Goal: Task Accomplishment & Management: Manage account settings

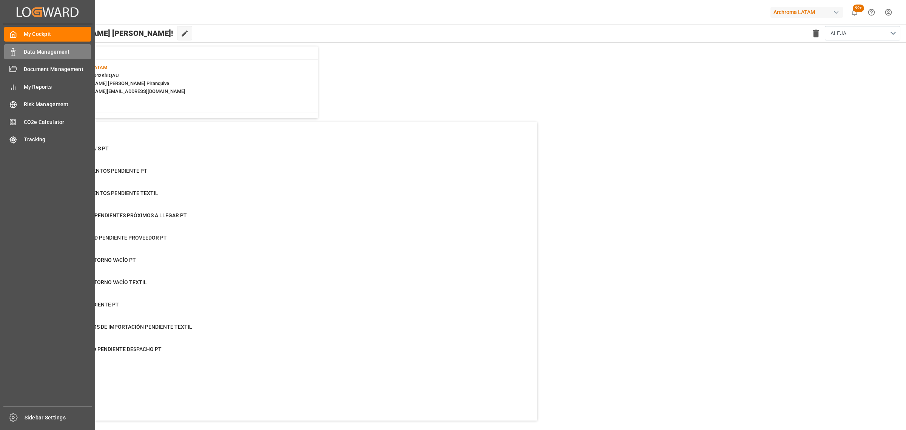
click at [12, 52] on polygon at bounding box center [12, 51] width 2 height 2
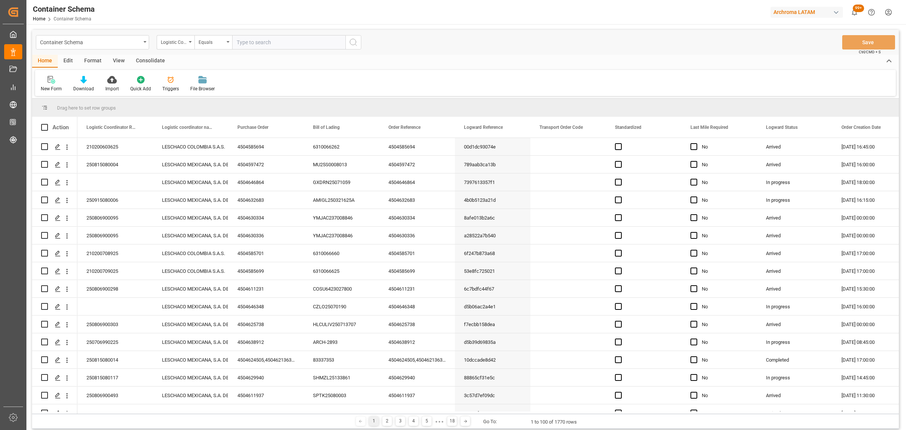
click at [122, 43] on div "Container Schema" at bounding box center [90, 41] width 101 height 9
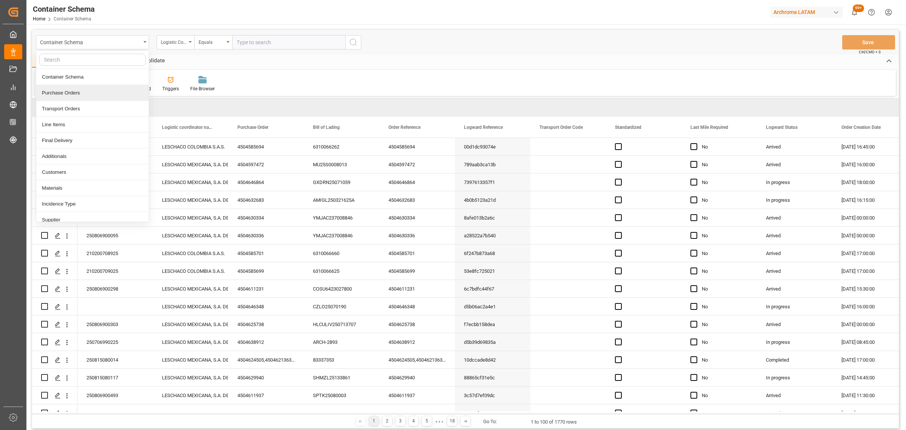
click at [97, 95] on div "Purchase Orders" at bounding box center [92, 93] width 112 height 16
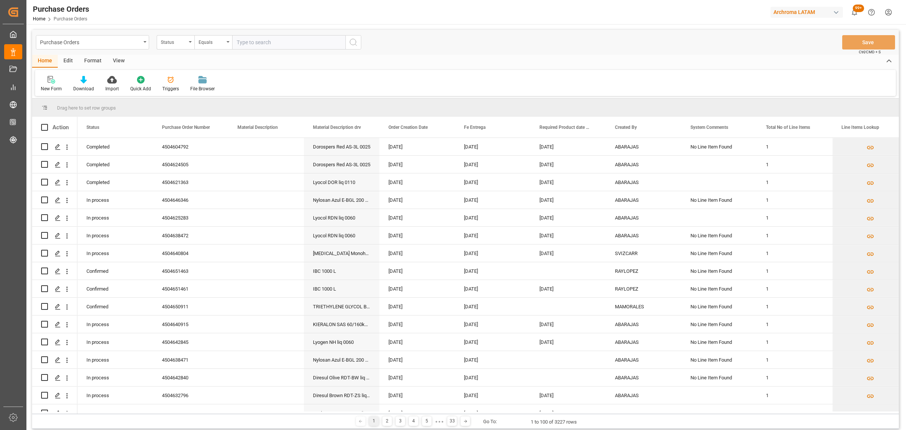
click at [173, 45] on div "Status" at bounding box center [174, 41] width 26 height 9
click at [201, 91] on div "Purchase Order Number" at bounding box center [213, 93] width 112 height 16
click at [203, 46] on div "Equals" at bounding box center [213, 42] width 38 height 14
click at [226, 95] on div "Fuzzy search" at bounding box center [251, 93] width 112 height 16
click at [259, 45] on input "text" at bounding box center [288, 42] width 113 height 14
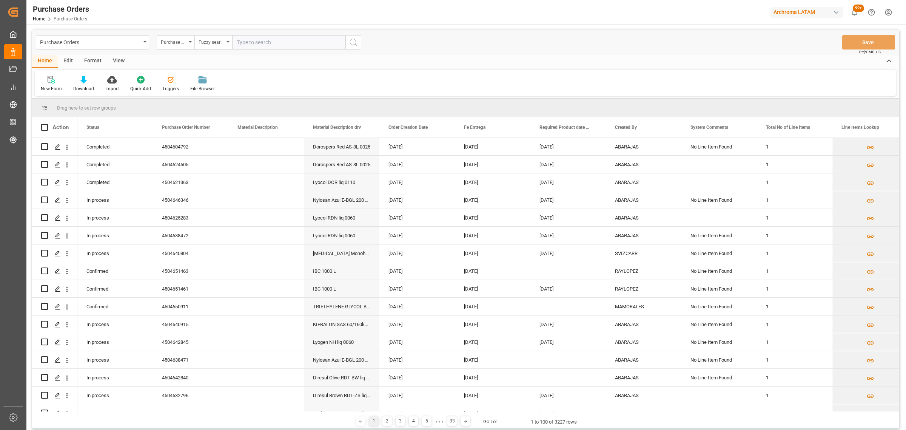
paste input "4504643855"
type input "4504643855"
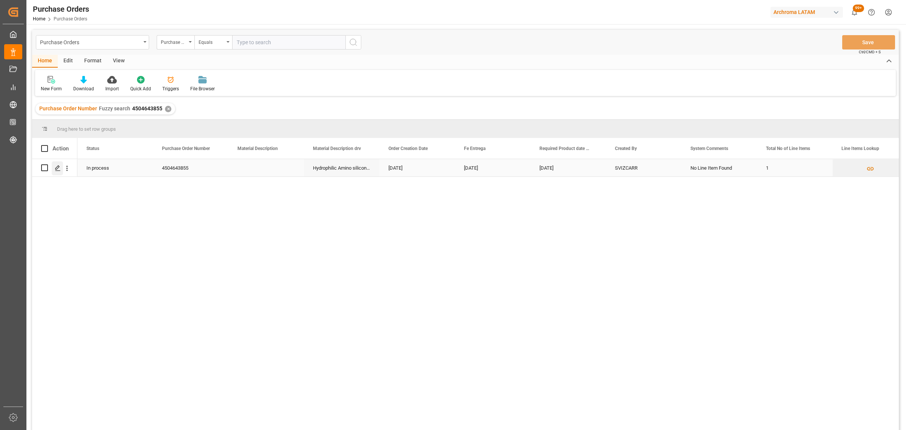
click at [56, 165] on icon "Press SPACE to select this row." at bounding box center [58, 168] width 6 height 6
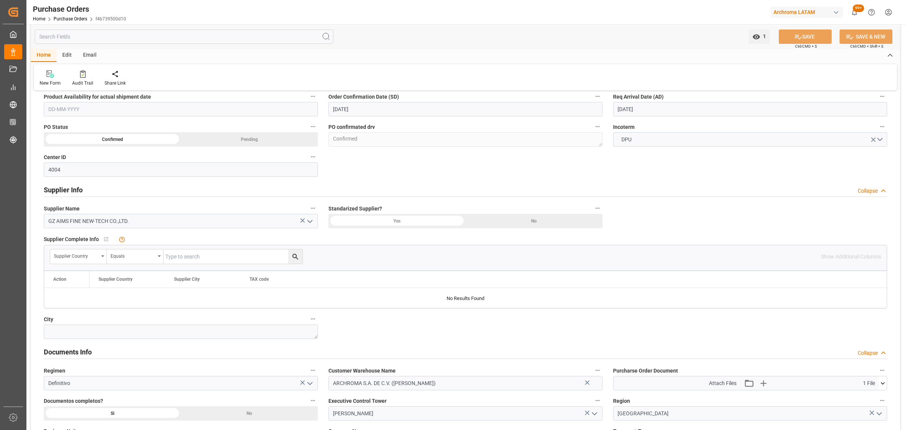
scroll to position [377, 0]
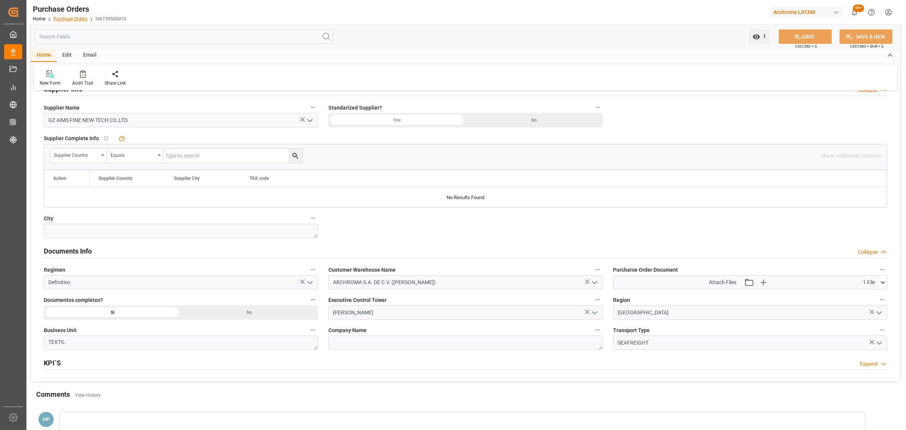
click at [82, 17] on link "Purchase Orders" at bounding box center [71, 18] width 34 height 5
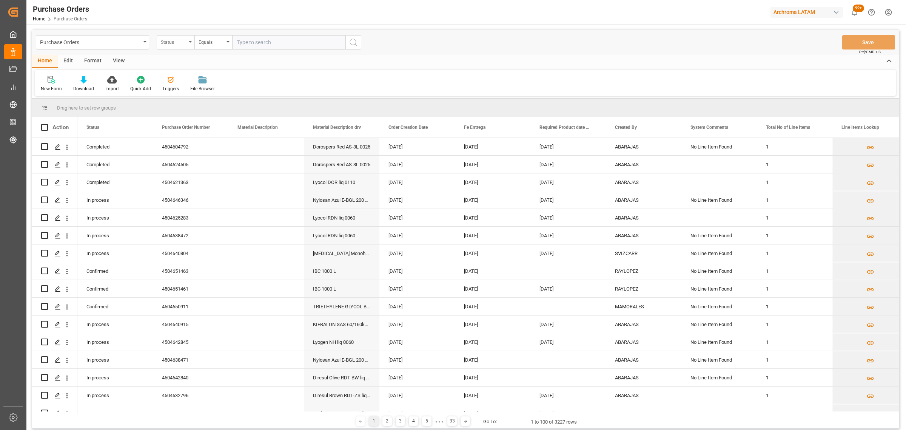
click at [175, 47] on div "Status" at bounding box center [176, 42] width 38 height 14
click at [210, 89] on div "Purchase Order Number" at bounding box center [213, 93] width 112 height 16
click at [214, 38] on div "Equals" at bounding box center [212, 41] width 26 height 9
click at [229, 92] on div "Fuzzy search" at bounding box center [251, 93] width 112 height 16
click at [250, 44] on input "text" at bounding box center [288, 42] width 113 height 14
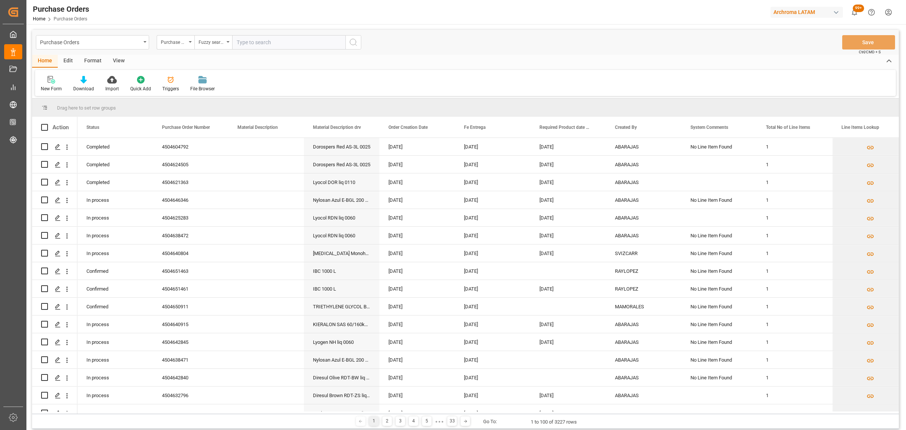
paste input "4504640804"
type input "4504640804"
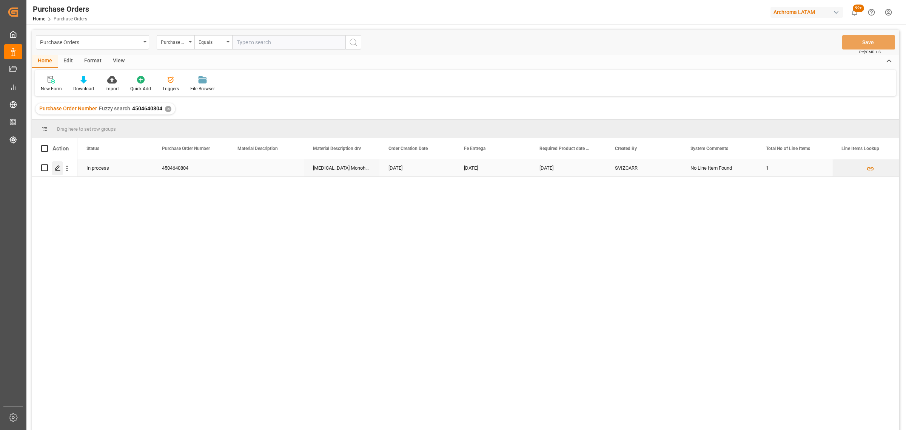
click at [60, 168] on icon "Press SPACE to select this row." at bounding box center [58, 168] width 6 height 6
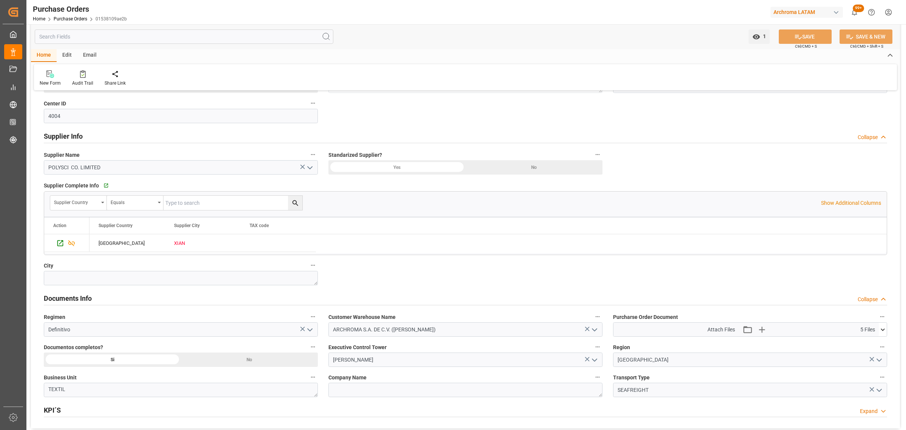
scroll to position [472, 0]
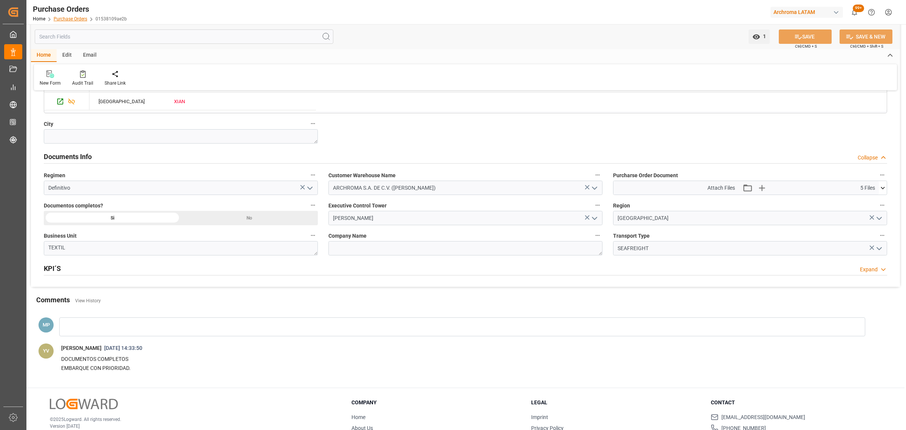
click at [81, 18] on link "Purchase Orders" at bounding box center [71, 18] width 34 height 5
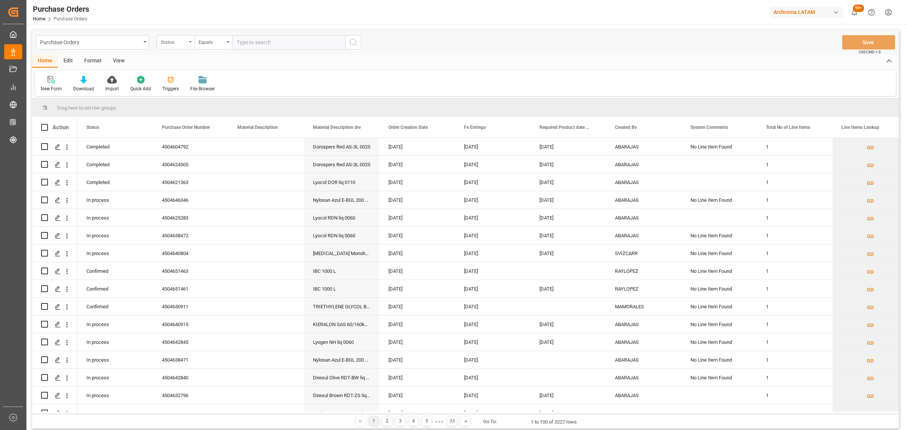
click at [180, 43] on div "Status" at bounding box center [174, 41] width 26 height 9
click at [204, 94] on div "Purchase Order Number" at bounding box center [213, 93] width 112 height 16
click at [208, 43] on div "Equals" at bounding box center [212, 41] width 26 height 9
click at [244, 93] on div "Fuzzy search" at bounding box center [251, 93] width 112 height 16
click at [264, 43] on input "text" at bounding box center [288, 42] width 113 height 14
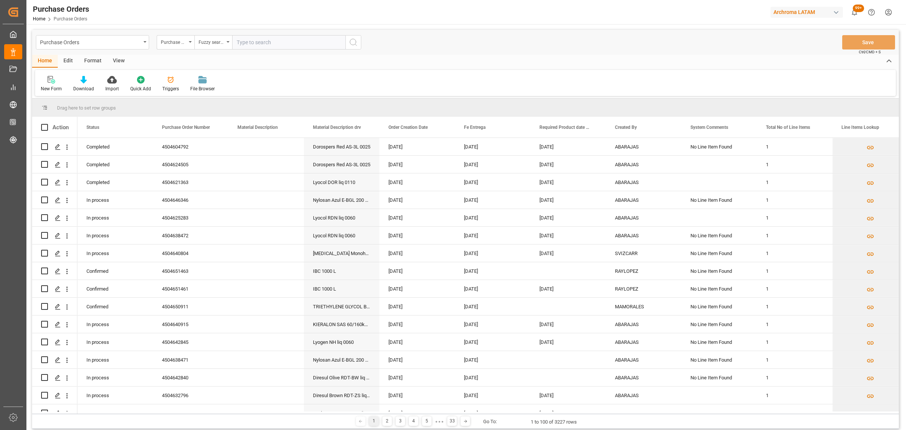
paste input "4504635619"
type input "4504635619"
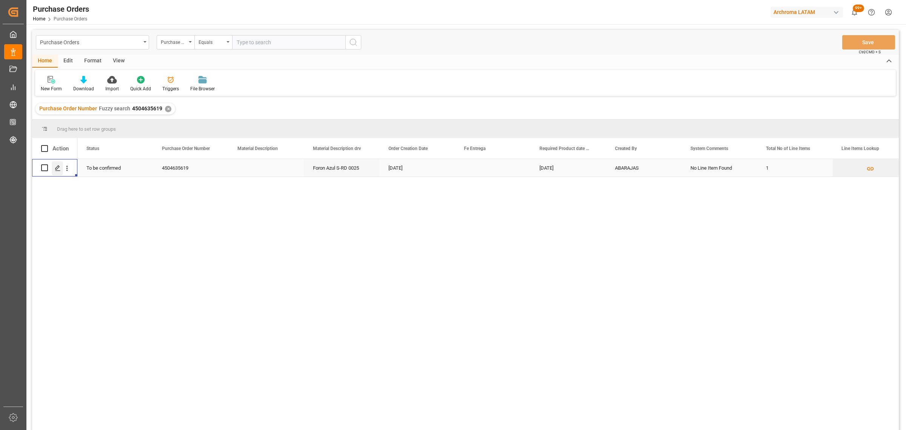
click at [59, 167] on polygon "Press SPACE to select this row." at bounding box center [57, 167] width 4 height 4
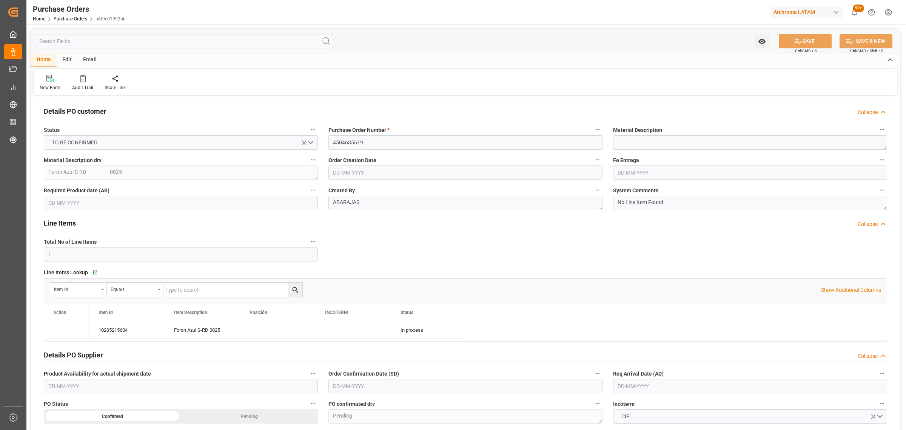
type input "[DATE]"
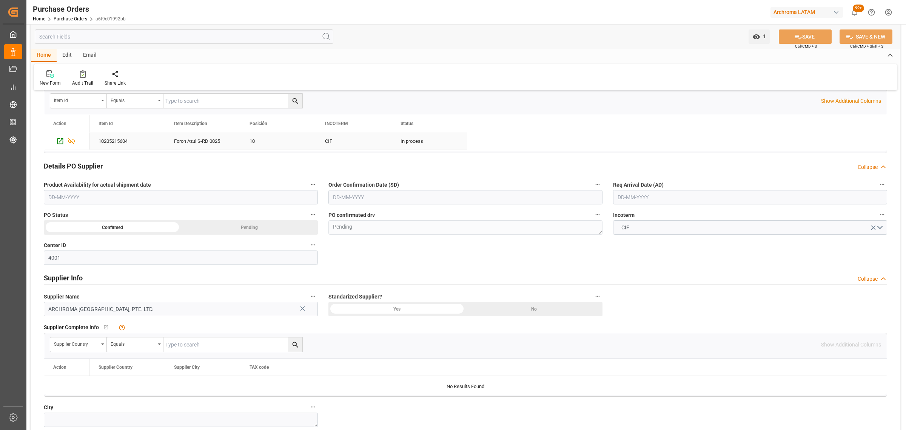
scroll to position [377, 0]
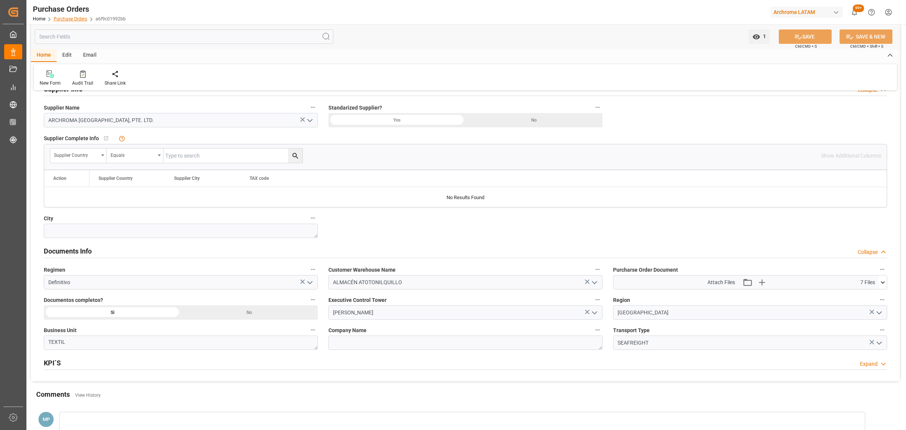
click at [84, 21] on link "Purchase Orders" at bounding box center [71, 18] width 34 height 5
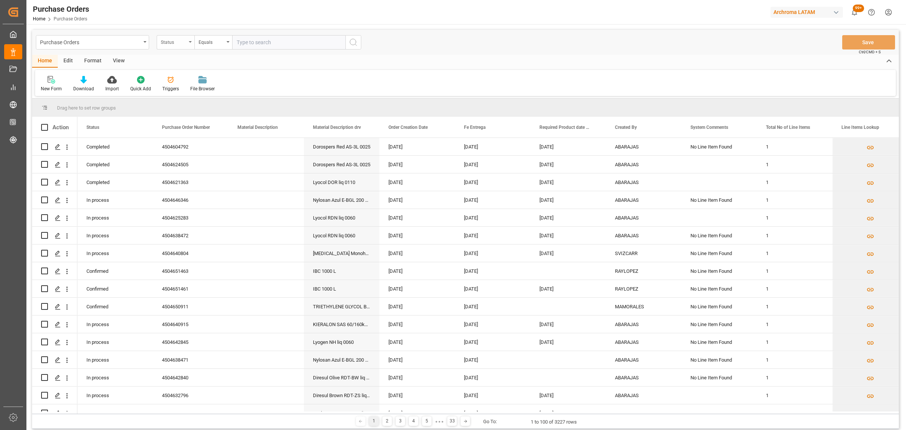
click at [176, 44] on div "Status" at bounding box center [174, 41] width 26 height 9
click at [200, 87] on div "Purchase Order Number" at bounding box center [213, 93] width 112 height 16
click at [201, 43] on div "Equals" at bounding box center [212, 41] width 26 height 9
click at [234, 93] on div "Fuzzy search" at bounding box center [251, 93] width 112 height 16
click at [265, 40] on input "text" at bounding box center [288, 42] width 113 height 14
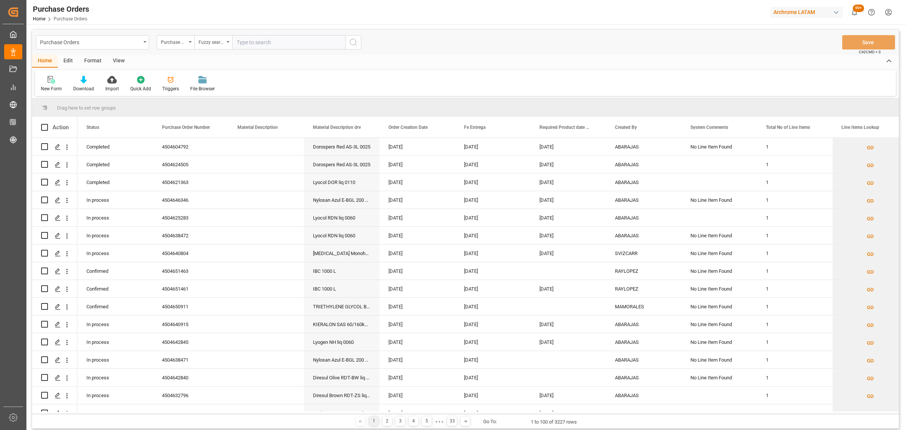
paste input "4504634064"
type input "4504634064"
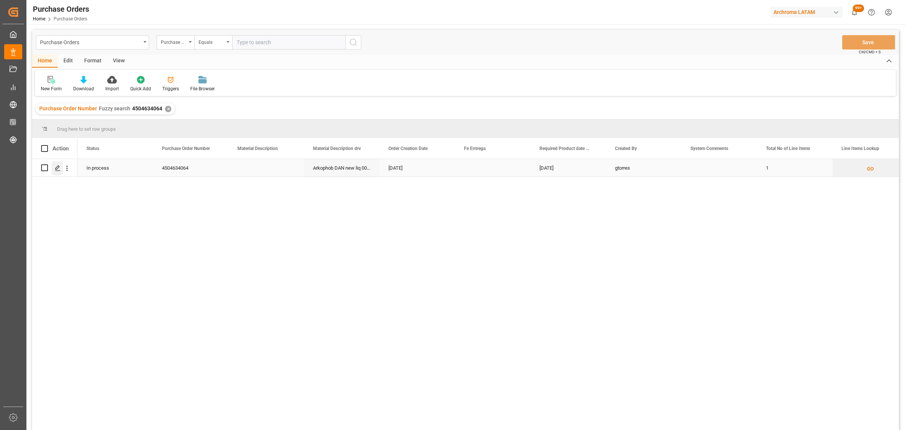
click at [54, 166] on div "Press SPACE to select this row." at bounding box center [57, 168] width 11 height 14
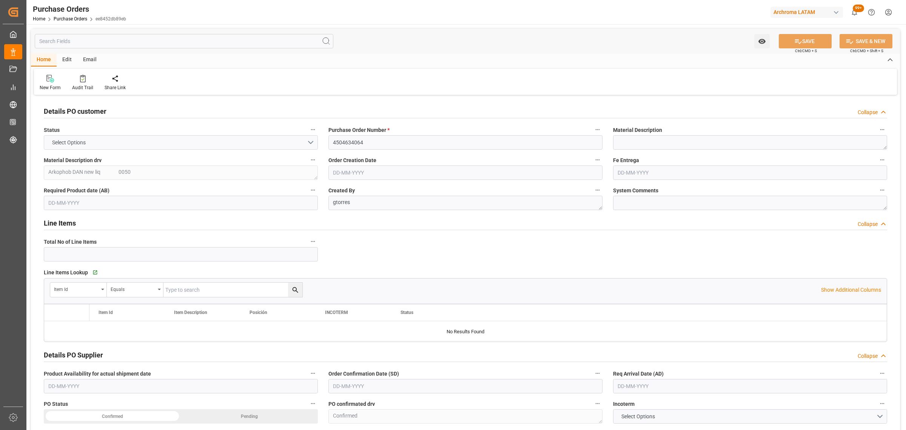
type input "1"
type input "[DATE]"
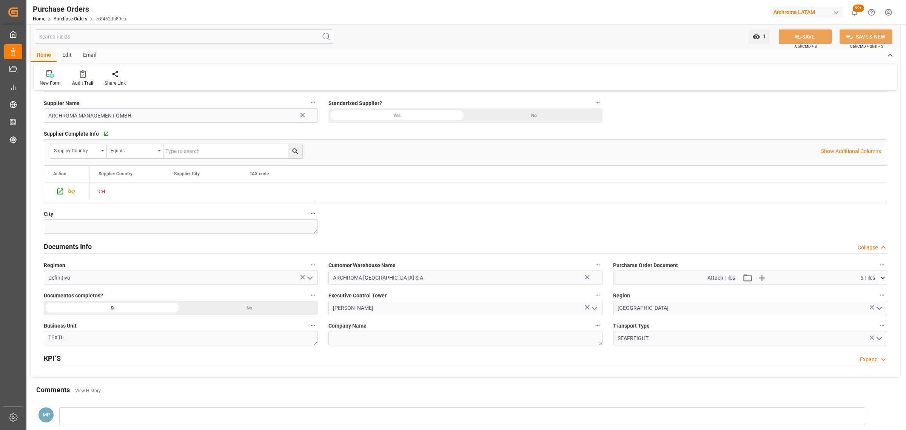
scroll to position [482, 0]
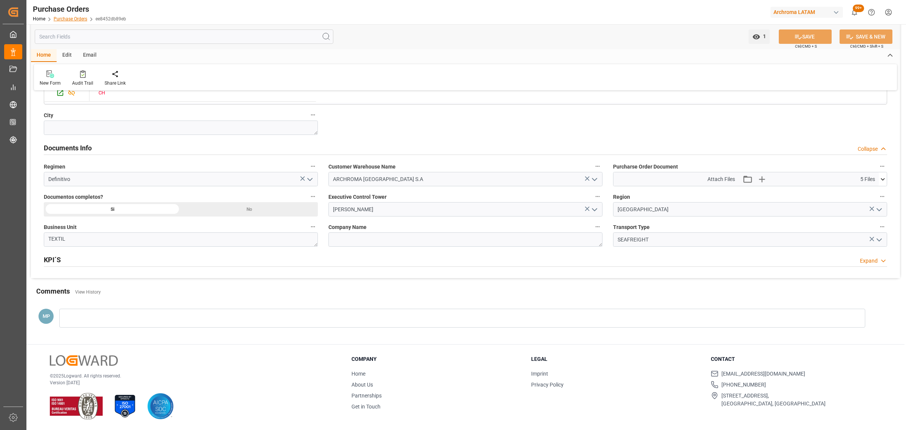
click at [74, 18] on link "Purchase Orders" at bounding box center [71, 18] width 34 height 5
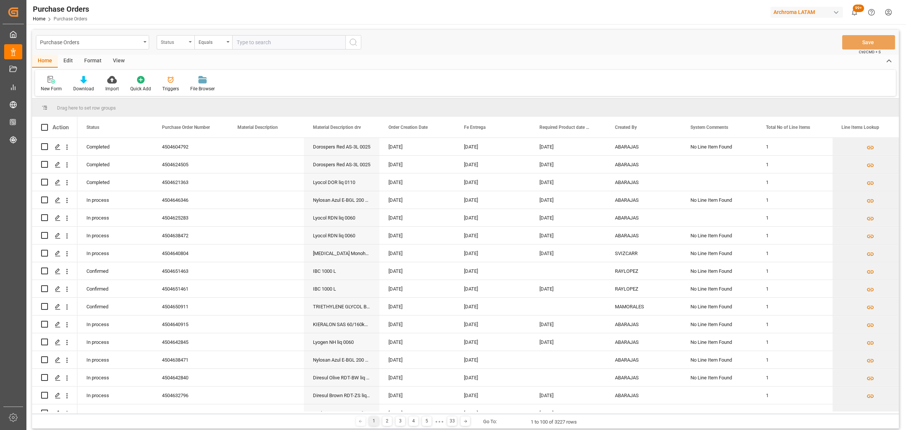
click at [175, 42] on div "Status" at bounding box center [174, 41] width 26 height 9
click at [193, 99] on div "Purchase Order Number" at bounding box center [213, 93] width 112 height 16
click at [212, 44] on div "Equals" at bounding box center [212, 41] width 26 height 9
click at [257, 88] on div "Fuzzy search" at bounding box center [251, 93] width 112 height 16
click at [270, 41] on input "text" at bounding box center [288, 42] width 113 height 14
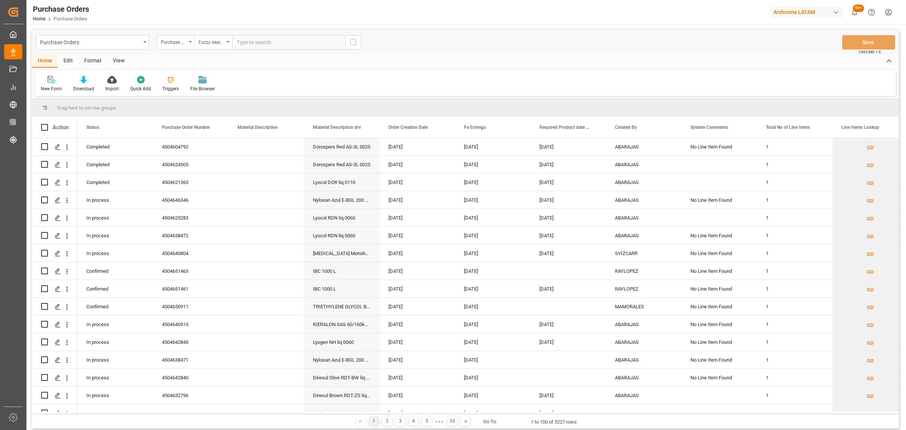
paste input "4504621583"
type input "4504621583"
click at [357, 42] on icon "search button" at bounding box center [353, 42] width 9 height 9
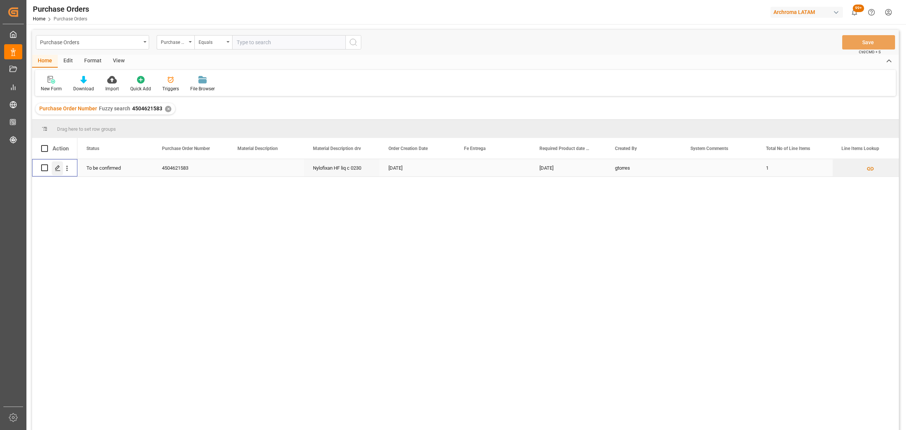
click at [54, 170] on div "Press SPACE to select this row." at bounding box center [57, 168] width 11 height 14
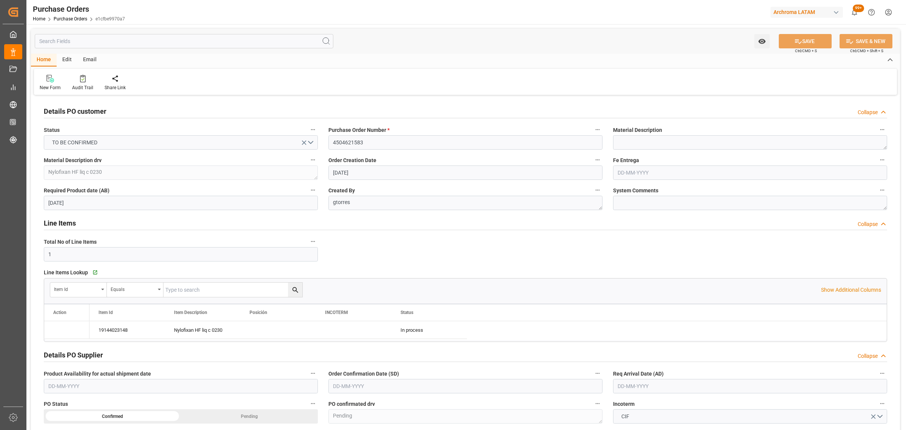
type input "[DATE]"
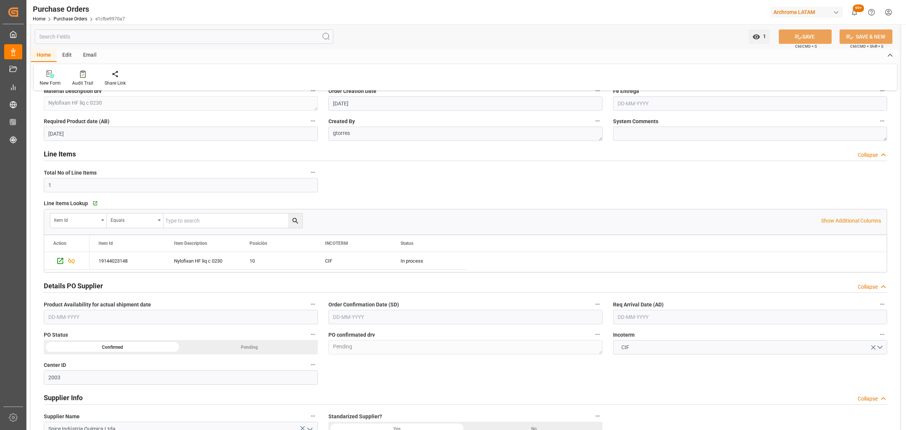
scroll to position [142, 0]
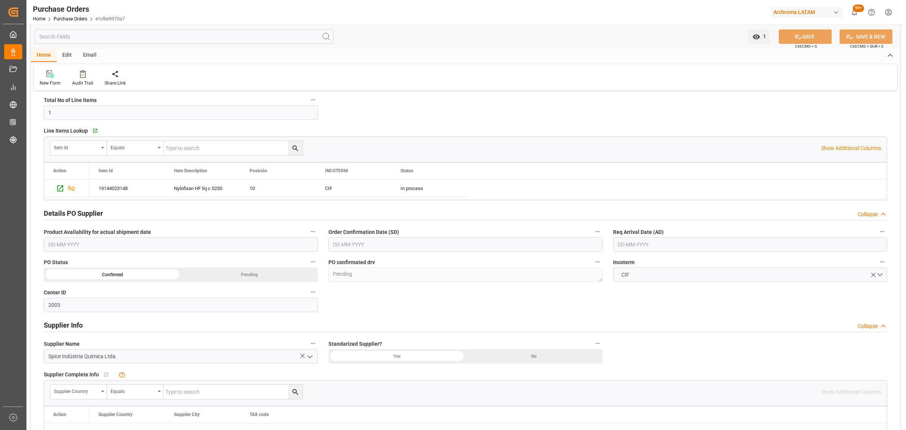
click at [387, 244] on input "text" at bounding box center [465, 244] width 274 height 14
click at [355, 285] on div "28 29 30 31 1 2 3" at bounding box center [382, 290] width 103 height 15
click at [364, 346] on div "27" at bounding box center [367, 349] width 9 height 9
type input "[DATE]"
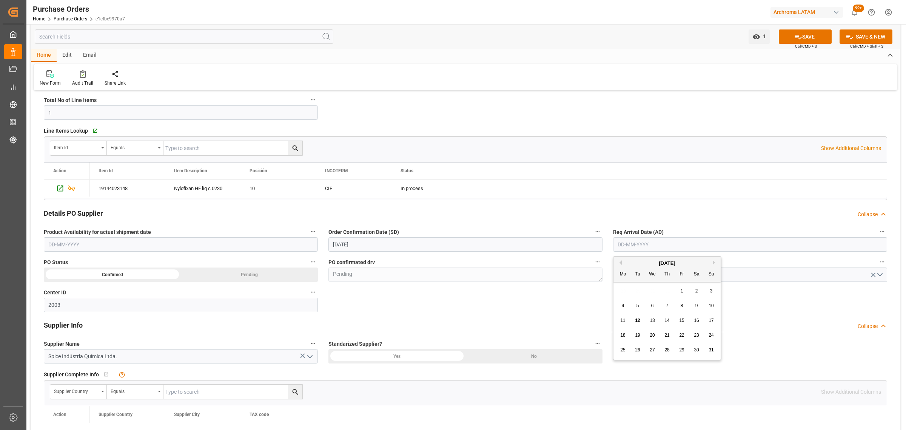
click at [664, 244] on input "text" at bounding box center [750, 244] width 274 height 14
click at [714, 260] on button "Next Month" at bounding box center [715, 262] width 5 height 5
click at [639, 308] on div "9" at bounding box center [637, 305] width 9 height 9
type input "[DATE]"
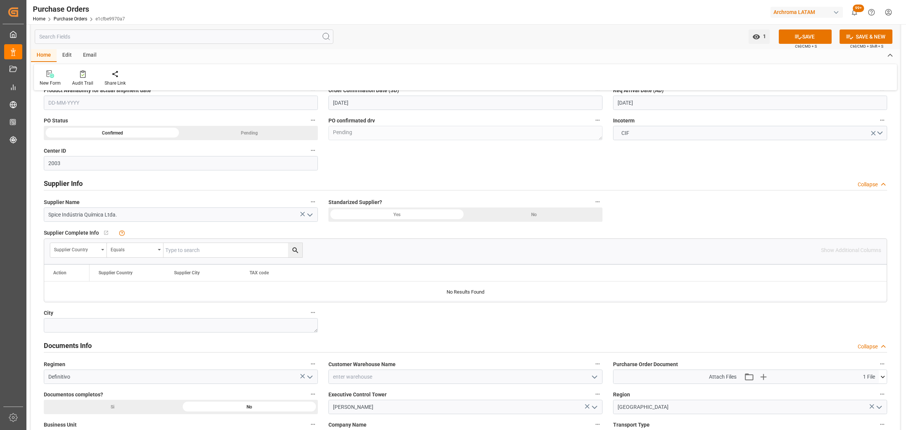
scroll to position [425, 0]
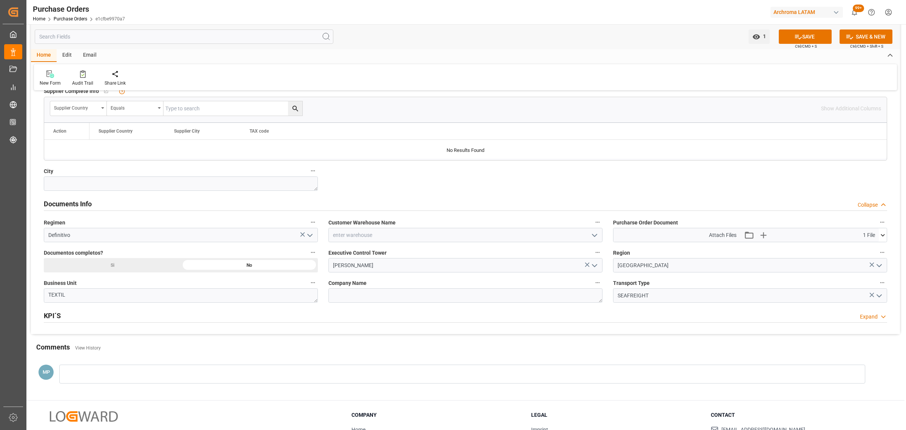
click at [593, 239] on icon "open menu" at bounding box center [594, 235] width 9 height 9
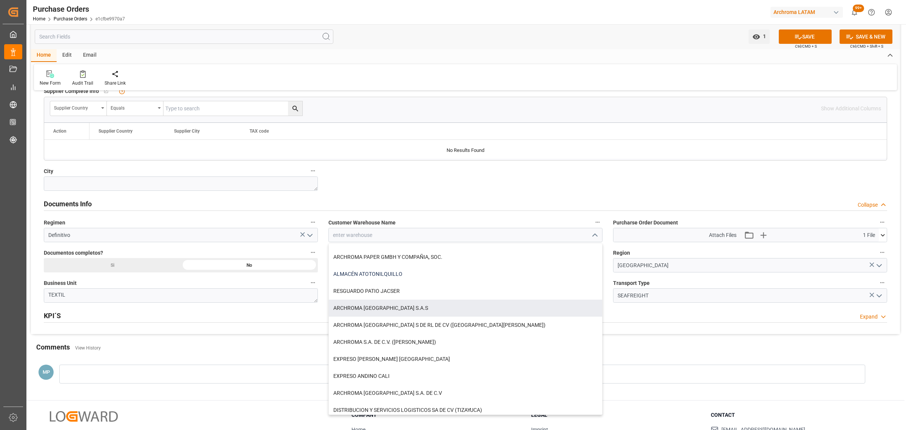
scroll to position [0, 0]
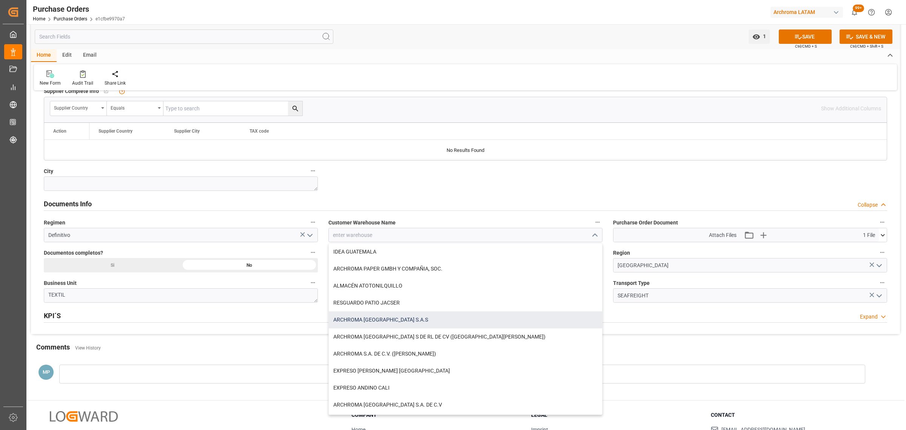
click at [409, 314] on div "ARCHROMA [GEOGRAPHIC_DATA] S.A.S" at bounding box center [465, 319] width 273 height 17
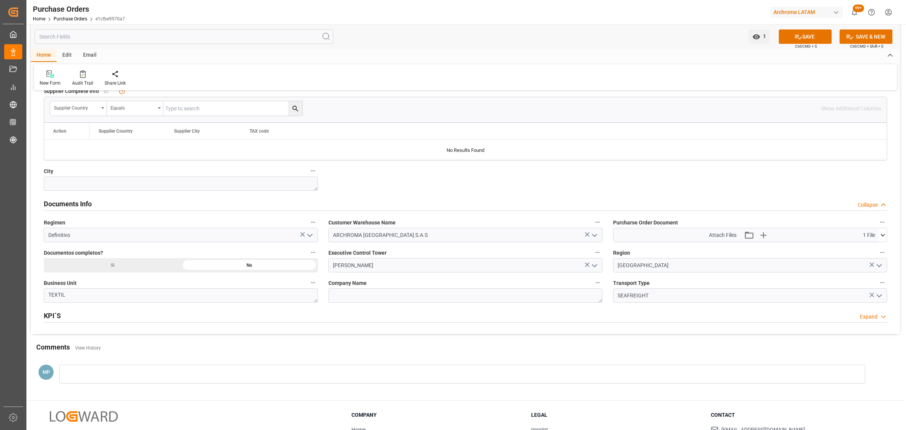
type input "ARCHROMA [GEOGRAPHIC_DATA] S.A.S"
click at [128, 380] on div at bounding box center [462, 373] width 806 height 19
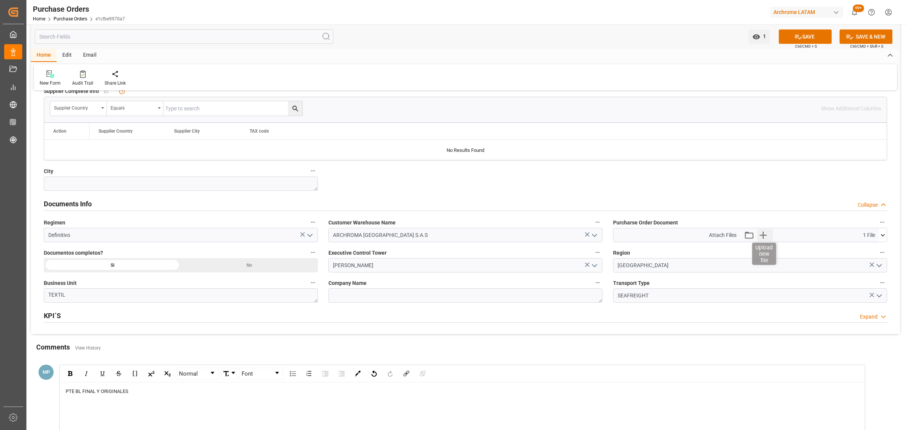
click at [767, 237] on icon "button" at bounding box center [763, 235] width 12 height 12
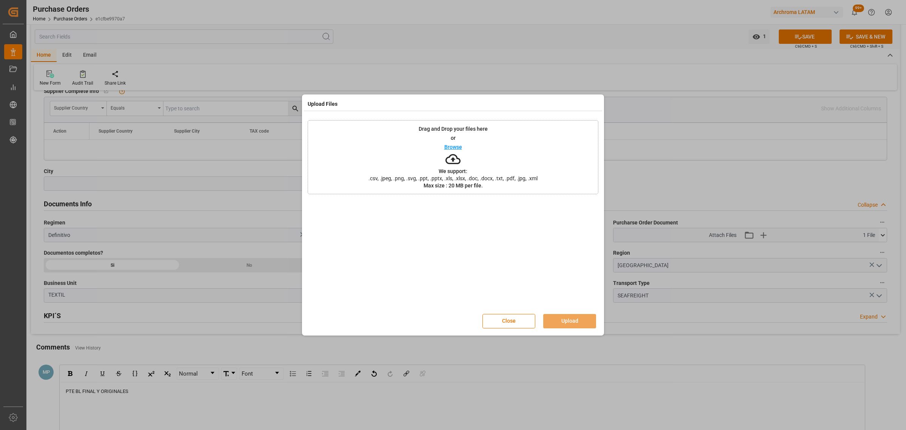
click at [459, 142] on div "Drag and Drop your files here or Browse We support: .csv, .jpeg, .png, .svg, .p…" at bounding box center [453, 157] width 291 height 74
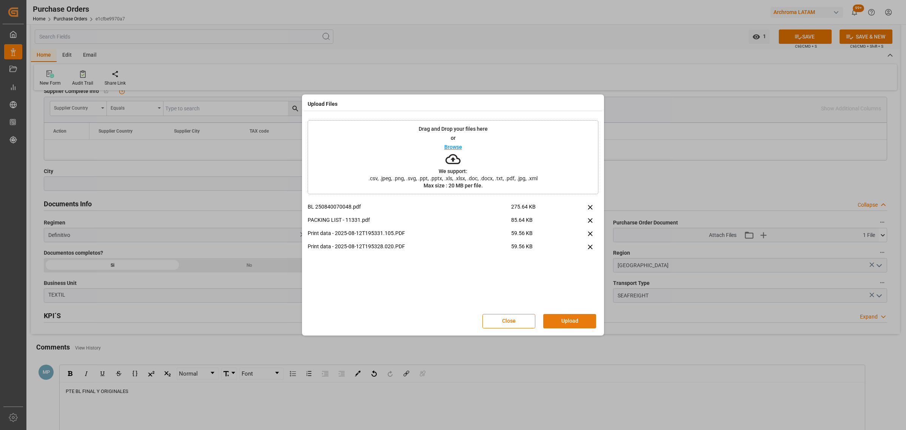
click at [574, 318] on button "Upload" at bounding box center [569, 321] width 53 height 14
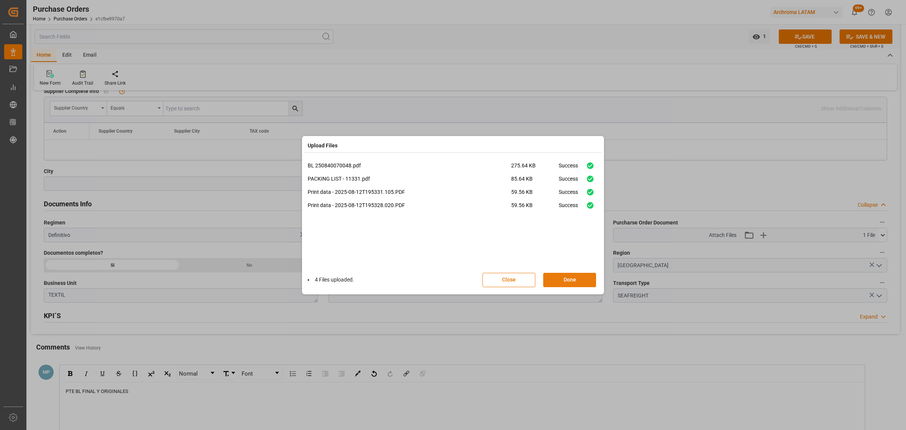
click at [571, 278] on button "Done" at bounding box center [569, 280] width 53 height 14
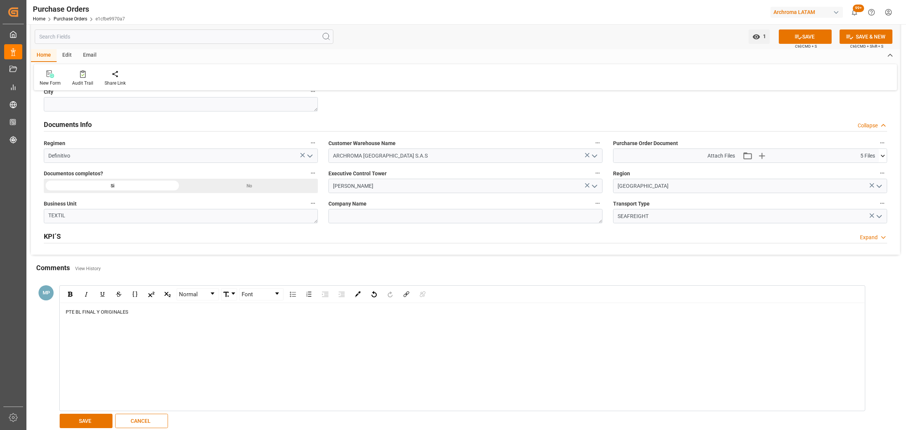
scroll to position [566, 0]
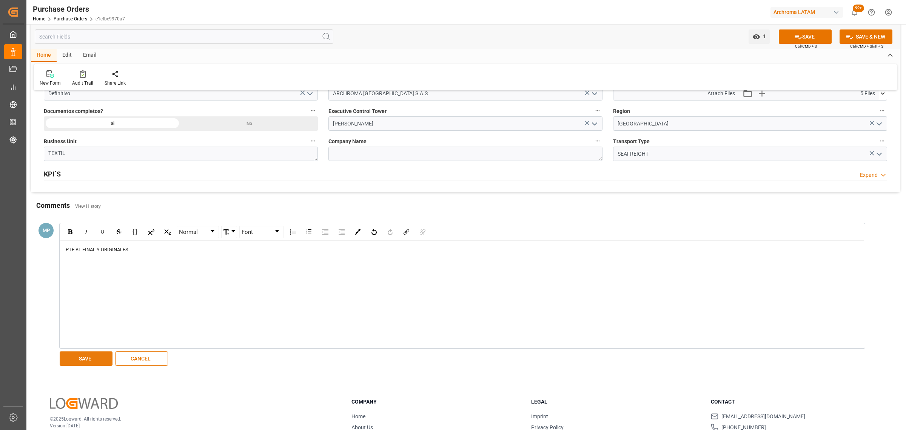
click at [99, 352] on div "Normal Font PTE BL FINAL Y ORIGINALES SAVE CANCEL" at bounding box center [458, 295] width 806 height 148
click at [95, 360] on button "SAVE" at bounding box center [86, 358] width 53 height 14
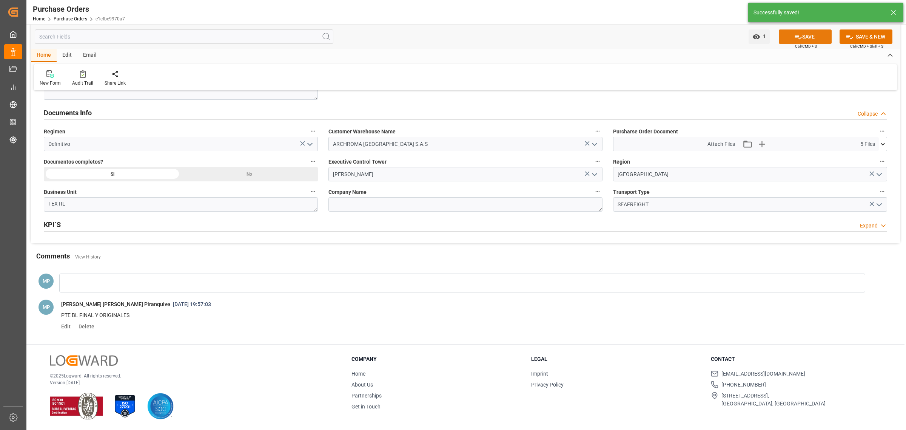
click at [812, 33] on button "SAVE" at bounding box center [805, 36] width 53 height 14
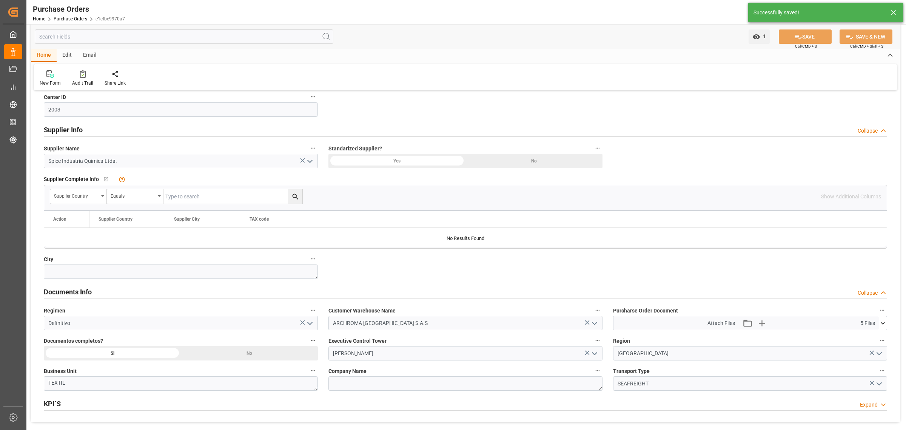
scroll to position [233, 0]
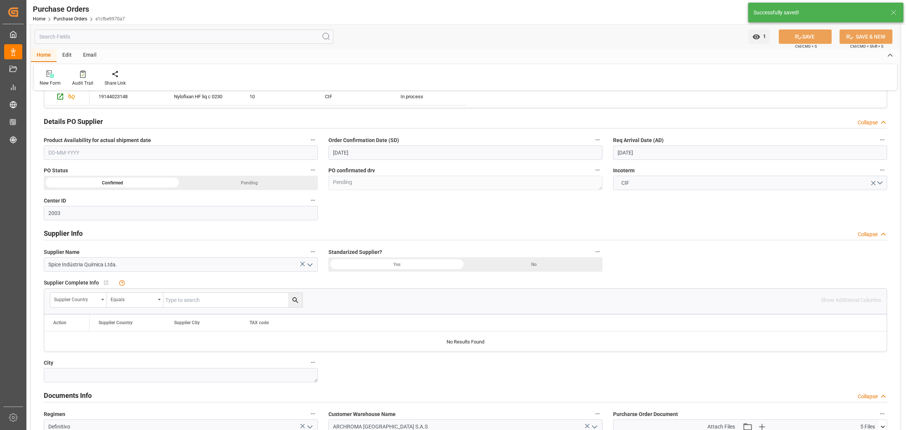
type textarea "Confirmed"
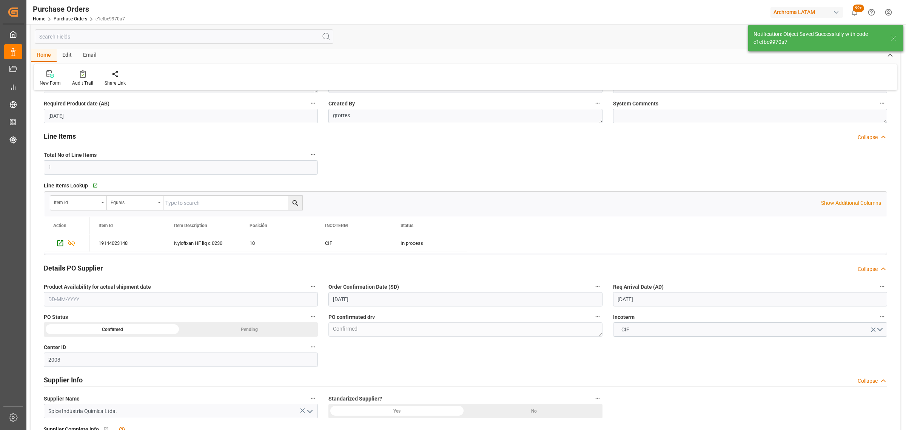
scroll to position [0, 0]
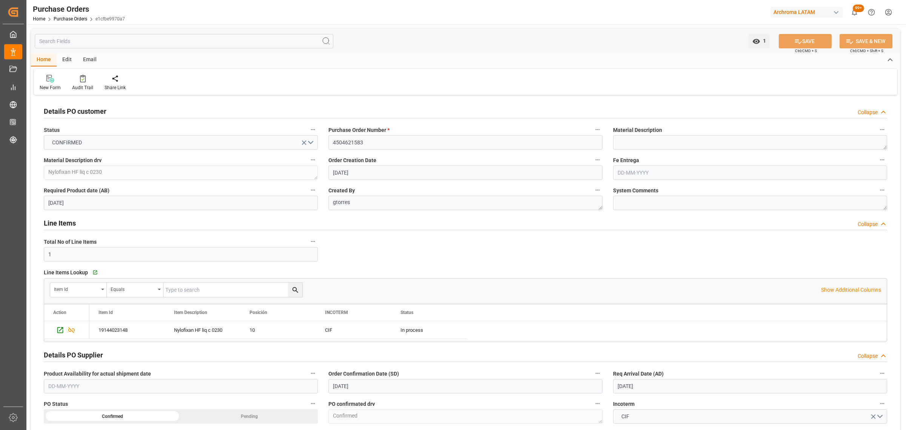
click at [90, 60] on div "Email" at bounding box center [89, 60] width 25 height 13
click at [56, 82] on div "Send Email" at bounding box center [51, 82] width 34 height 17
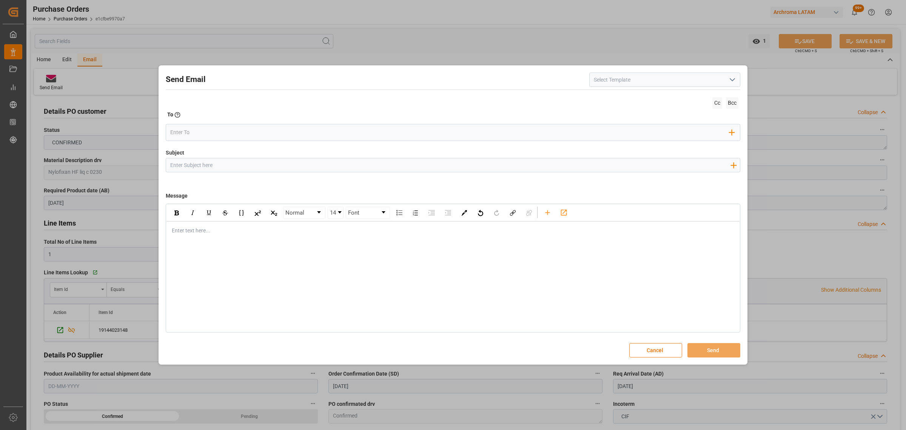
click at [229, 162] on input "Subject" at bounding box center [450, 164] width 568 height 13
click at [729, 165] on icon "button" at bounding box center [733, 165] width 12 height 12
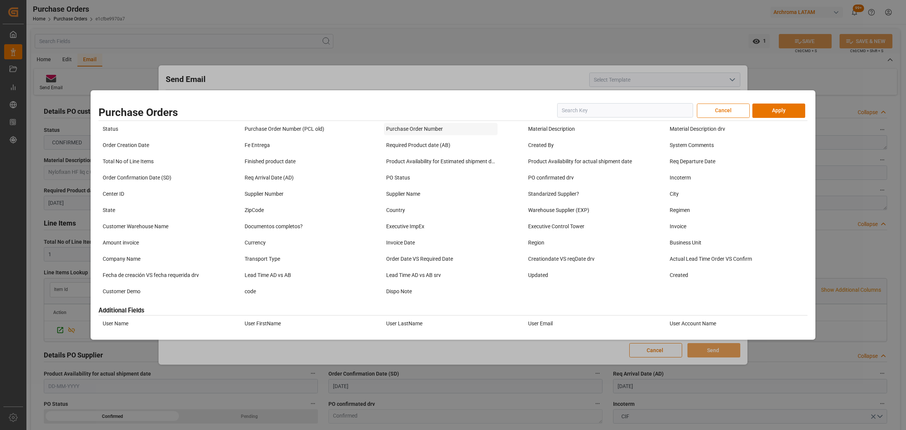
click at [399, 128] on div "Purchase Order Number" at bounding box center [440, 129] width 113 height 12
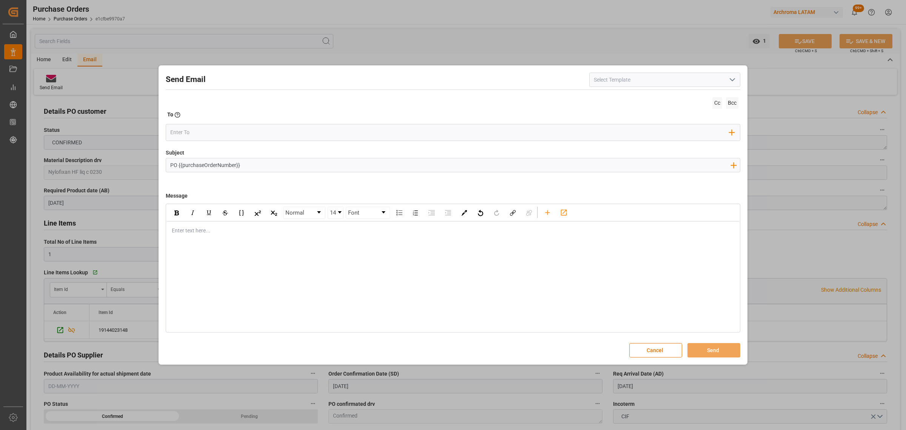
click at [299, 166] on input "PO {{purchaseOrderNumber}}" at bounding box center [450, 164] width 568 height 13
paste input "SPICE INDUSTRIA QUIMICA LTDA / ARCHROMA [GEOGRAPHIC_DATA] S.A.S"
type input "PO {{purchaseOrderNumber}} //TE//DOCUMENTOS//SPICE INDUSTRIA QUIMICA LTDA / ARC…"
click at [322, 242] on div "Normal 14 Font Enter text here..." at bounding box center [453, 267] width 575 height 129
click at [244, 233] on div "rdw-editor" at bounding box center [453, 230] width 562 height 8
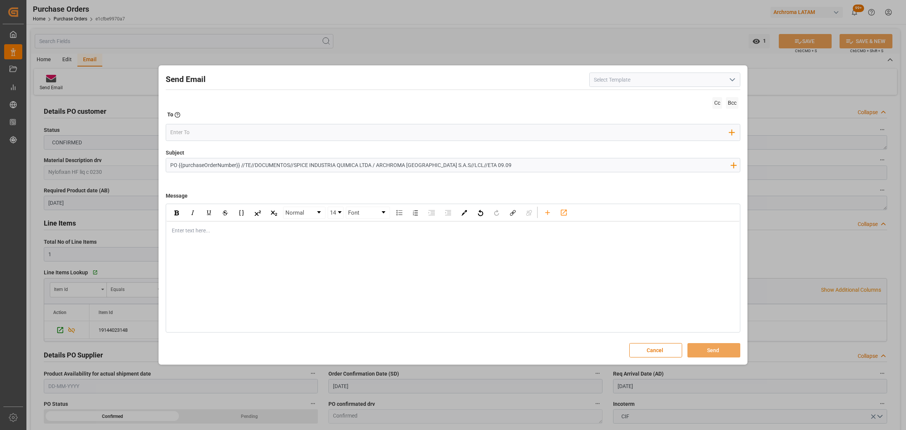
click at [212, 238] on div "Enter text here..." at bounding box center [452, 230] width 573 height 18
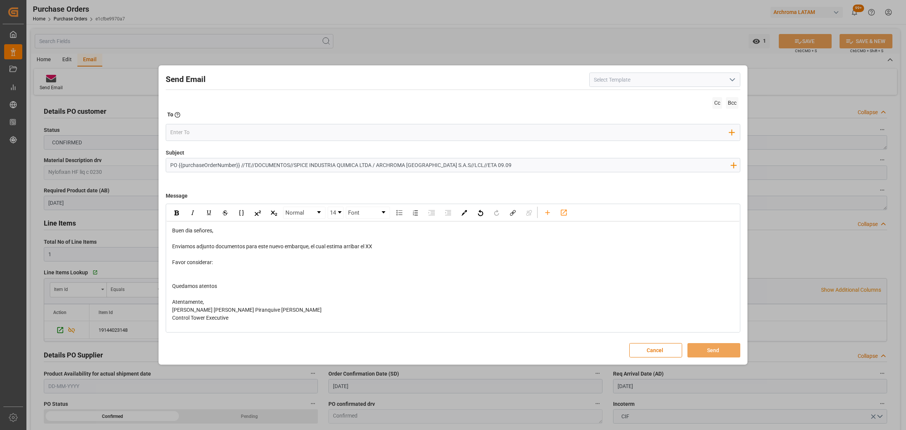
click at [216, 231] on div "Buen dia señores," at bounding box center [453, 230] width 562 height 8
drag, startPoint x: 375, startPoint y: 246, endPoint x: 367, endPoint y: 248, distance: 7.6
click at [367, 248] on div "Enviamos adjunto documentos para este nuevo embarque, el cual estima arribar el…" at bounding box center [453, 246] width 562 height 8
click at [182, 268] on div "rdw-editor" at bounding box center [453, 270] width 562 height 8
drag, startPoint x: 379, startPoint y: 245, endPoint x: 366, endPoint y: 249, distance: 13.7
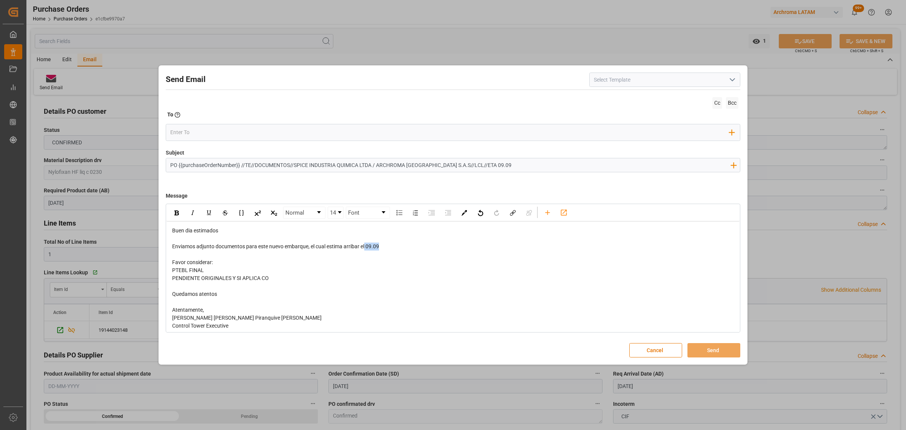
click at [366, 249] on span "Enviamos adjunto documentos para este nuevo embarque, el cual estima arribar el…" at bounding box center [275, 246] width 207 height 6
click at [178, 214] on img "rdw-inline-control" at bounding box center [176, 212] width 5 height 5
click at [286, 280] on div "PENDIENTE ORIGINALES Y SI APLICA CO" at bounding box center [453, 278] width 562 height 8
click at [215, 131] on input "email" at bounding box center [449, 131] width 559 height 11
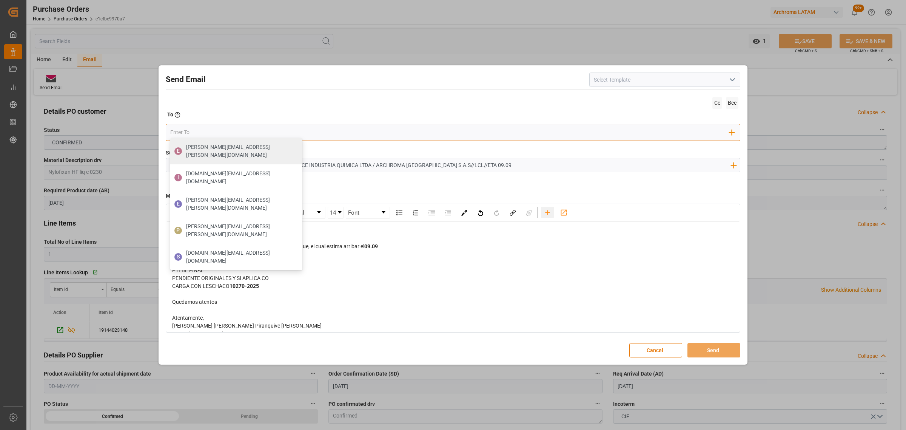
click at [554, 216] on div "rdw-toolbar" at bounding box center [547, 211] width 13 height 11
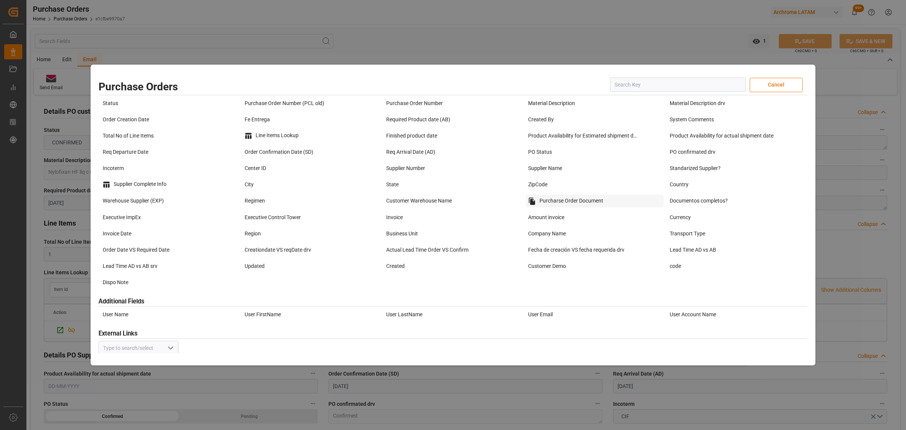
click at [578, 199] on div "Purcharse Order Document" at bounding box center [595, 200] width 138 height 13
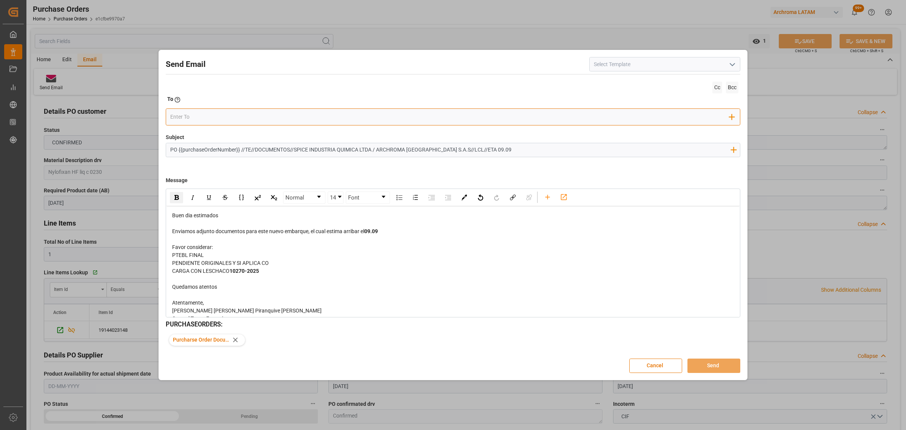
click at [194, 117] on input "email" at bounding box center [449, 116] width 559 height 11
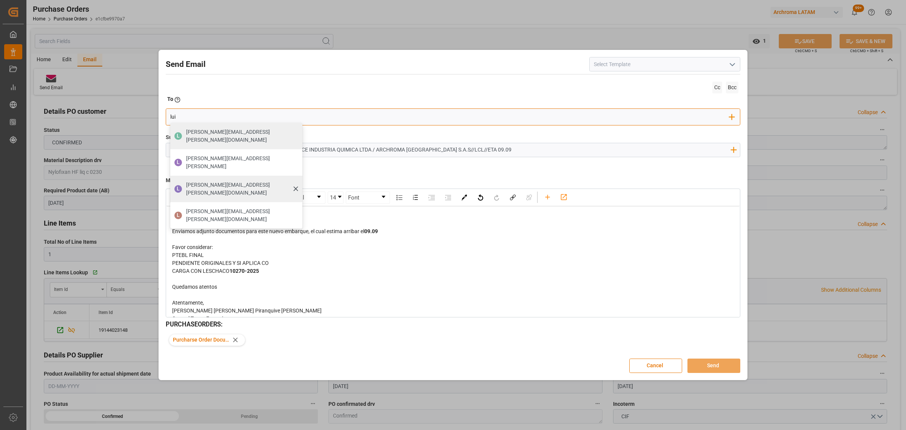
type input "[PERSON_NAME][EMAIL_ADDRESS][PERSON_NAME][DOMAIN_NAME]"
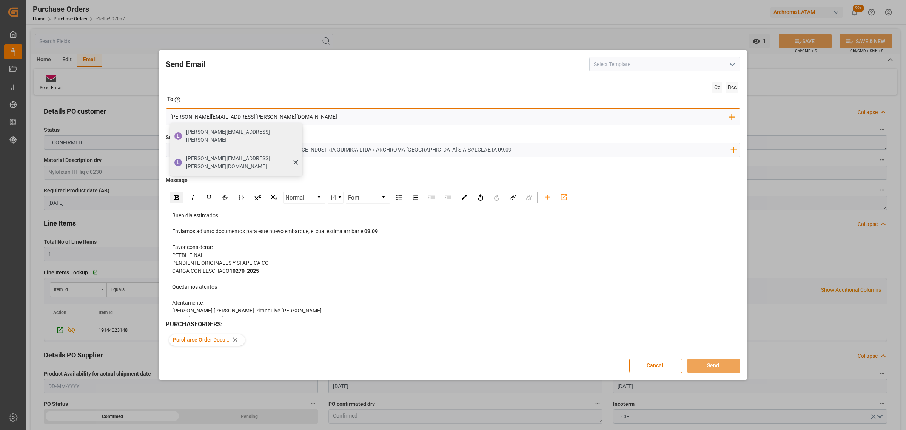
click at [235, 155] on span "[PERSON_NAME][EMAIL_ADDRESS][PERSON_NAME][DOMAIN_NAME]" at bounding box center [241, 162] width 111 height 16
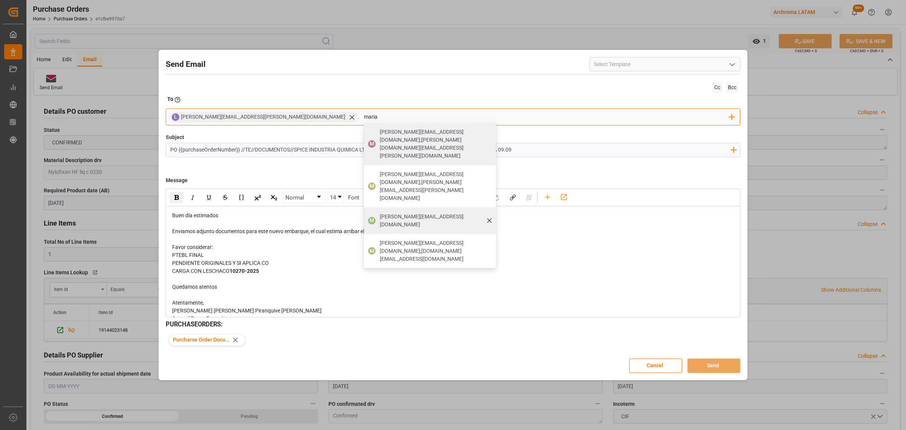
type input "maria"
click at [380, 213] on span "[PERSON_NAME][EMAIL_ADDRESS][DOMAIN_NAME]" at bounding box center [435, 221] width 111 height 16
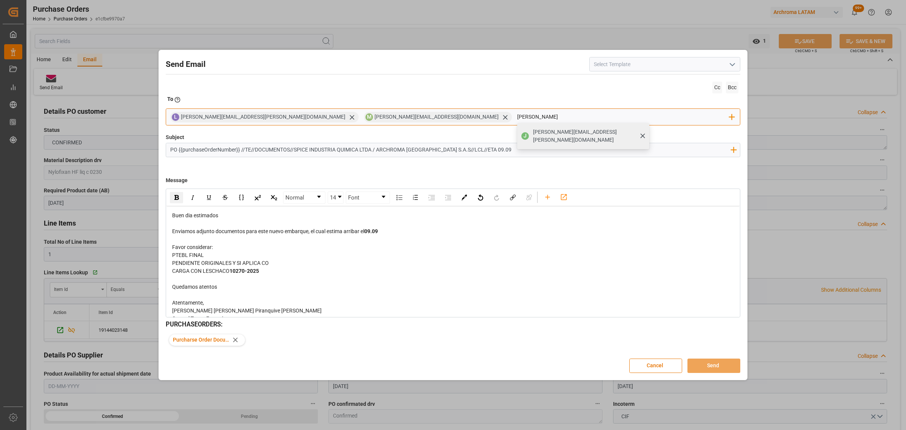
type input "[PERSON_NAME]"
click at [533, 133] on span "[PERSON_NAME][EMAIL_ADDRESS][PERSON_NAME][DOMAIN_NAME]" at bounding box center [588, 136] width 111 height 16
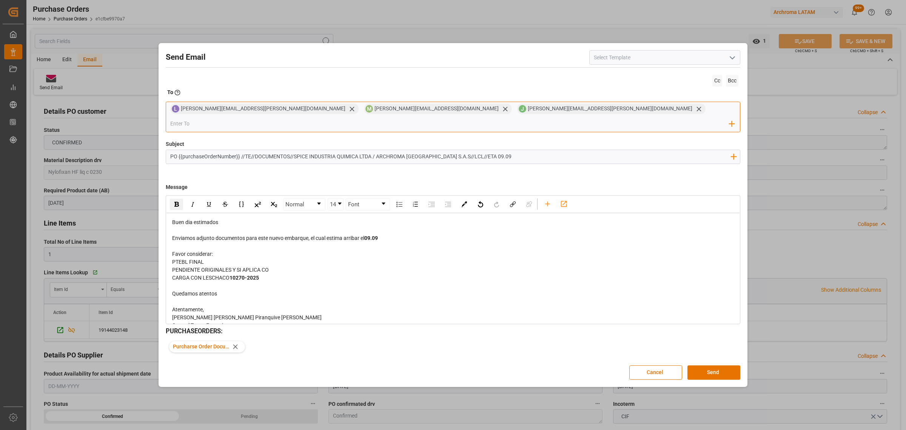
scroll to position [19, 0]
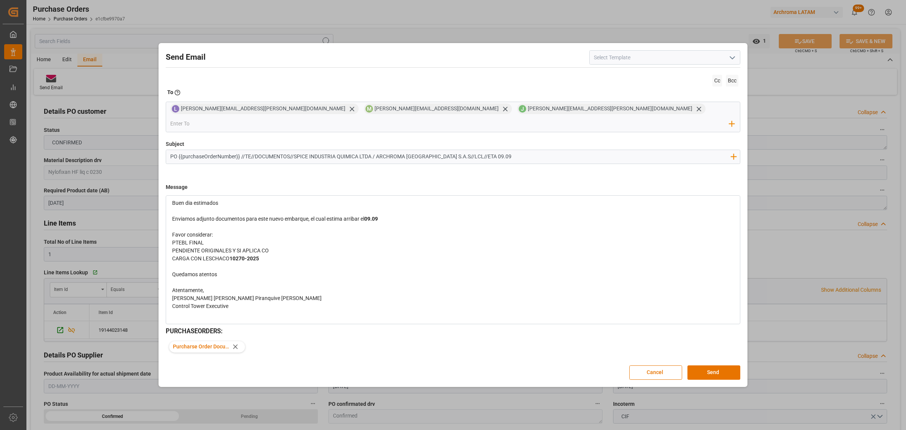
click at [214, 231] on div "Favor considerar:" at bounding box center [453, 235] width 562 height 8
click at [712, 366] on button "Send" at bounding box center [713, 372] width 53 height 14
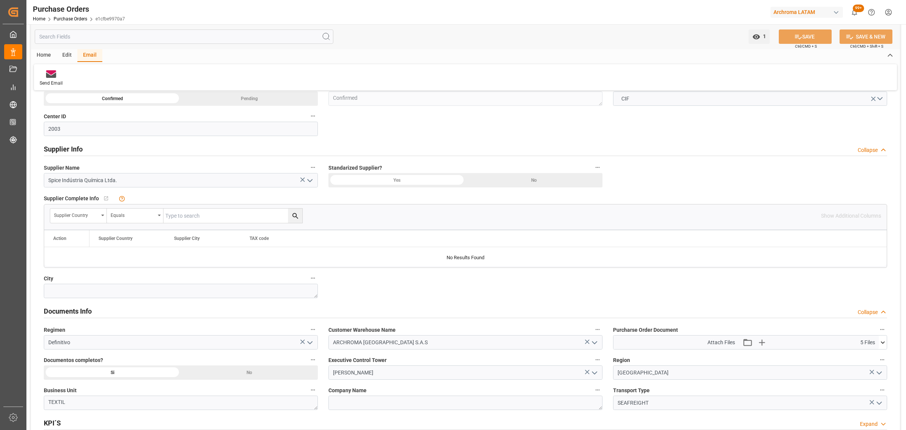
scroll to position [330, 0]
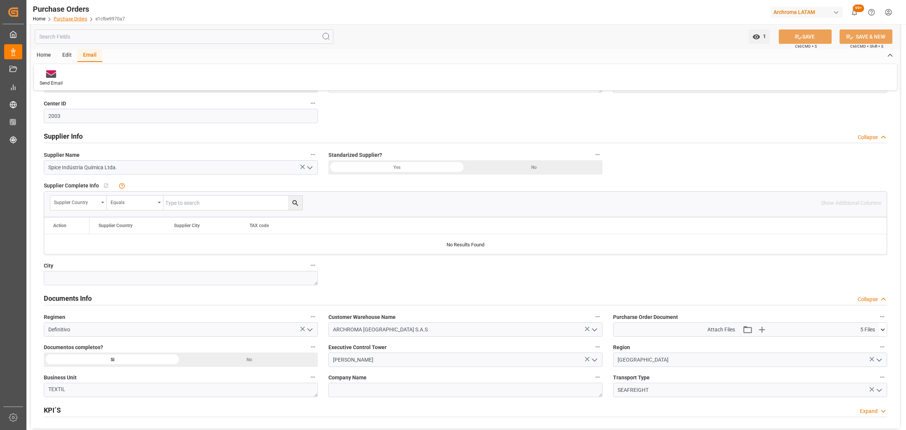
click at [79, 19] on link "Purchase Orders" at bounding box center [71, 18] width 34 height 5
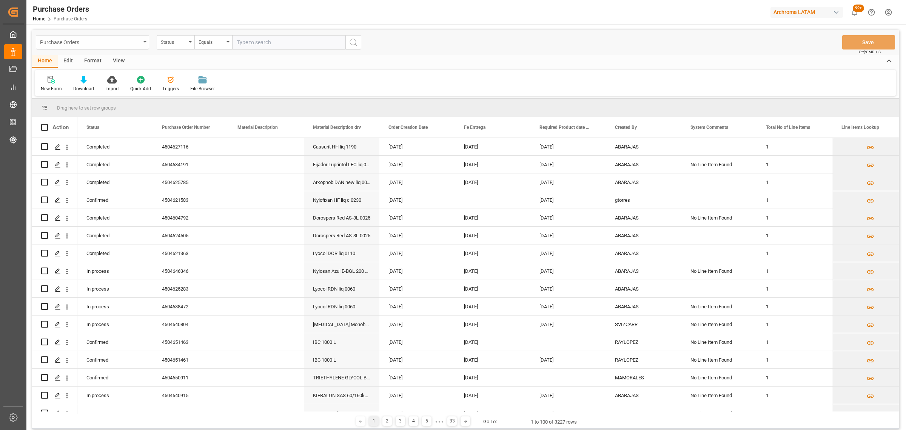
click at [134, 41] on div "Purchase Orders" at bounding box center [90, 41] width 101 height 9
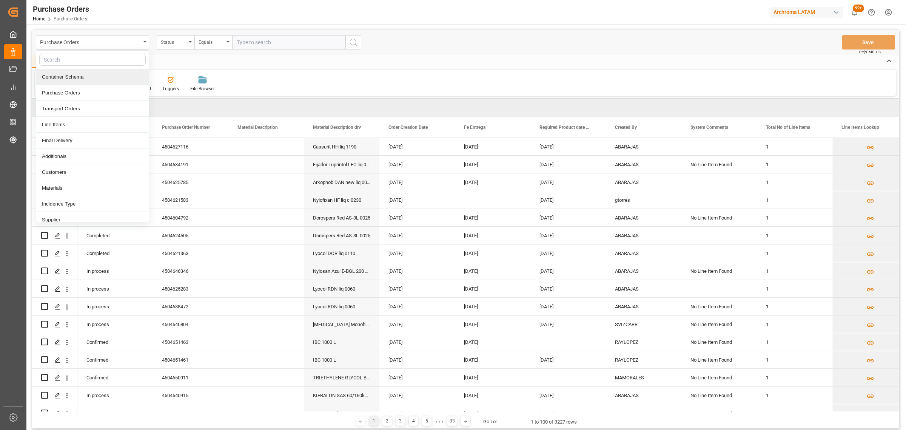
click at [114, 80] on div "Container Schema" at bounding box center [92, 77] width 112 height 16
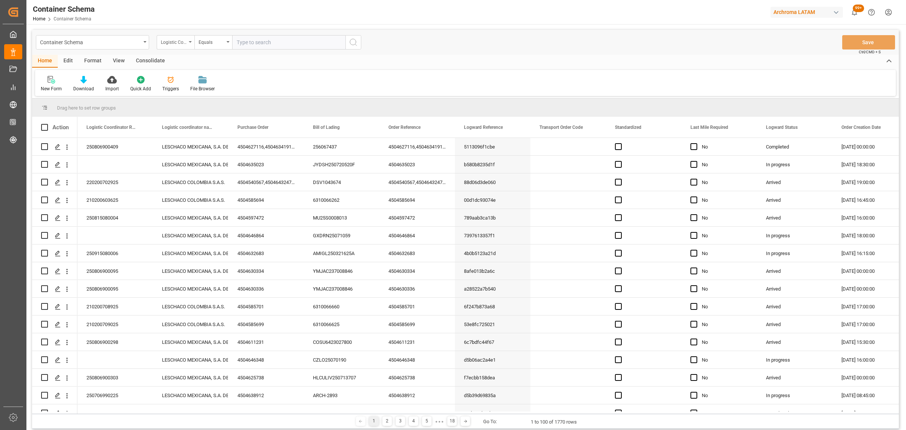
click at [173, 46] on div "Logistic Coordinator Reference Number" at bounding box center [176, 42] width 38 height 14
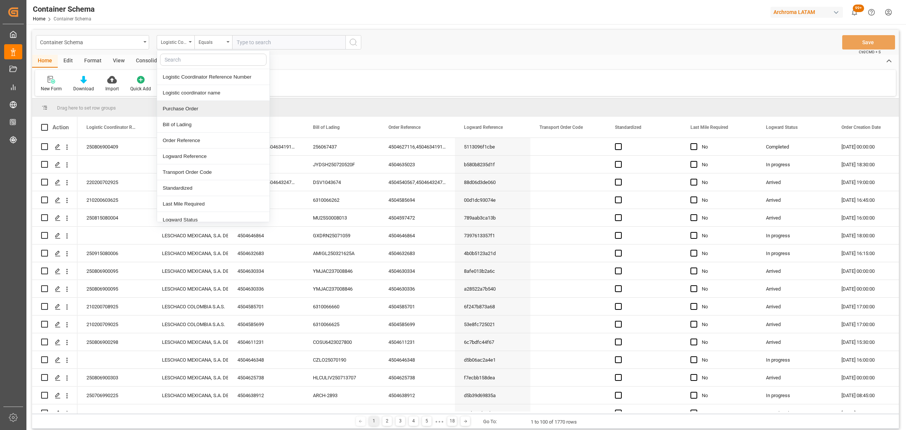
click at [224, 108] on div "Purchase Order" at bounding box center [213, 109] width 112 height 16
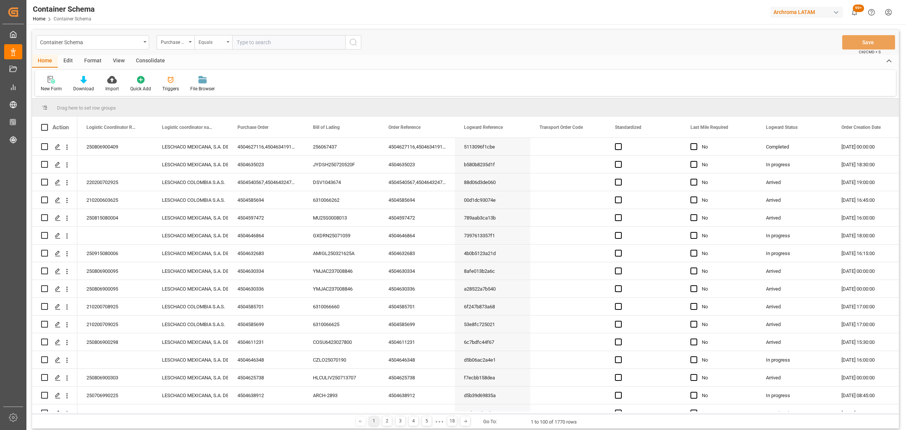
click at [212, 42] on div "Equals" at bounding box center [212, 41] width 26 height 9
click at [218, 91] on div "Fuzzy search" at bounding box center [251, 93] width 112 height 16
click at [245, 42] on input "text" at bounding box center [288, 42] width 113 height 14
paste input "4504634071"
type input "4504634071"
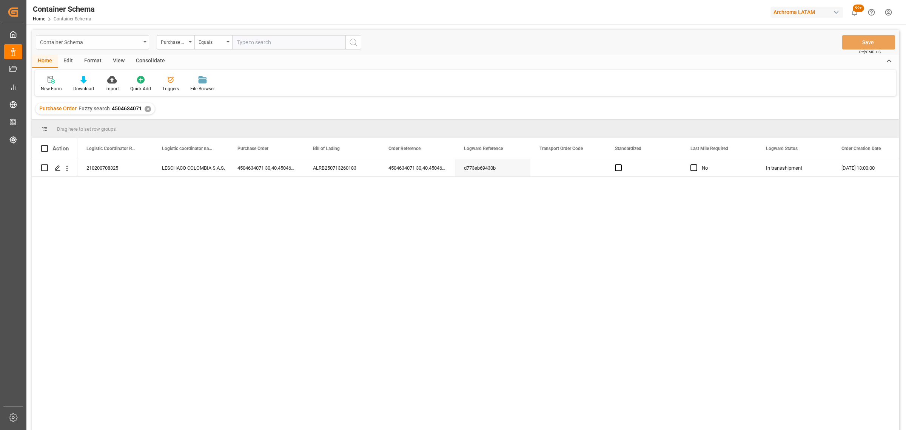
click at [117, 46] on div "Container Schema" at bounding box center [90, 41] width 101 height 9
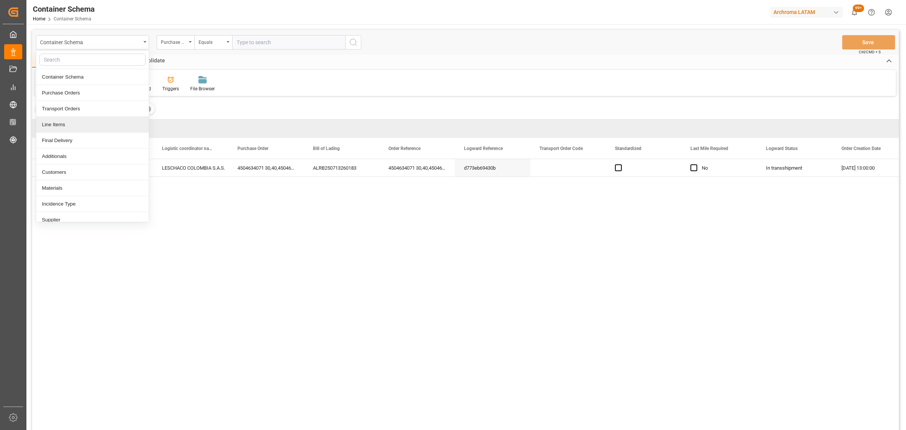
click at [71, 127] on div "Line Items" at bounding box center [92, 125] width 112 height 16
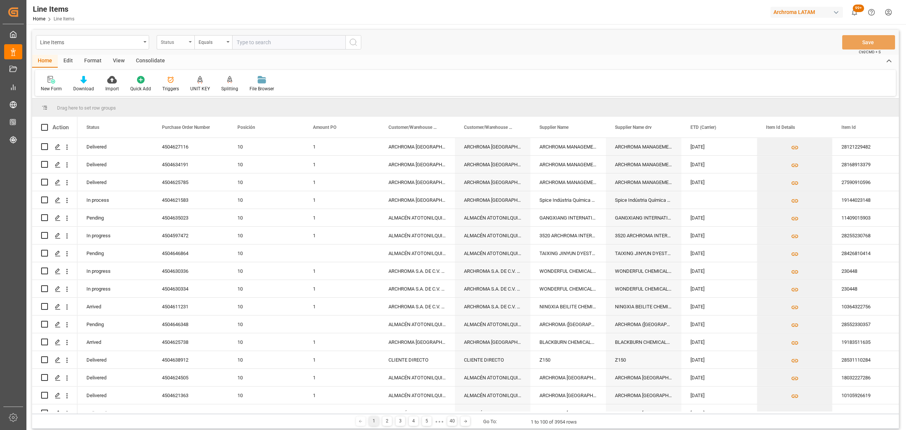
click at [179, 42] on div "Status" at bounding box center [174, 41] width 26 height 9
click at [190, 94] on div "Purchase Order Number" at bounding box center [213, 93] width 112 height 16
click at [205, 44] on div "Equals" at bounding box center [212, 41] width 26 height 9
drag, startPoint x: 219, startPoint y: 100, endPoint x: 221, endPoint y: 95, distance: 6.0
click at [219, 99] on div "Fuzzy search" at bounding box center [251, 93] width 112 height 16
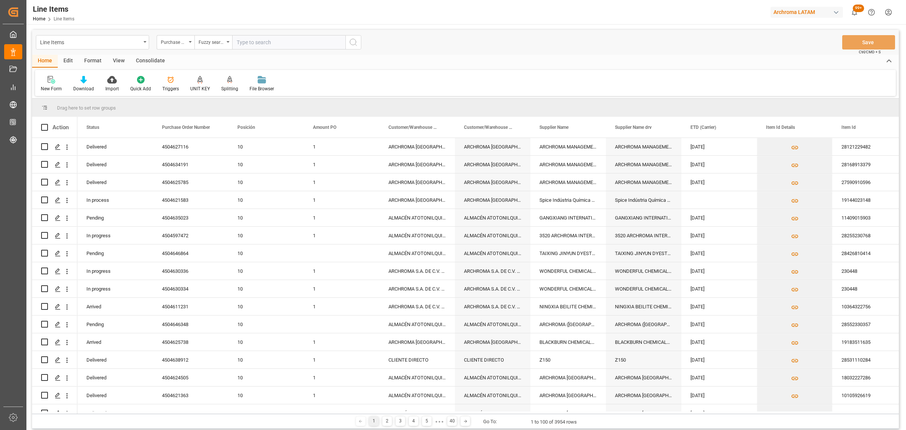
click at [267, 44] on input "text" at bounding box center [288, 42] width 113 height 14
paste input "4504634071"
type input "4504634071"
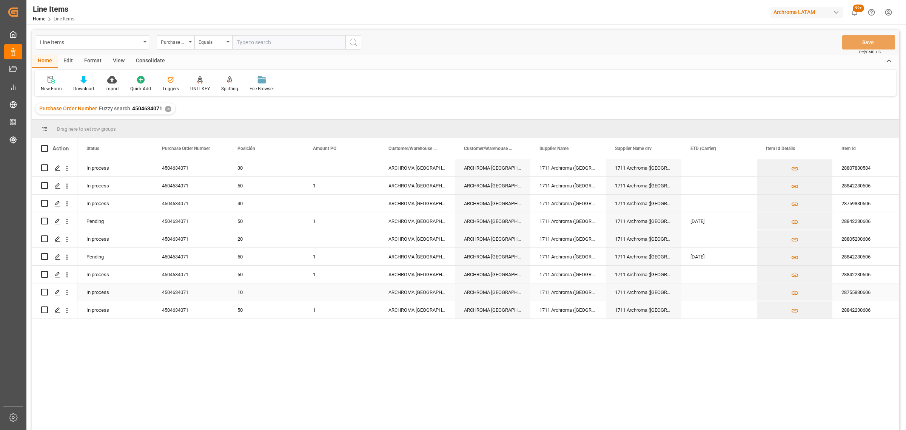
click at [324, 291] on div "Press SPACE to select this row." at bounding box center [341, 291] width 75 height 17
click at [313, 294] on div "Press SPACE to select this row." at bounding box center [341, 291] width 75 height 17
click at [313, 293] on div "Press SPACE to select this row." at bounding box center [341, 291] width 75 height 17
type input "5.56"
click at [413, 293] on div "ARCHROMA [GEOGRAPHIC_DATA] S.A.S" at bounding box center [416, 291] width 75 height 17
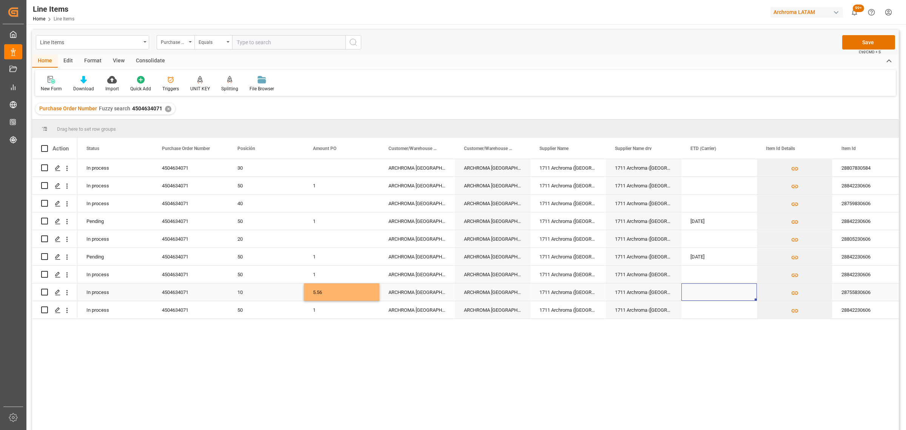
click at [708, 291] on div "Press SPACE to select this row." at bounding box center [718, 291] width 75 height 17
click at [741, 376] on span "14" at bounding box center [741, 374] width 5 height 5
type input "[DATE]"
click at [803, 291] on button "Press SPACE to select this row." at bounding box center [794, 291] width 75 height 17
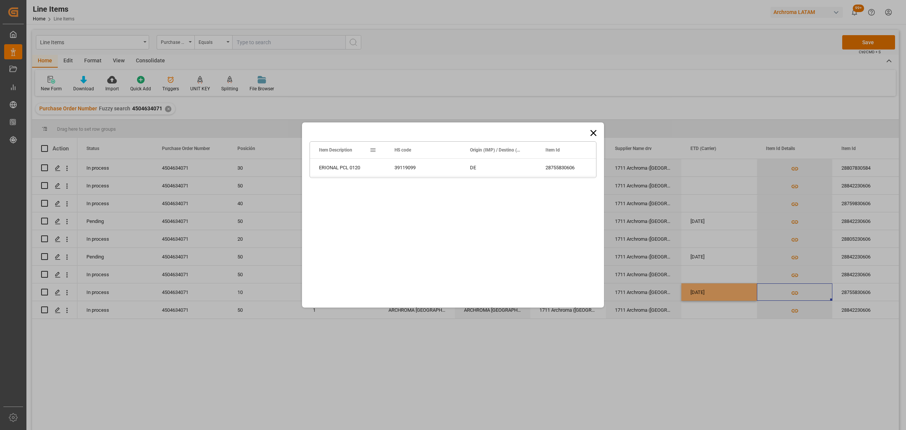
click at [863, 294] on div "Drag here to set row groups Drag here to set column labels Item Description HS …" at bounding box center [453, 215] width 906 height 430
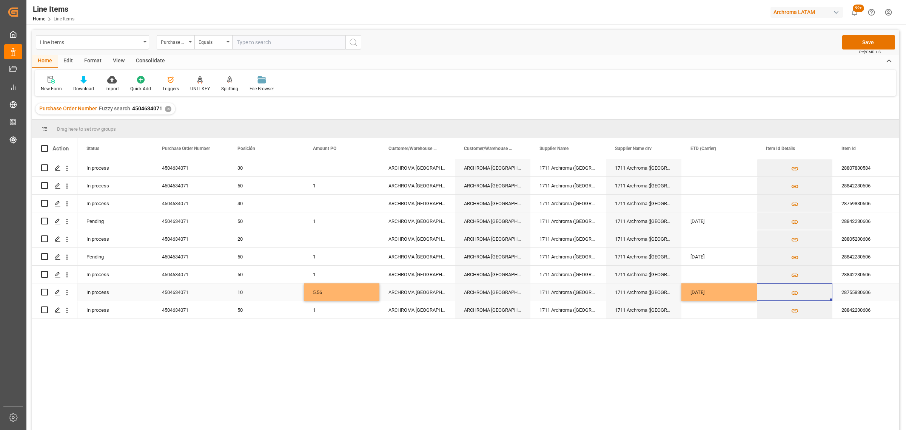
click at [862, 291] on div "28755830606" at bounding box center [869, 291] width 75 height 17
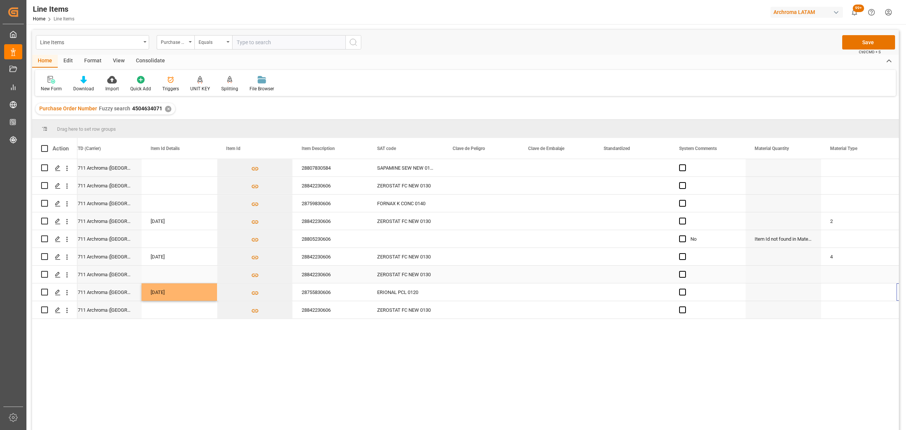
scroll to position [0, 615]
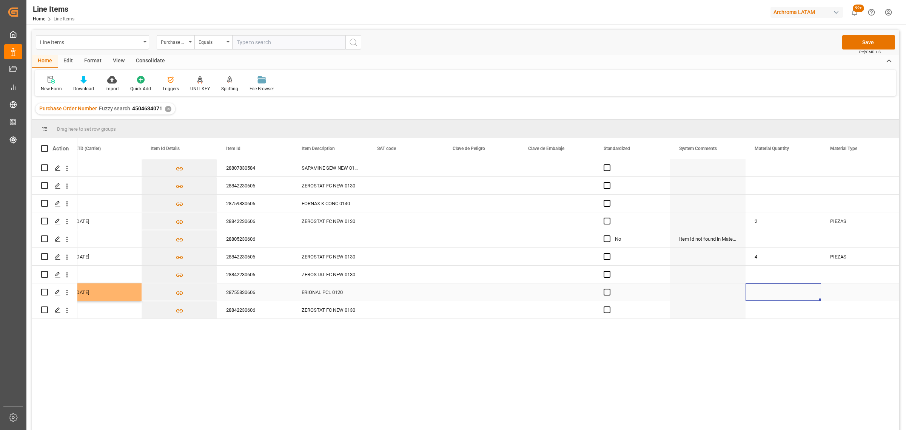
click at [774, 288] on div "Press SPACE to select this row." at bounding box center [783, 291] width 75 height 17
click at [769, 291] on div "Press SPACE to select this row." at bounding box center [783, 291] width 75 height 17
click at [772, 293] on input "Press SPACE to select this row." at bounding box center [783, 296] width 63 height 14
type input "5"
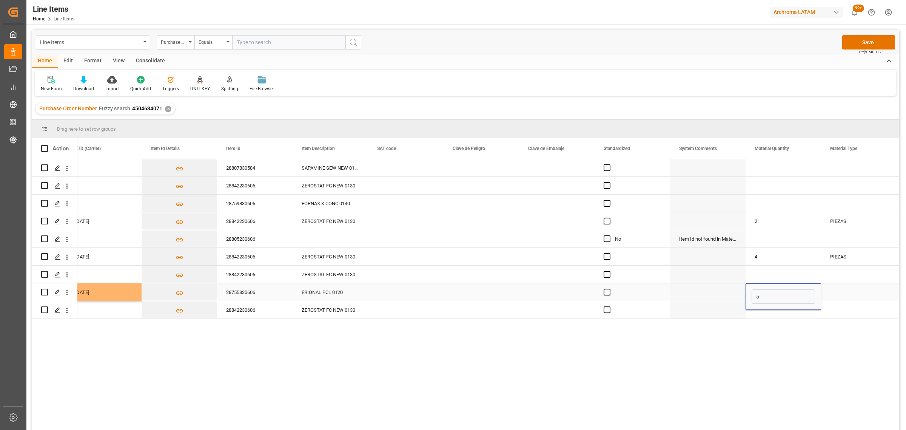
click at [863, 295] on div "Press SPACE to select this row." at bounding box center [858, 291] width 75 height 17
click at [792, 286] on div "5" at bounding box center [783, 291] width 75 height 17
click at [784, 292] on div "5" at bounding box center [783, 291] width 75 height 17
click at [800, 296] on input "5" at bounding box center [783, 296] width 63 height 14
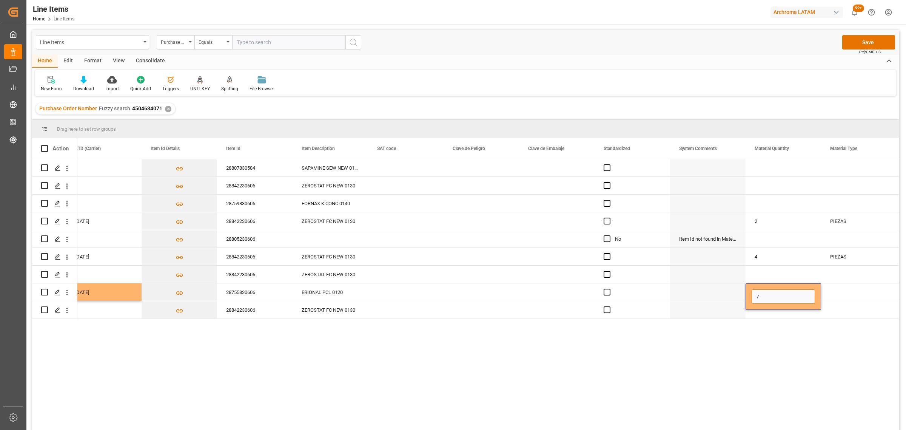
type input "7"
click at [868, 299] on div "Press SPACE to select this row." at bounding box center [858, 291] width 75 height 17
click at [859, 296] on div "Press SPACE to select this row." at bounding box center [858, 291] width 75 height 17
click at [881, 300] on icon "open menu" at bounding box center [882, 296] width 9 height 9
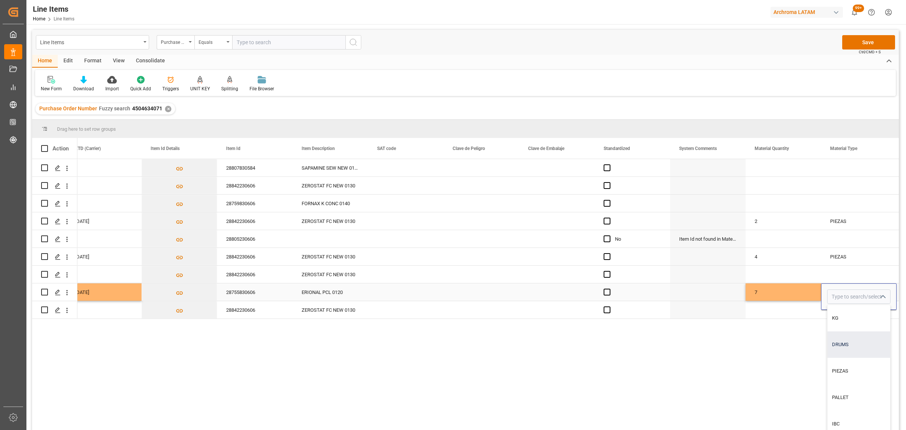
click at [864, 343] on div "DRUMS" at bounding box center [858, 344] width 63 height 26
type input "DRUMS"
click at [804, 293] on div "7" at bounding box center [783, 291] width 75 height 17
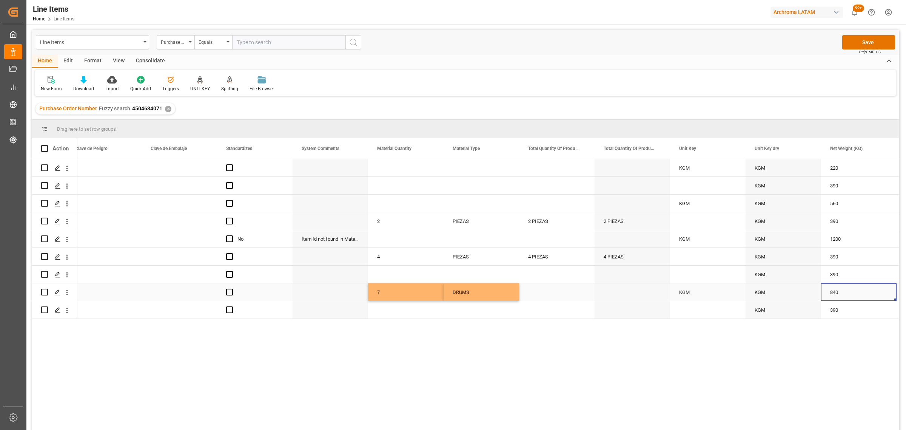
scroll to position [0, 1068]
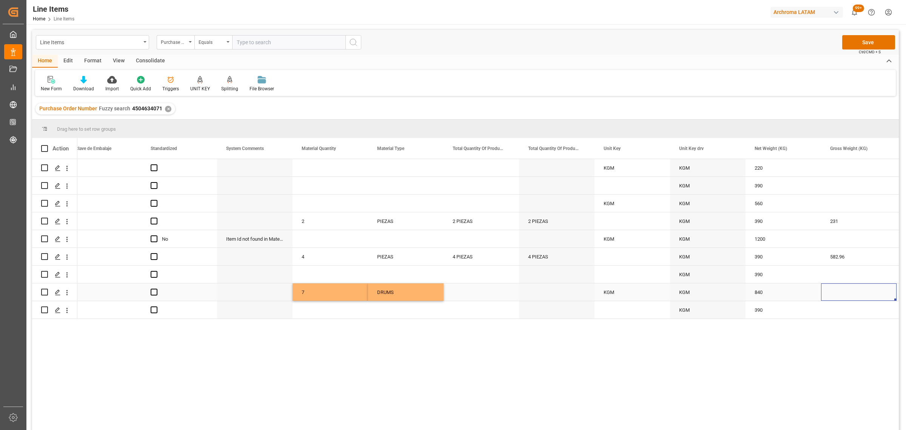
click at [863, 292] on div "Press SPACE to select this row." at bounding box center [858, 291] width 75 height 17
click at [863, 292] on input "Press SPACE to select this row." at bounding box center [858, 296] width 63 height 14
click at [853, 296] on input "Press SPACE to select this row." at bounding box center [858, 296] width 63 height 14
type input "880.320"
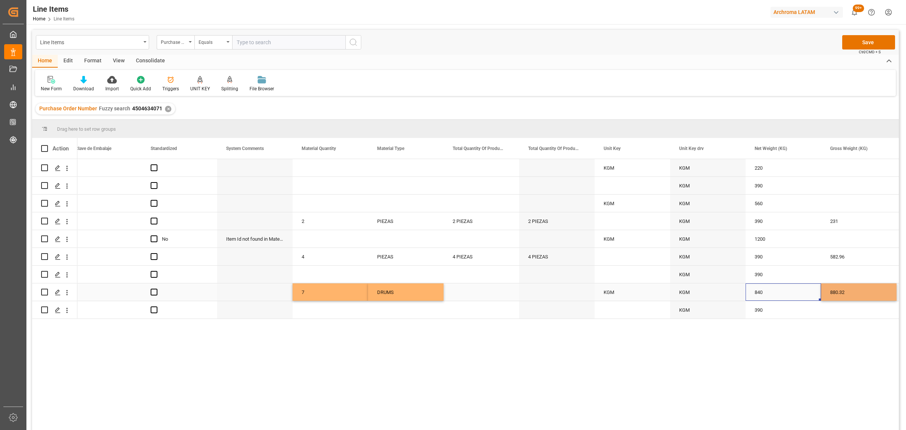
click at [781, 295] on div "840" at bounding box center [783, 291] width 75 height 17
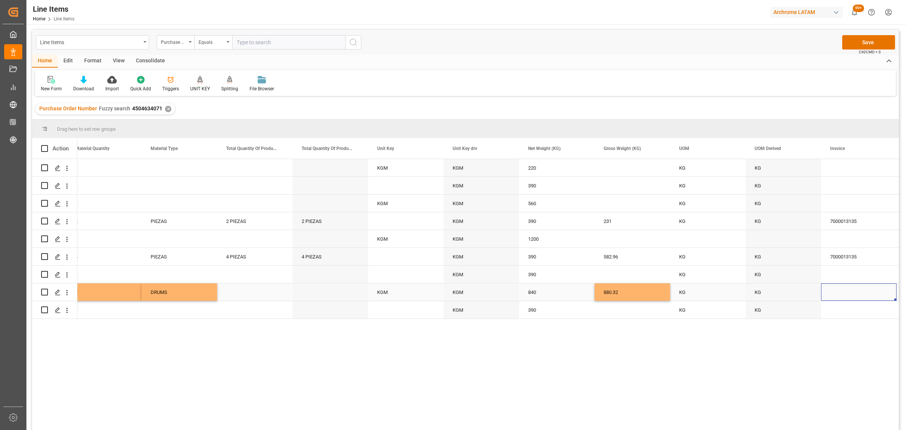
scroll to position [0, 1370]
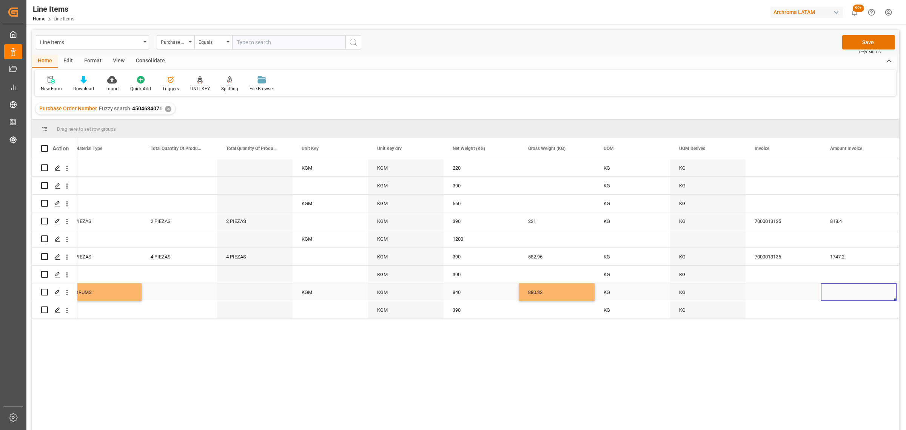
click at [781, 295] on div "Press SPACE to select this row." at bounding box center [783, 291] width 75 height 17
click at [781, 295] on input "Press SPACE to select this row." at bounding box center [783, 296] width 63 height 14
click at [778, 292] on input "Press SPACE to select this row." at bounding box center [783, 296] width 63 height 14
type input "7000013993"
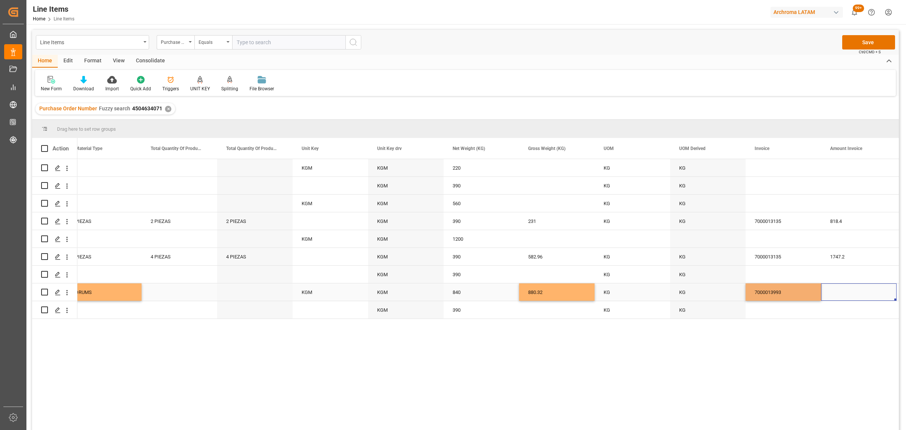
click at [841, 291] on div "Press SPACE to select this row." at bounding box center [858, 291] width 75 height 17
type input "4670"
click at [785, 291] on div "7000013993" at bounding box center [783, 291] width 75 height 17
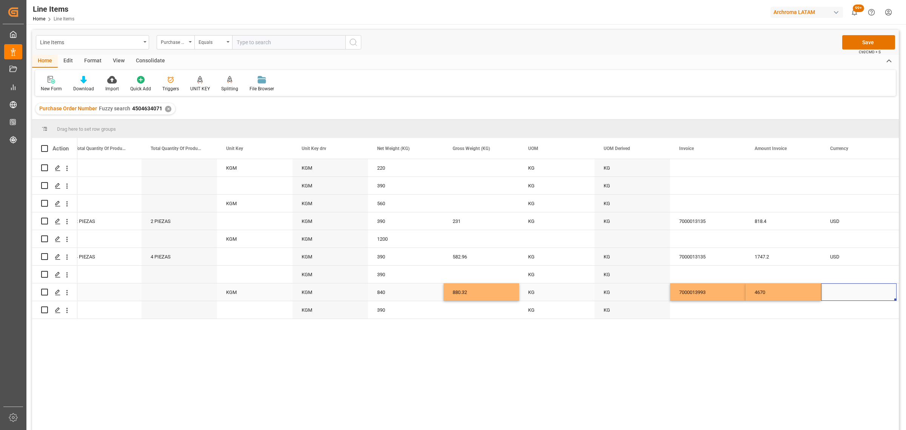
scroll to position [0, 1521]
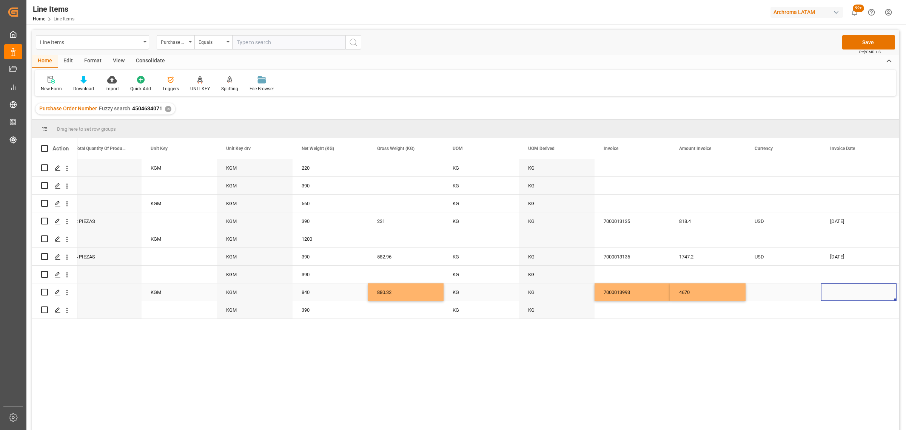
click at [785, 289] on div "Press SPACE to select this row." at bounding box center [783, 291] width 75 height 17
click at [806, 297] on icon "open menu" at bounding box center [807, 296] width 9 height 9
click at [786, 314] on div "USD" at bounding box center [783, 318] width 63 height 26
type input "USD"
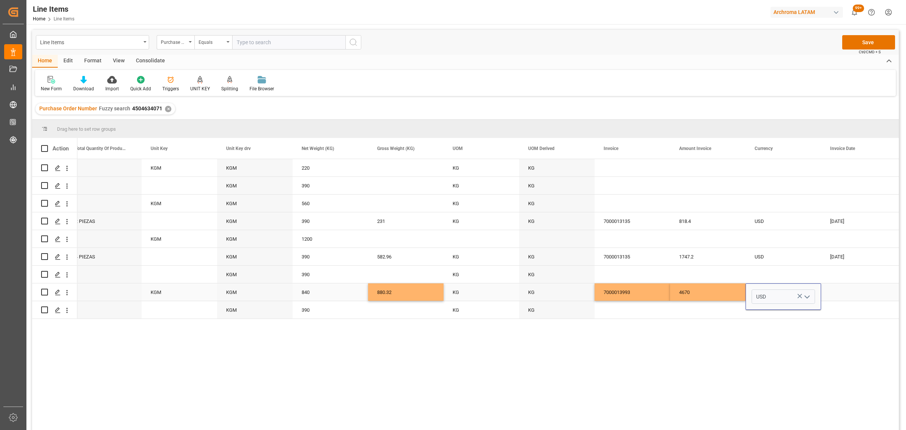
click at [845, 296] on div "Press SPACE to select this row." at bounding box center [858, 291] width 75 height 17
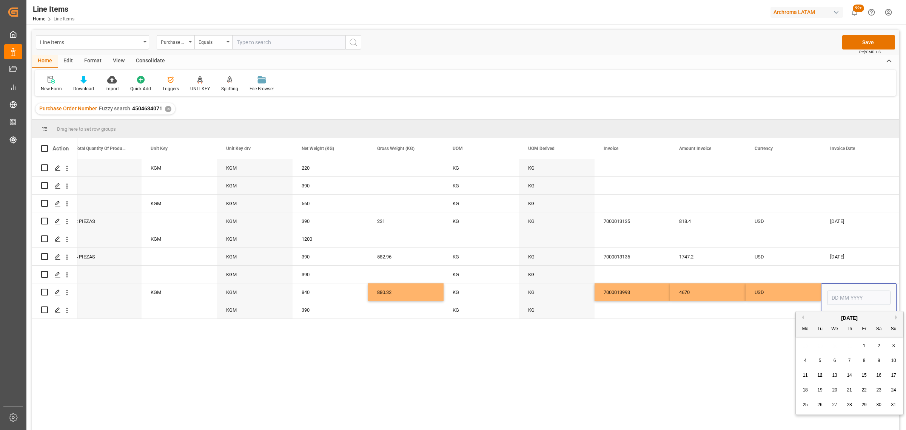
click at [803, 317] on button "Previous Month" at bounding box center [802, 317] width 5 height 5
click at [839, 389] on div "23" at bounding box center [834, 389] width 9 height 9
type input "[DATE]"
click at [789, 296] on div "USD" at bounding box center [783, 291] width 57 height 17
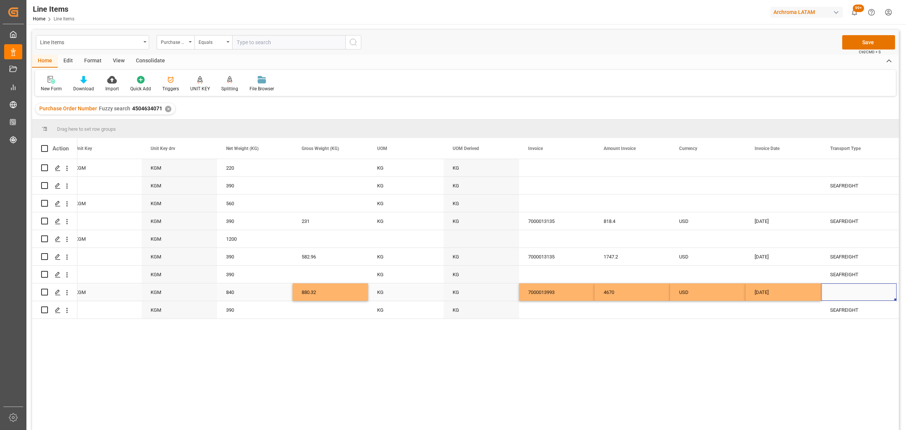
scroll to position [0, 1672]
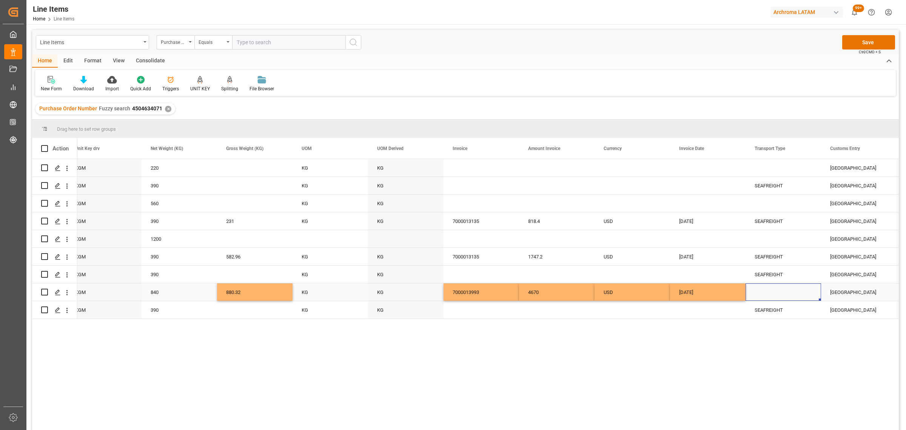
click at [748, 289] on div "Press SPACE to select this row." at bounding box center [783, 291] width 75 height 17
click at [780, 294] on div "Press SPACE to select this row." at bounding box center [783, 291] width 75 height 17
click at [790, 275] on div "SEAFREIGHT" at bounding box center [783, 274] width 57 height 17
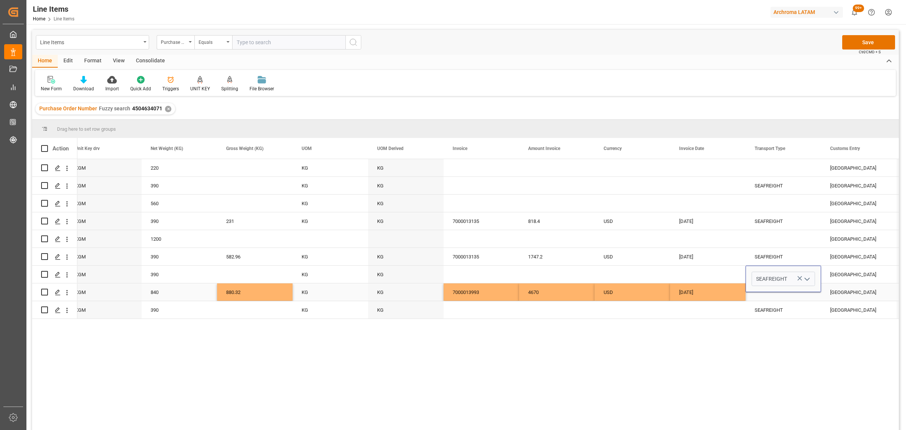
click at [788, 297] on div "Press SPACE to select this row." at bounding box center [783, 291] width 75 height 17
click at [807, 295] on icon "open menu" at bounding box center [807, 296] width 9 height 9
click at [790, 314] on div "SEAFREIGHT" at bounding box center [783, 318] width 63 height 26
type input "SEAFREIGHT"
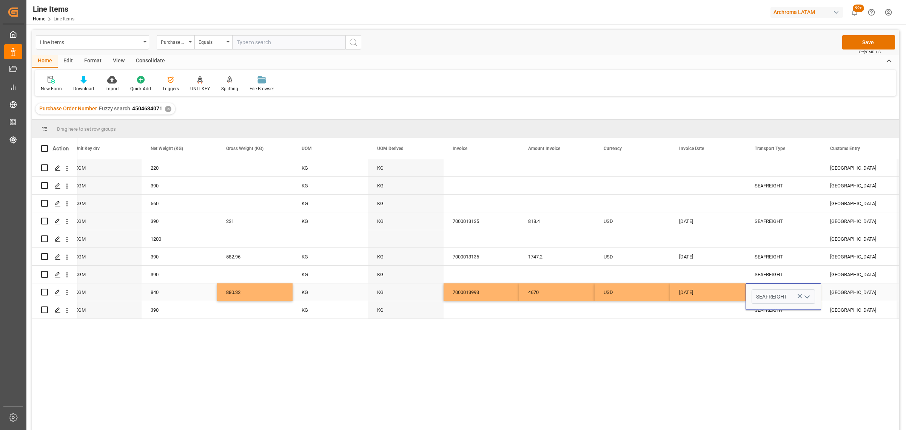
click at [855, 291] on div "[GEOGRAPHIC_DATA]" at bounding box center [858, 291] width 75 height 17
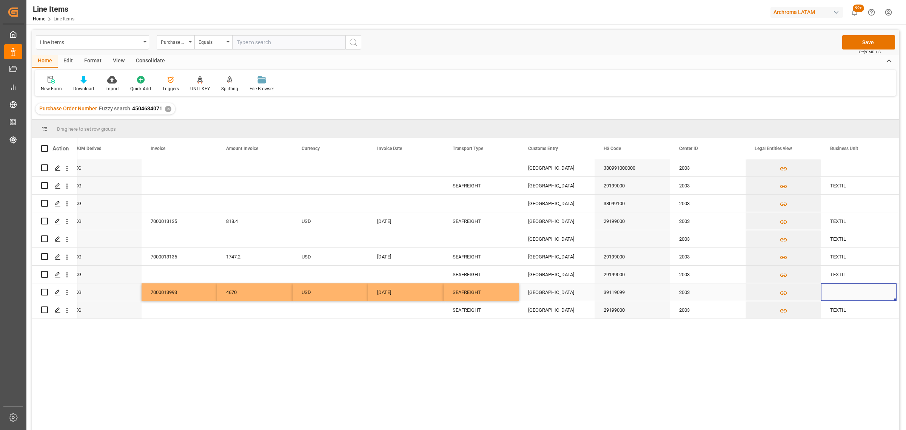
scroll to position [0, 2050]
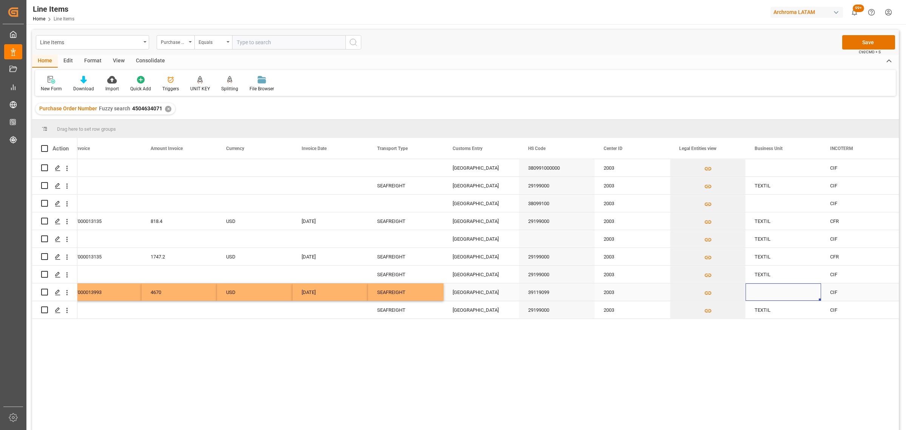
click at [788, 291] on div "Press SPACE to select this row." at bounding box center [783, 291] width 75 height 17
click at [791, 274] on div "TEXTIL" at bounding box center [783, 273] width 75 height 17
click at [771, 296] on div "Press SPACE to select this row." at bounding box center [783, 291] width 75 height 17
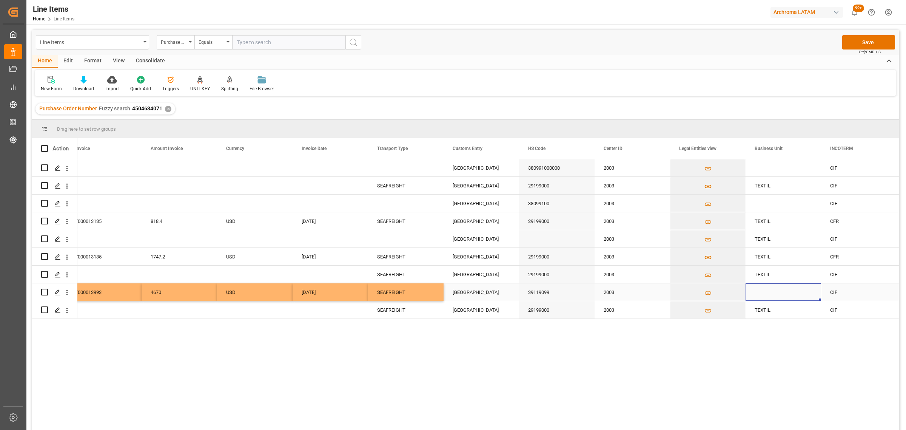
click at [771, 296] on div "Press SPACE to select this row." at bounding box center [783, 291] width 75 height 17
click at [770, 294] on input "Press SPACE to select this row." at bounding box center [783, 296] width 63 height 14
paste input "TEXTIL"
type input "TEXTIL"
click at [857, 296] on div "CIF" at bounding box center [858, 291] width 57 height 17
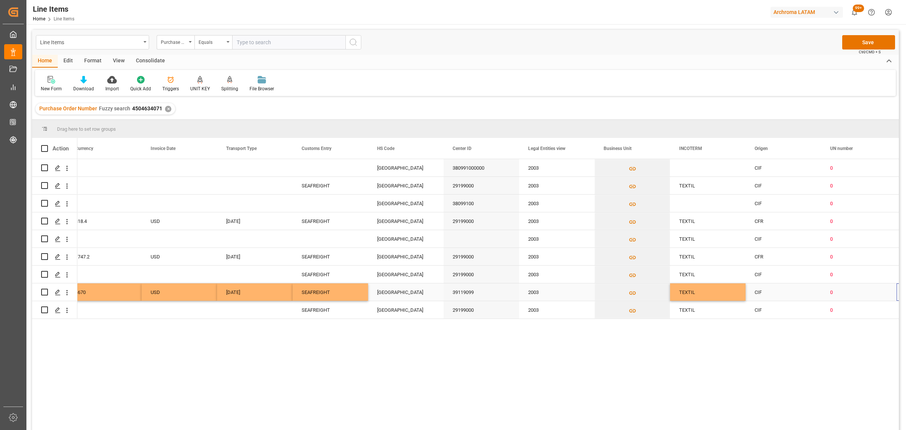
scroll to position [0, 2201]
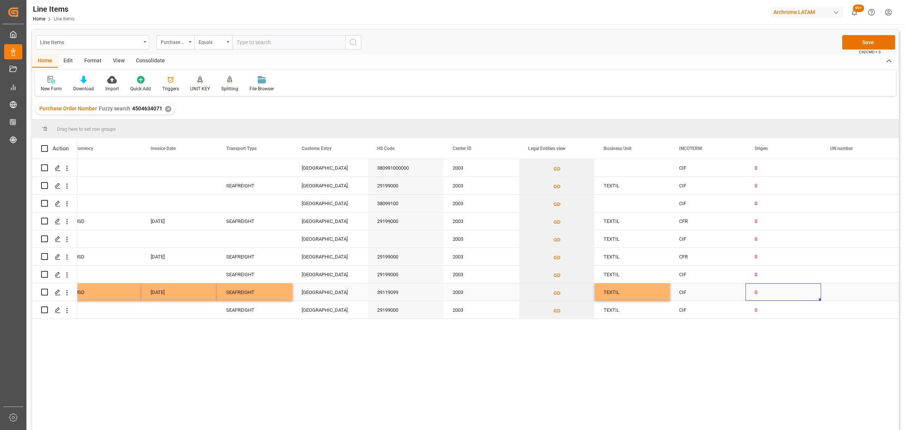
click at [803, 293] on div "0" at bounding box center [783, 291] width 57 height 17
click at [805, 293] on icon "open menu" at bounding box center [807, 296] width 9 height 9
click at [783, 317] on div "[GEOGRAPHIC_DATA]" at bounding box center [797, 314] width 91 height 26
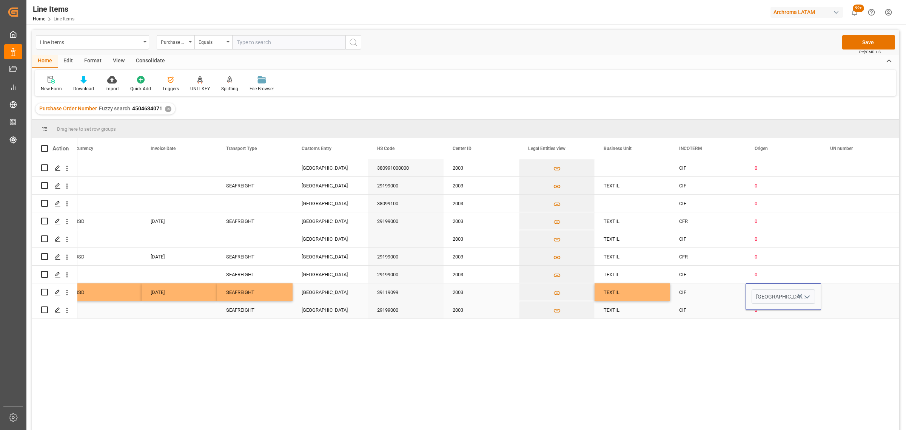
type input "[GEOGRAPHIC_DATA]"
click at [869, 280] on div "Press SPACE to select this row." at bounding box center [858, 273] width 75 height 17
click at [863, 290] on div "Press SPACE to select this row." at bounding box center [858, 291] width 75 height 17
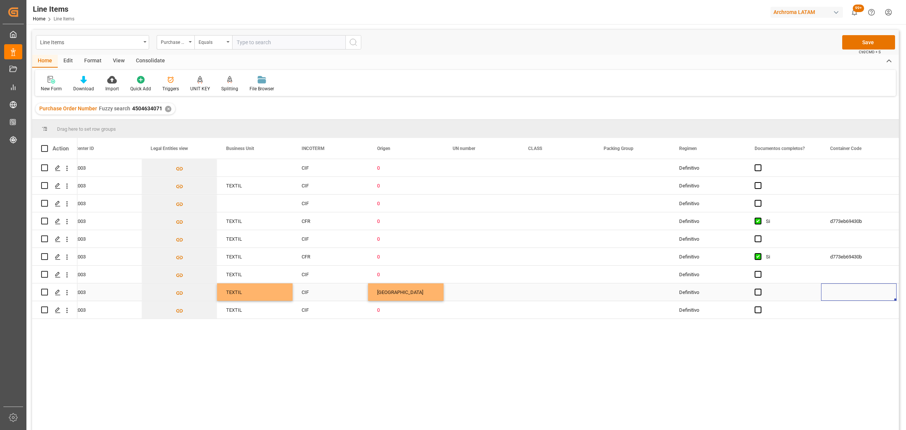
click at [759, 296] on div "Press SPACE to select this row." at bounding box center [783, 291] width 75 height 17
click at [759, 294] on span "Press SPACE to select this row." at bounding box center [758, 291] width 7 height 7
click at [760, 288] on input "Press SPACE to select this row." at bounding box center [760, 288] width 0 height 0
click at [839, 294] on div "Press SPACE to select this row." at bounding box center [858, 291] width 75 height 17
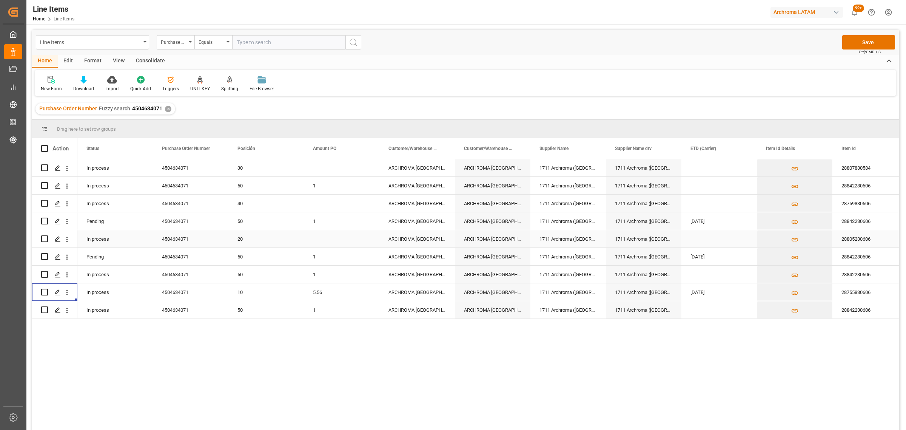
click at [301, 238] on div "20" at bounding box center [265, 238] width 75 height 17
click at [321, 240] on div "Press SPACE to select this row." at bounding box center [341, 238] width 75 height 17
click at [321, 245] on input "Press SPACE to select this row." at bounding box center [341, 243] width 63 height 14
click at [331, 246] on input "Press SPACE to select this row." at bounding box center [341, 243] width 63 height 14
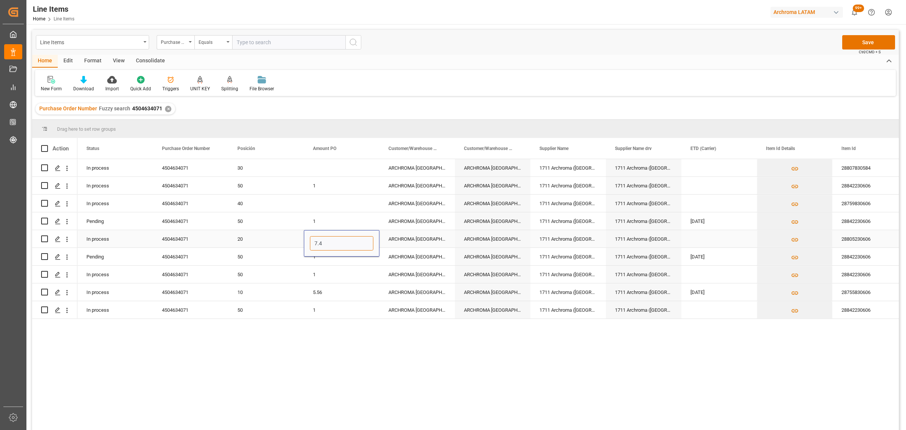
type input "7.44"
click at [456, 244] on div "ARCHROMA [GEOGRAPHIC_DATA] S.A.S" at bounding box center [492, 238] width 75 height 17
click at [706, 238] on div "Press SPACE to select this row." at bounding box center [718, 238] width 75 height 17
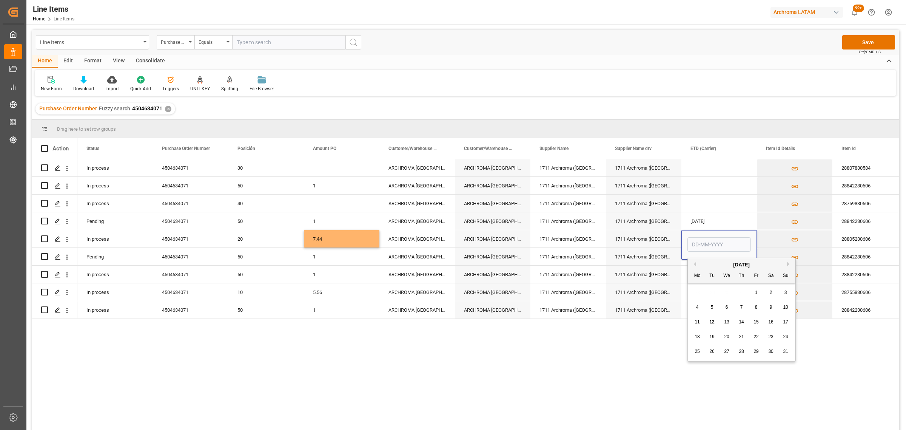
click at [739, 320] on span "14" at bounding box center [741, 321] width 5 height 5
type input "[DATE]"
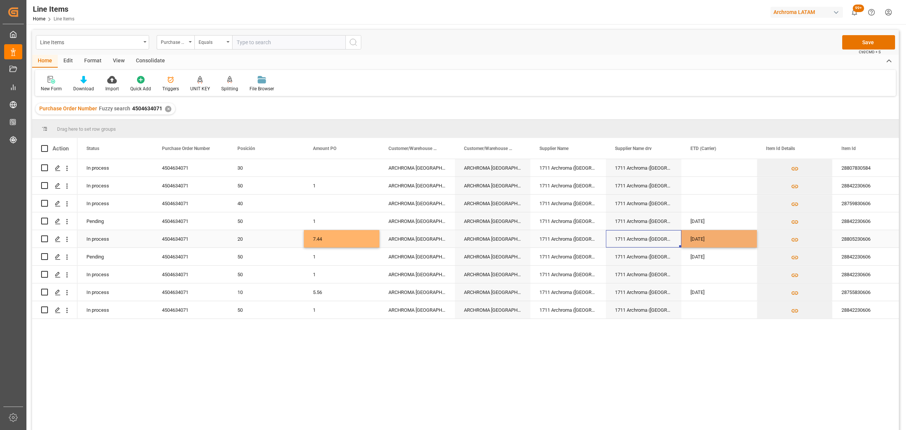
click at [640, 243] on div "1711 Archroma ([GEOGRAPHIC_DATA]) GmbH" at bounding box center [643, 238] width 75 height 17
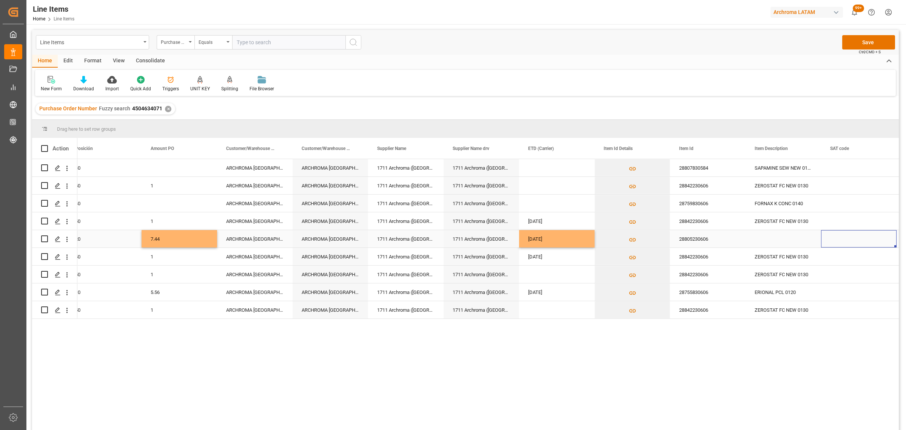
click at [772, 235] on div "Press SPACE to select this row." at bounding box center [783, 238] width 75 height 17
click at [716, 295] on div "28755830606" at bounding box center [707, 291] width 75 height 17
click at [791, 240] on div "Press SPACE to select this row." at bounding box center [783, 238] width 75 height 17
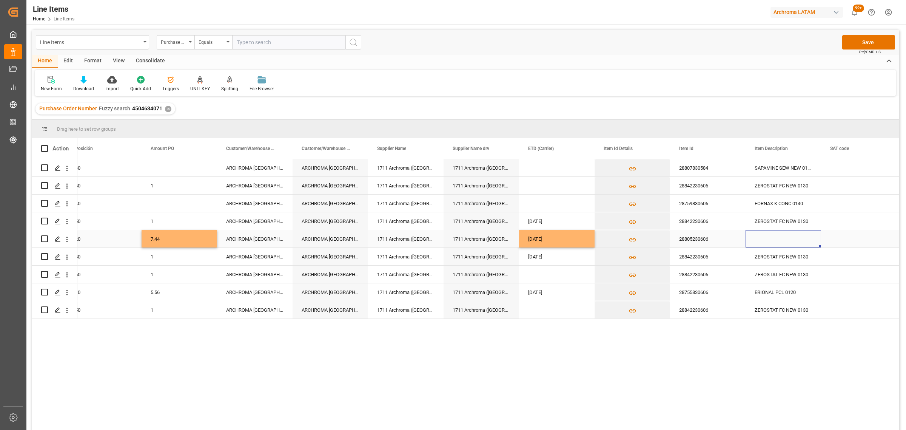
click at [791, 240] on div "Press SPACE to select this row." at bounding box center [783, 238] width 75 height 17
click at [839, 237] on div "Press SPACE to select this row." at bounding box center [858, 238] width 75 height 17
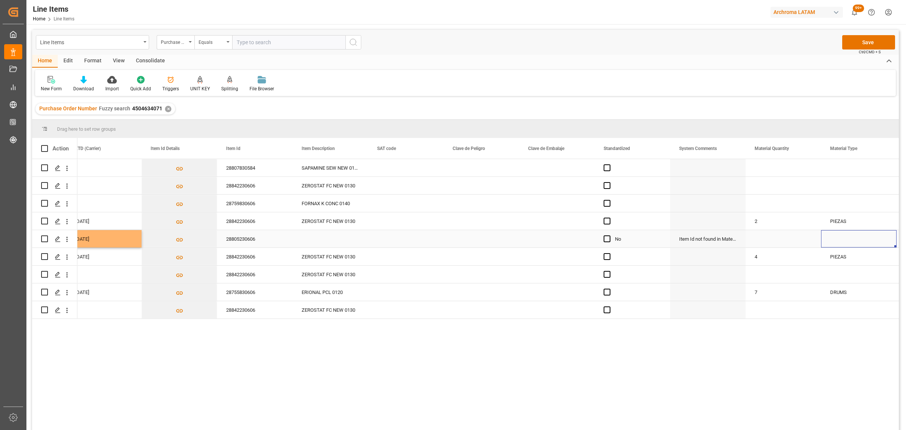
scroll to position [0, 691]
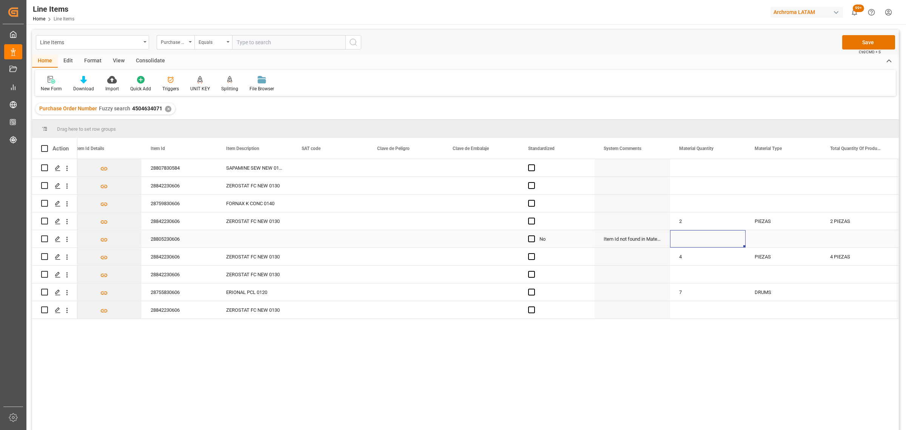
click at [691, 233] on div "Press SPACE to select this row." at bounding box center [707, 238] width 75 height 17
click at [691, 238] on input "Press SPACE to select this row." at bounding box center [707, 243] width 63 height 14
click at [686, 248] on input "Press SPACE to select this row." at bounding box center [707, 243] width 63 height 14
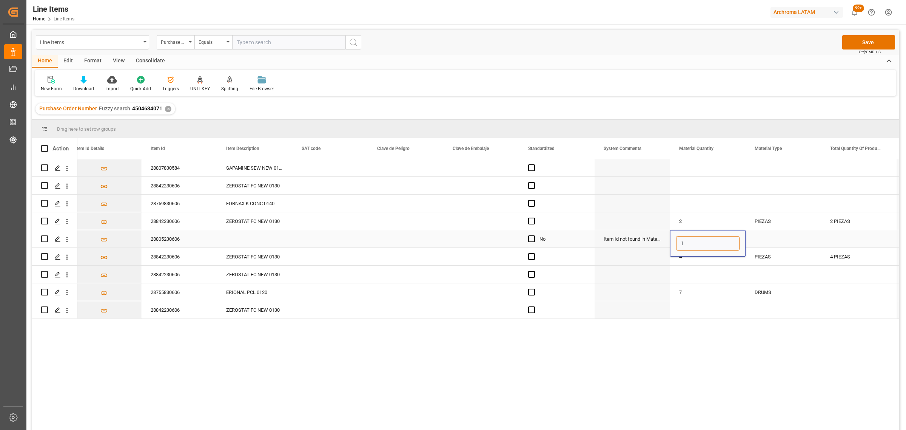
type input "10"
click at [781, 241] on div "Press SPACE to select this row." at bounding box center [783, 238] width 75 height 17
click at [808, 245] on icon "open menu" at bounding box center [807, 243] width 9 height 9
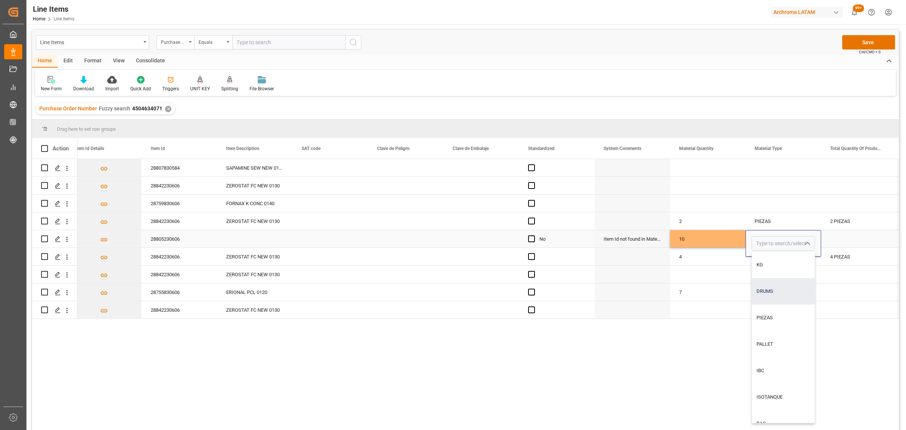
click at [780, 295] on div "DRUMS" at bounding box center [783, 291] width 63 height 26
type input "DRUMS"
click at [844, 239] on div "Press SPACE to select this row." at bounding box center [858, 238] width 75 height 17
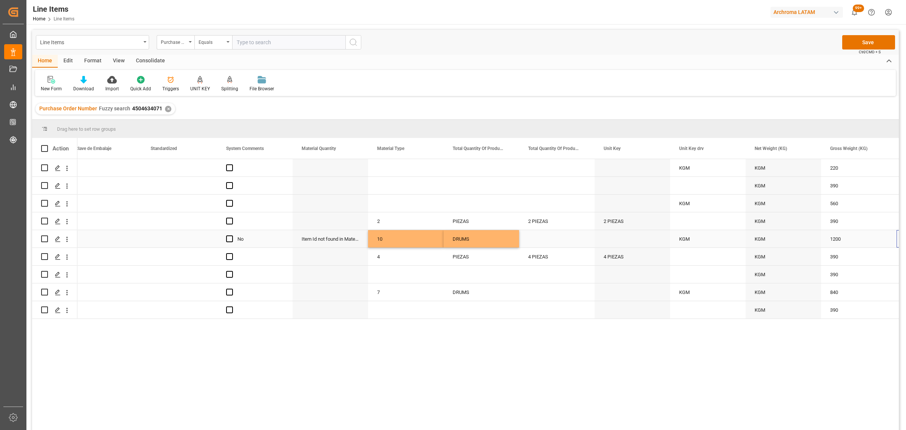
scroll to position [0, 1068]
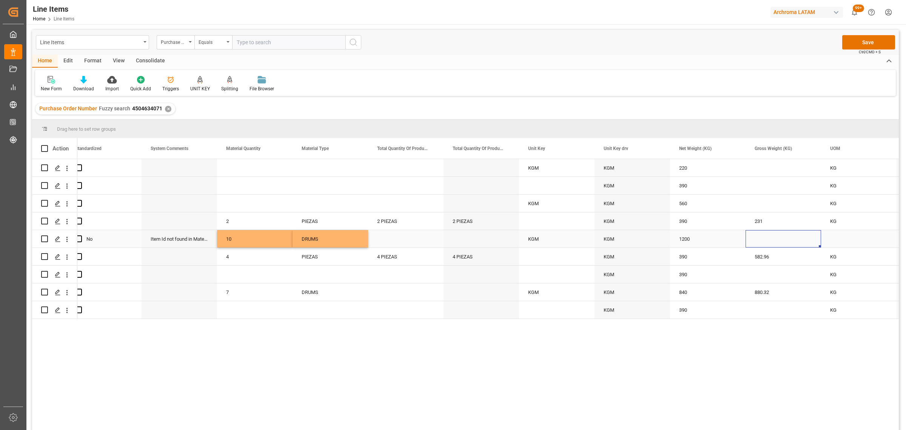
click at [783, 241] on div "Press SPACE to select this row." at bounding box center [783, 238] width 75 height 17
click at [766, 240] on input "Press SPACE to select this row." at bounding box center [783, 243] width 63 height 14
type input "1257.600"
click at [731, 246] on div "1200" at bounding box center [707, 238] width 75 height 17
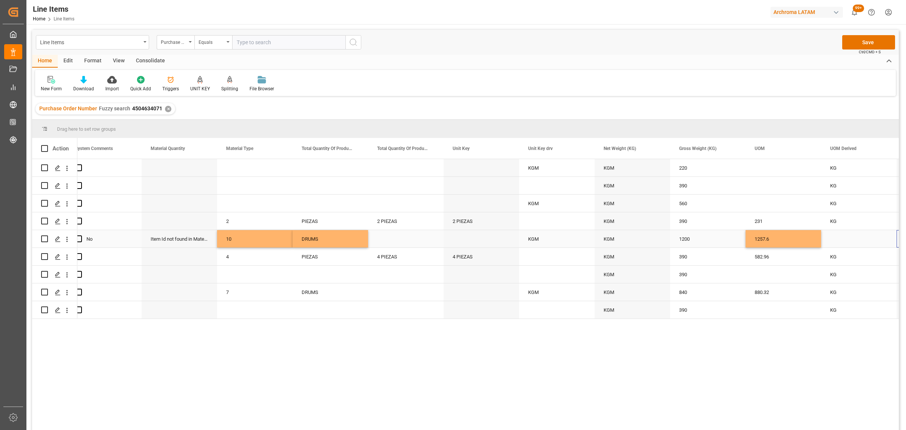
scroll to position [0, 1219]
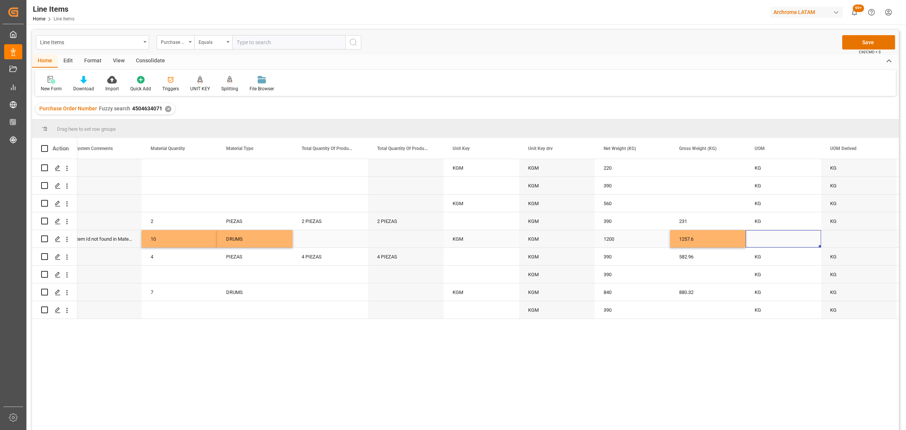
click at [764, 236] on div "Press SPACE to select this row." at bounding box center [783, 238] width 75 height 17
click at [763, 239] on input "Press SPACE to select this row." at bounding box center [783, 243] width 63 height 14
type input "KG"
click at [855, 245] on div "Press SPACE to select this row." at bounding box center [858, 238] width 75 height 17
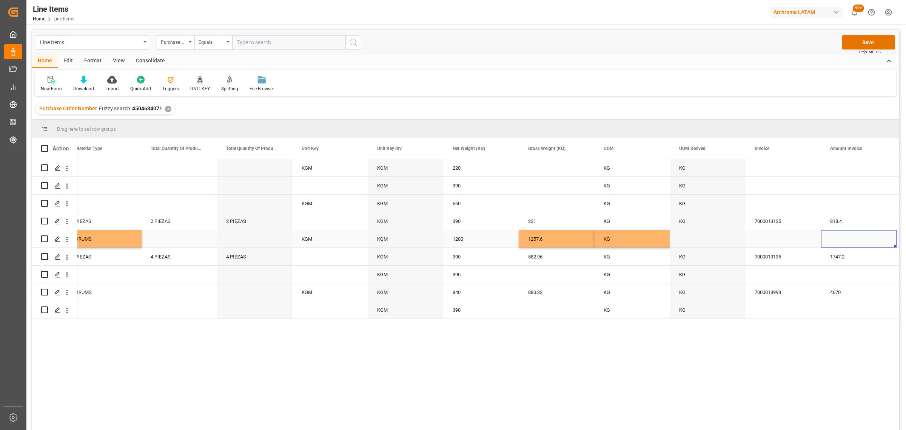
scroll to position [0, 1446]
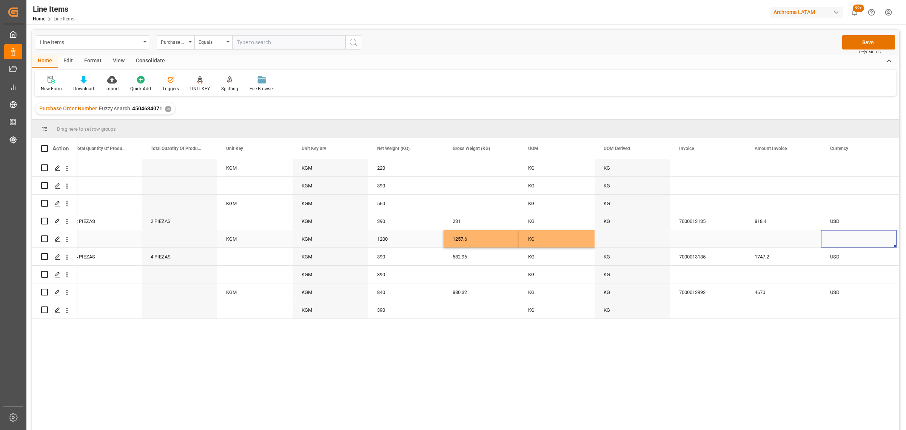
click at [702, 236] on div "Press SPACE to select this row." at bounding box center [707, 238] width 75 height 17
click at [702, 236] on input "Press SPACE to select this row." at bounding box center [707, 243] width 63 height 14
click at [704, 291] on div "7000013993" at bounding box center [707, 291] width 75 height 17
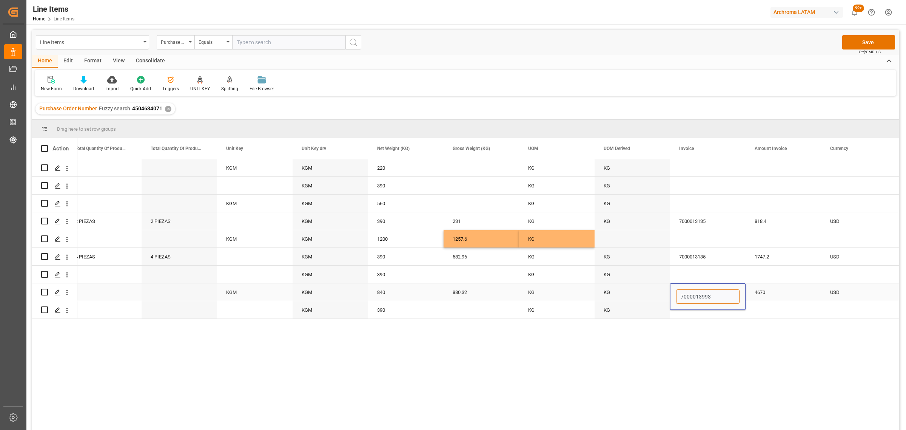
click at [704, 291] on input "7000013993" at bounding box center [707, 296] width 63 height 14
click at [699, 237] on div "Press SPACE to select this row." at bounding box center [707, 238] width 75 height 17
click at [699, 237] on input "Press SPACE to select this row." at bounding box center [707, 243] width 63 height 14
paste input "7000013993"
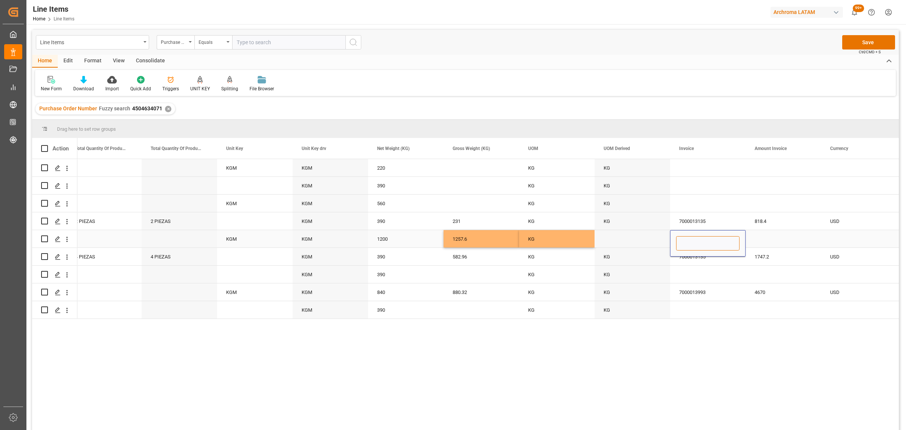
type input "7000013993"
click at [815, 242] on div "Press SPACE to select this row." at bounding box center [783, 238] width 75 height 17
click at [769, 238] on div "Press SPACE to select this row." at bounding box center [783, 238] width 75 height 17
click at [769, 238] on input "Press SPACE to select this row." at bounding box center [783, 243] width 63 height 14
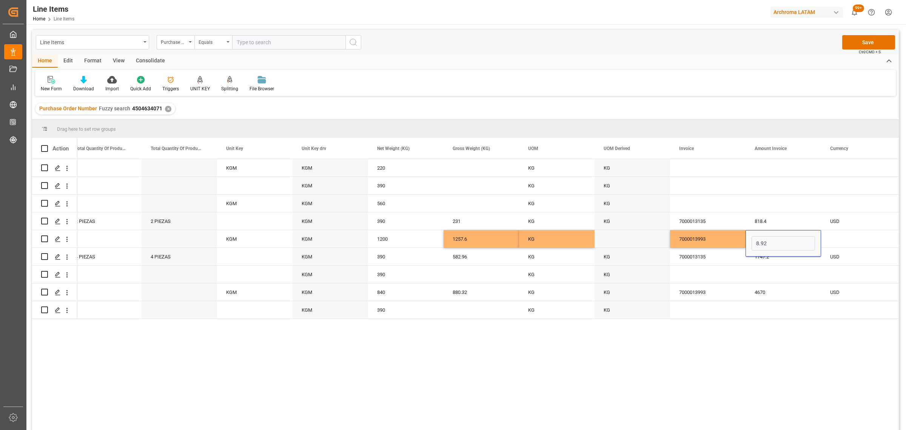
type input "8.928"
click at [844, 240] on div "Press SPACE to select this row." at bounding box center [858, 238] width 75 height 17
click at [883, 246] on icon "open menu" at bounding box center [882, 243] width 9 height 9
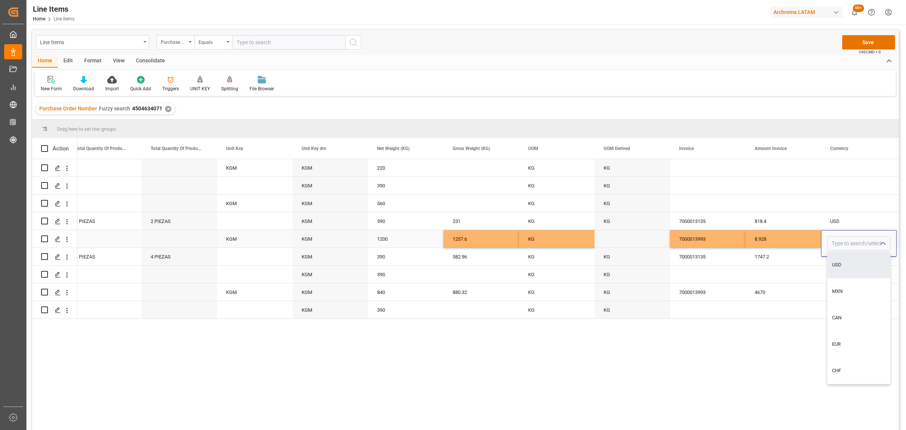
click at [844, 264] on div "USD" at bounding box center [858, 264] width 63 height 26
type input "USD"
click at [801, 231] on div "8.928" at bounding box center [783, 238] width 75 height 17
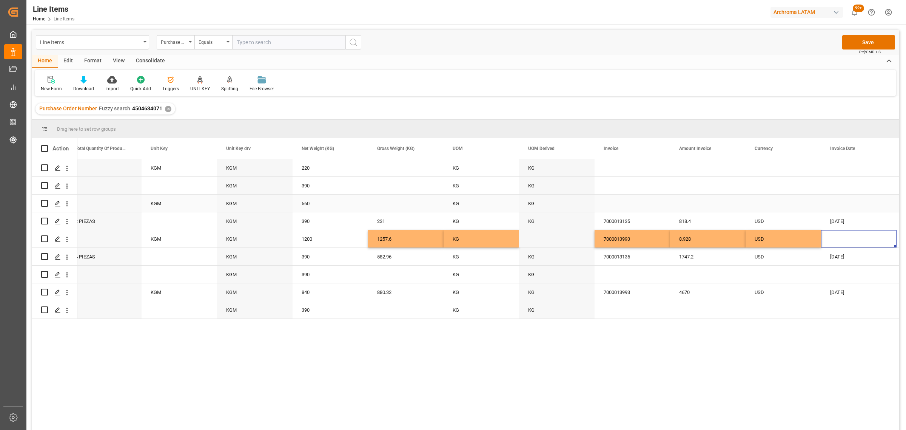
scroll to position [0, 1597]
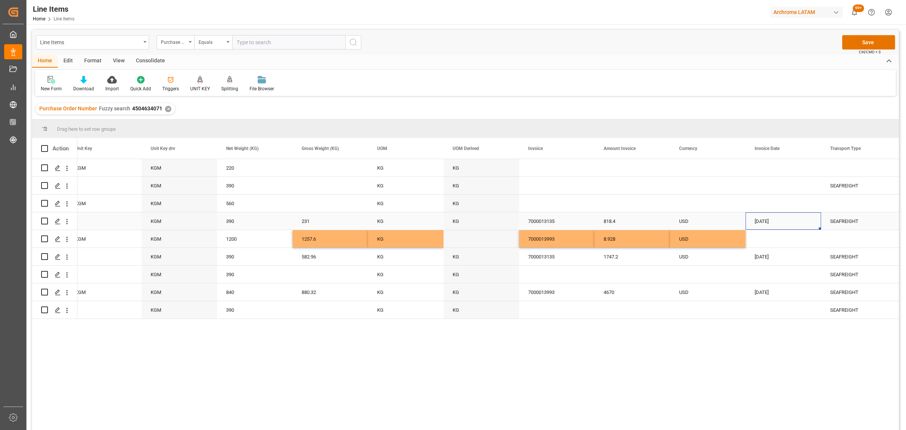
click at [767, 228] on div "[DATE]" at bounding box center [783, 220] width 75 height 17
click at [769, 234] on div "Press SPACE to select this row." at bounding box center [783, 238] width 75 height 17
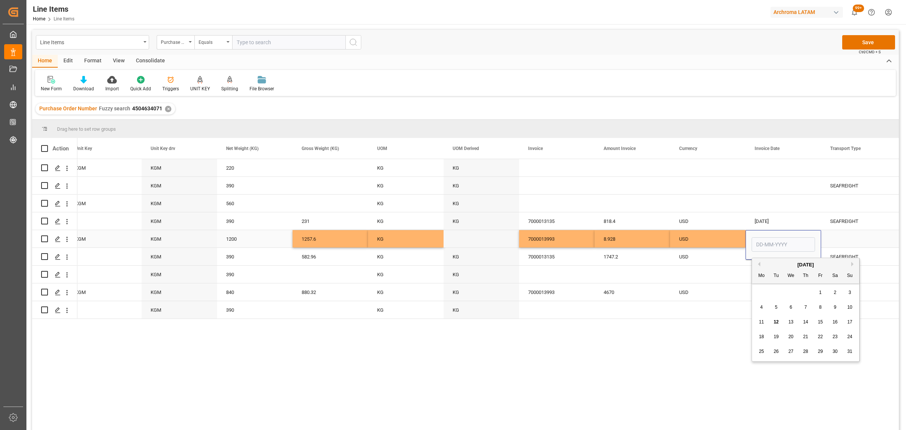
click at [768, 234] on div "Press SPACE to select this row." at bounding box center [783, 244] width 75 height 29
click at [765, 242] on input "Press SPACE to select this row." at bounding box center [783, 244] width 63 height 14
click at [763, 295] on div "28 29 30 31 1 2 3" at bounding box center [805, 292] width 103 height 15
click at [759, 265] on button "Previous Month" at bounding box center [758, 264] width 5 height 5
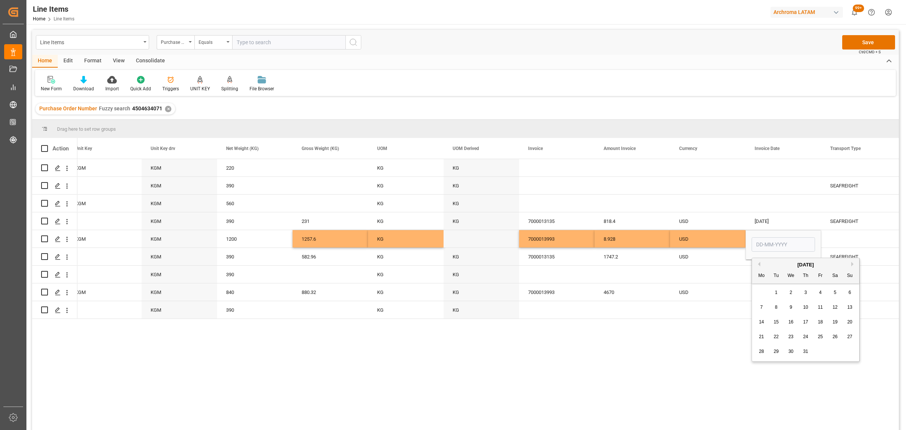
click at [794, 337] on div "23" at bounding box center [790, 336] width 9 height 9
type input "[DATE]"
click at [846, 237] on div "Press SPACE to select this row." at bounding box center [858, 238] width 75 height 17
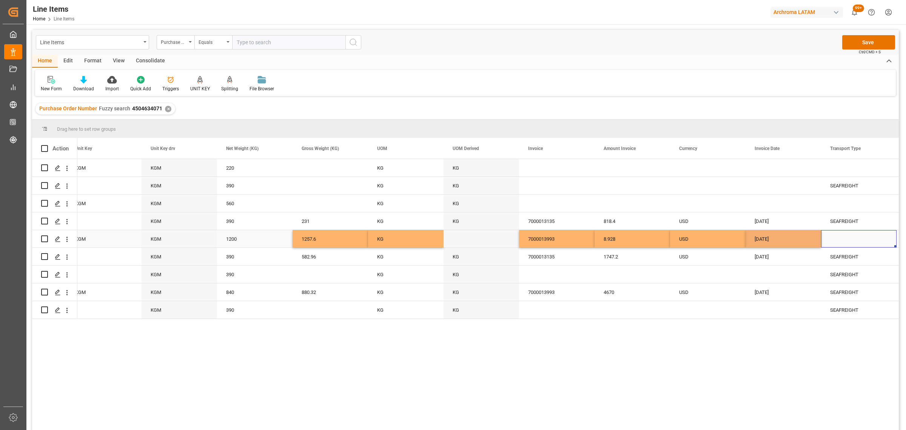
click at [846, 237] on div "Press SPACE to select this row." at bounding box center [858, 238] width 75 height 17
click at [881, 243] on polyline "open menu" at bounding box center [882, 243] width 5 height 2
click at [840, 263] on div "SEAFREIGHT" at bounding box center [858, 264] width 63 height 26
type input "SEAFREIGHT"
click at [774, 239] on div "[DATE]" at bounding box center [783, 238] width 75 height 17
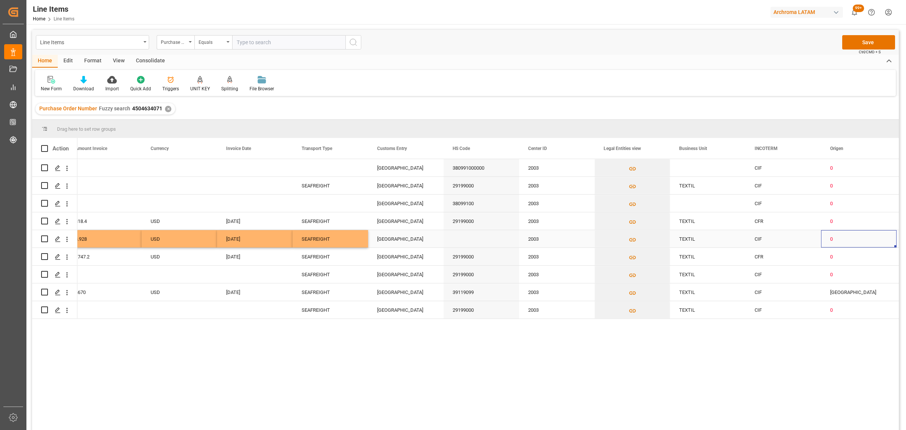
scroll to position [0, 2125]
click at [867, 242] on div "0" at bounding box center [858, 238] width 57 height 17
click at [884, 243] on polyline "open menu" at bounding box center [882, 243] width 5 height 2
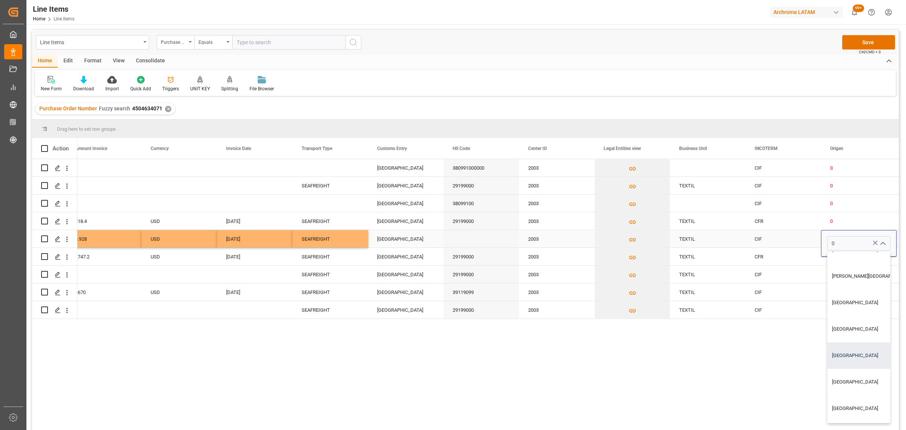
click at [853, 353] on div "[GEOGRAPHIC_DATA]" at bounding box center [872, 355] width 91 height 26
type input "[GEOGRAPHIC_DATA]"
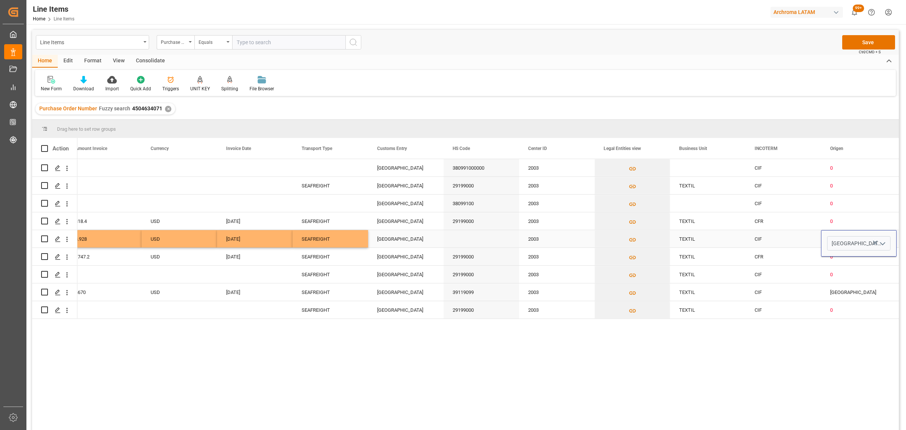
click at [786, 237] on div "CIF" at bounding box center [783, 238] width 57 height 17
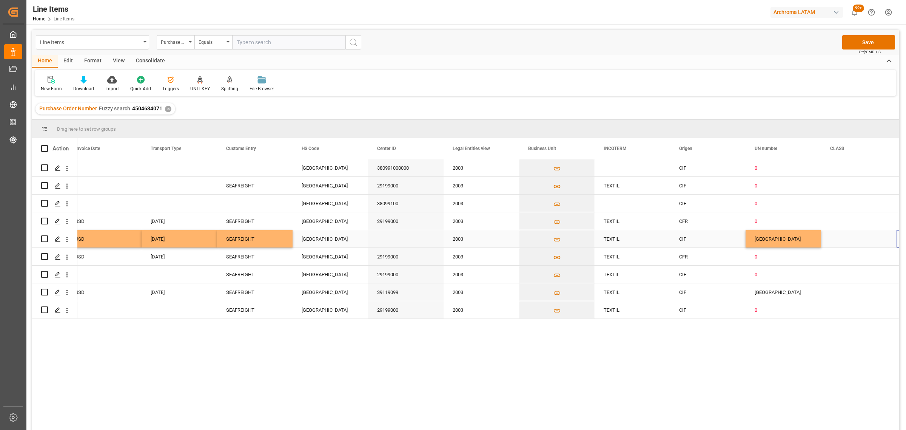
scroll to position [0, 2276]
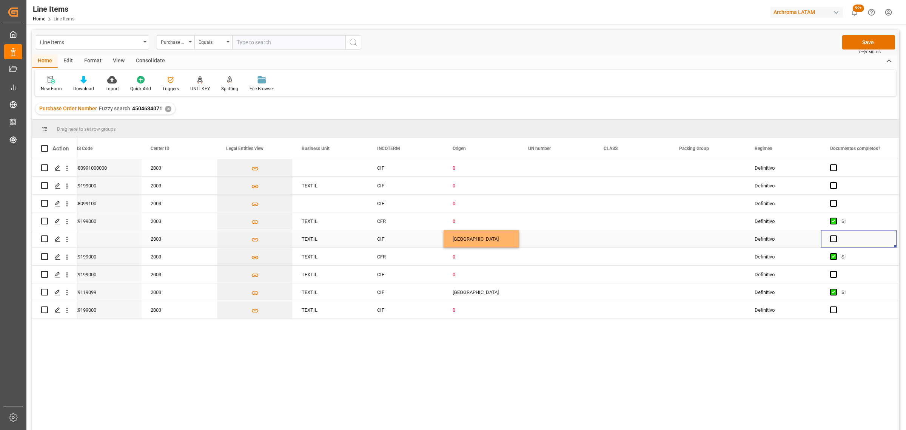
click at [837, 240] on div "Press SPACE to select this row." at bounding box center [858, 238] width 75 height 17
click at [835, 239] on span "Press SPACE to select this row." at bounding box center [833, 238] width 7 height 7
click at [836, 235] on input "Press SPACE to select this row." at bounding box center [836, 235] width 0 height 0
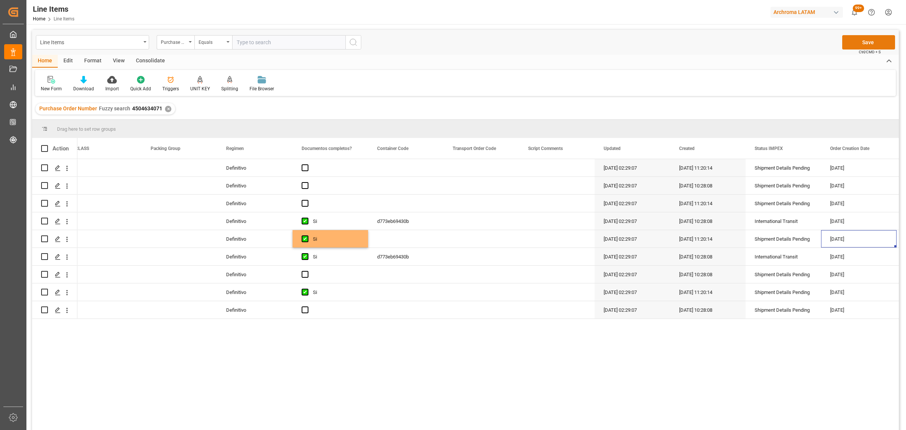
click at [867, 43] on button "Save" at bounding box center [868, 42] width 53 height 14
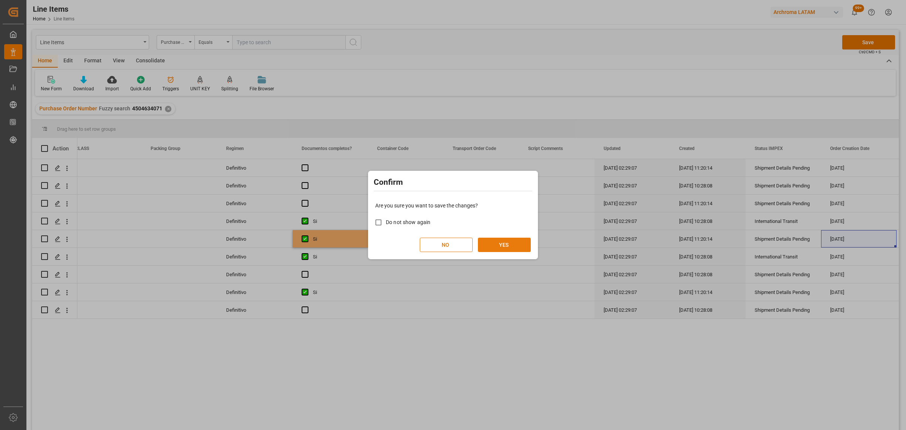
click at [508, 242] on button "YES" at bounding box center [504, 244] width 53 height 14
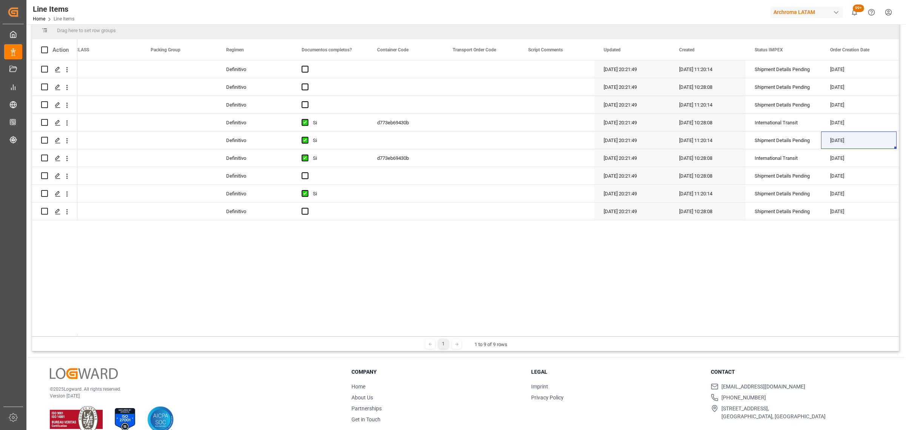
scroll to position [112, 0]
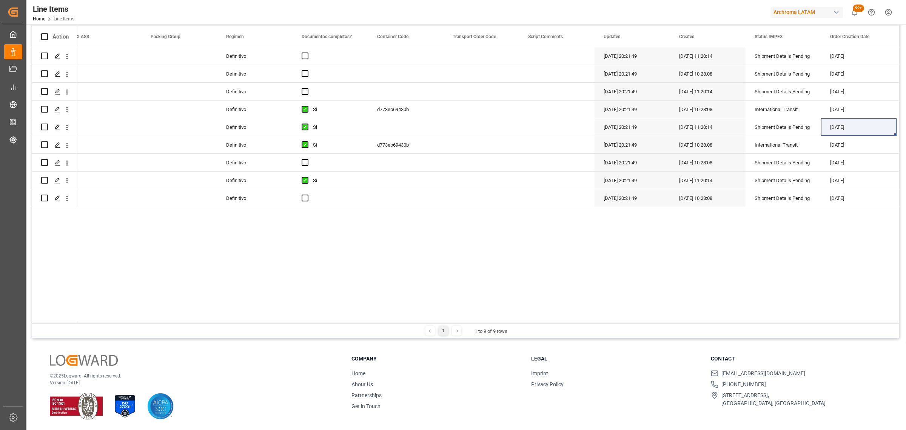
drag, startPoint x: 521, startPoint y: 320, endPoint x: 290, endPoint y: 317, distance: 231.4
click at [287, 317] on div "Action UN number CLASS Packing Group" at bounding box center [465, 174] width 867 height 297
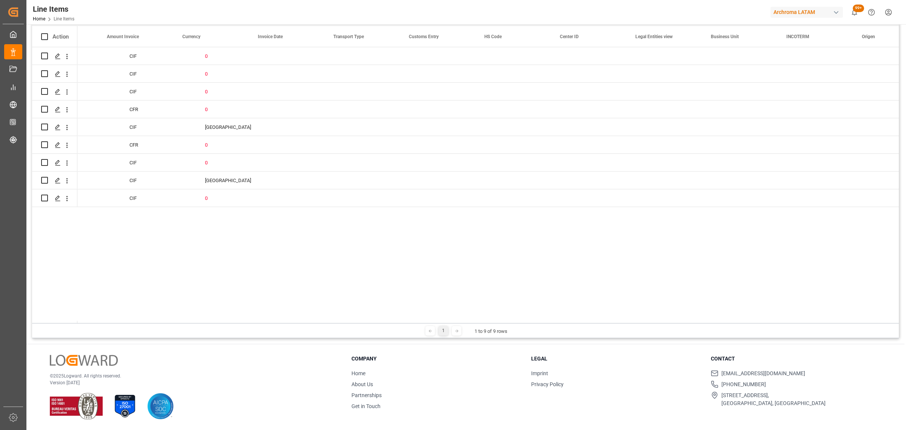
scroll to position [0, 1292]
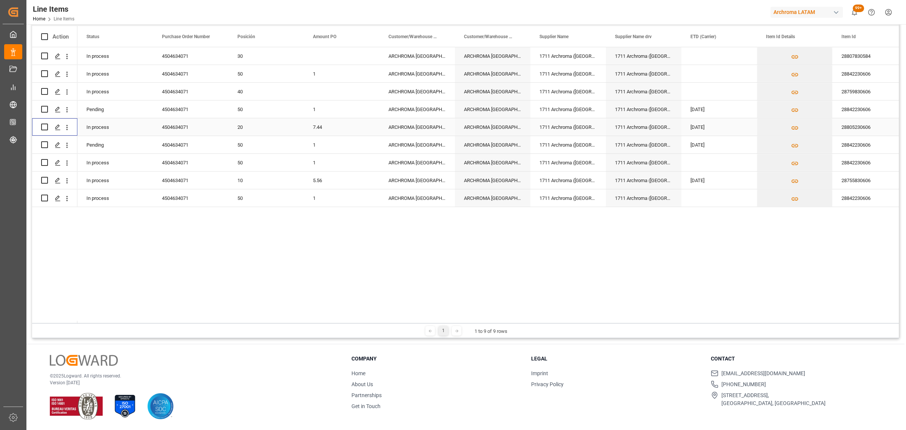
click at [44, 125] on input "Press Space to toggle row selection (unchecked)" at bounding box center [44, 126] width 7 height 7
checkbox input "true"
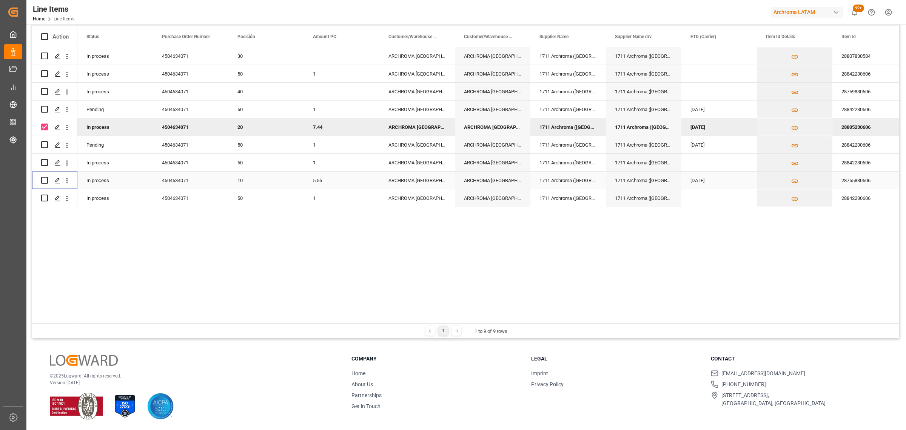
click at [42, 180] on input "Press Space to toggle row selection (unchecked)" at bounding box center [44, 180] width 7 height 7
checkbox input "true"
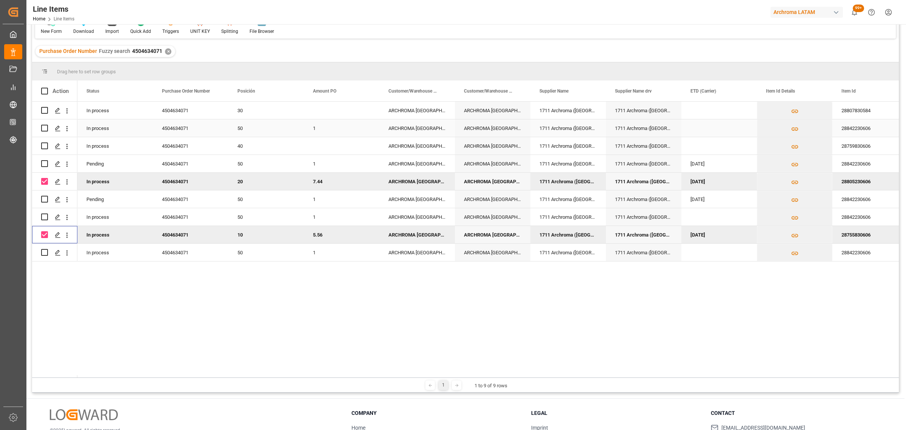
scroll to position [0, 0]
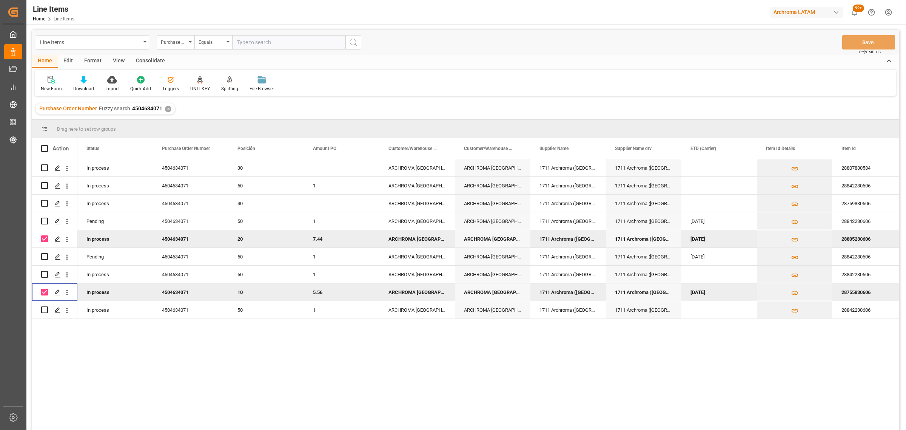
click at [143, 62] on div "Consolidate" at bounding box center [150, 61] width 40 height 13
click at [71, 80] on div at bounding box center [59, 79] width 37 height 8
click at [104, 99] on div "Line Items Purchase Order Number Equals Save Ctrl/CMD + S Home Edit Format View…" at bounding box center [465, 240] width 867 height 420
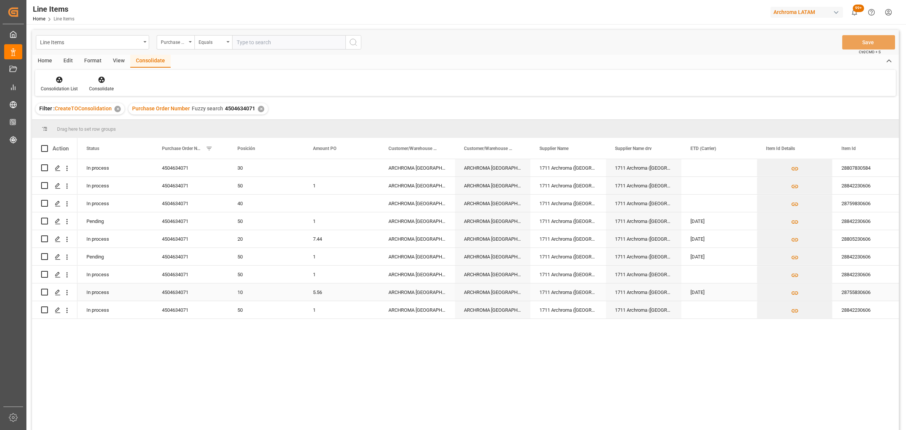
click at [42, 289] on input "Press Space to toggle row selection (unchecked)" at bounding box center [44, 291] width 7 height 7
checkbox input "true"
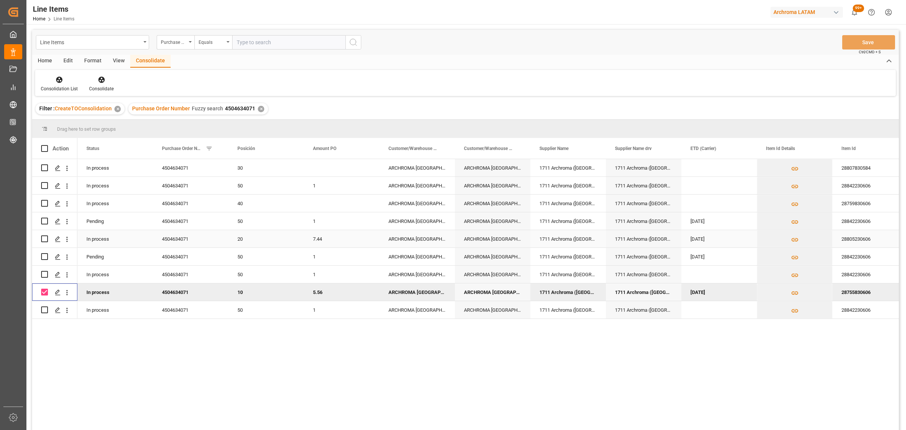
click at [46, 240] on input "Press Space to toggle row selection (unchecked)" at bounding box center [44, 238] width 7 height 7
checkbox input "true"
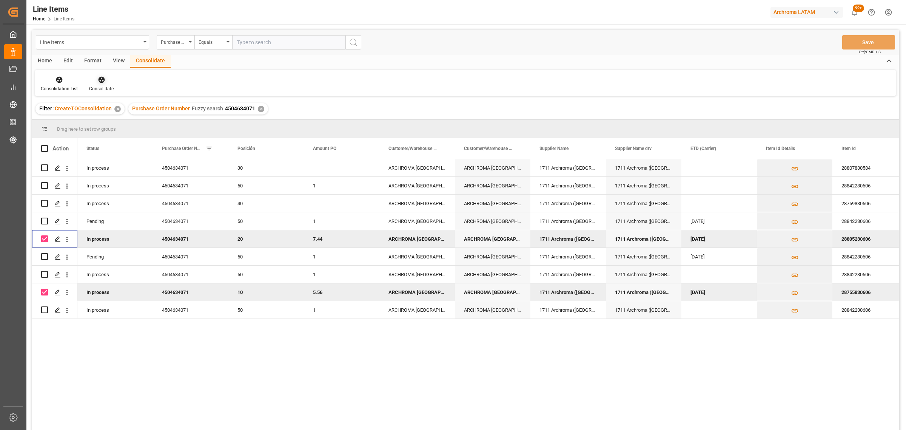
click at [107, 85] on div "Consolidate" at bounding box center [101, 88] width 25 height 7
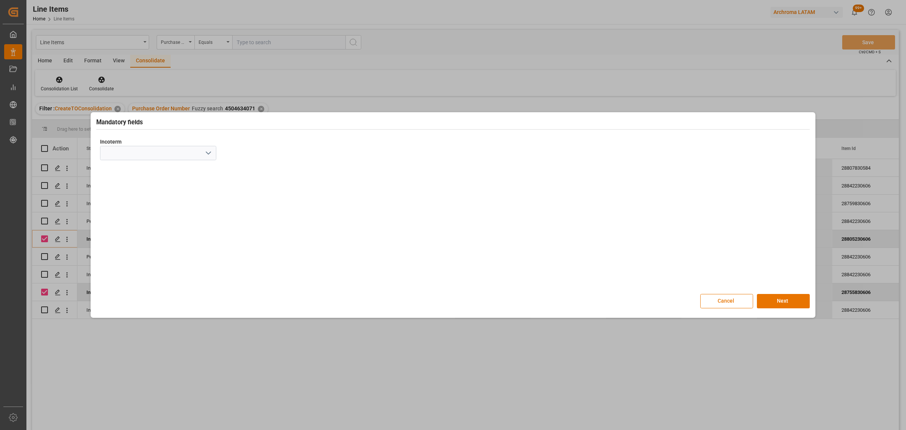
click at [206, 156] on icon "open menu" at bounding box center [208, 152] width 9 height 9
click at [128, 235] on div "CFR" at bounding box center [158, 237] width 116 height 17
type input "CFR"
click at [793, 296] on button "Next" at bounding box center [783, 301] width 53 height 14
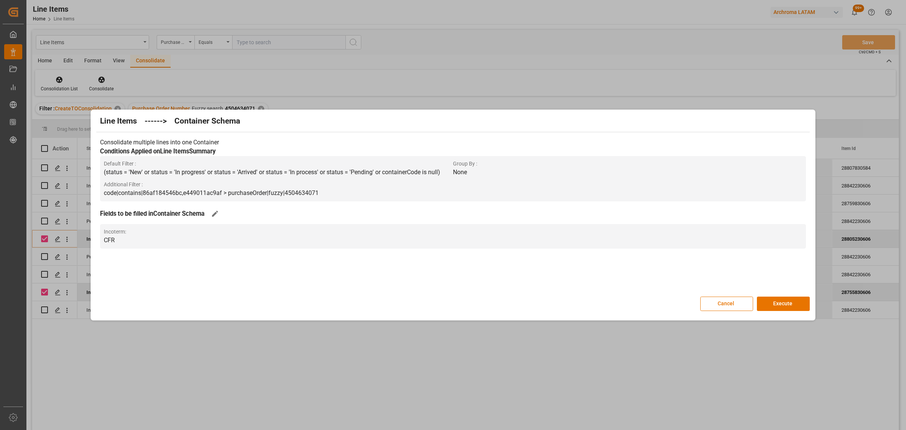
click at [793, 296] on button "Execute" at bounding box center [783, 303] width 53 height 14
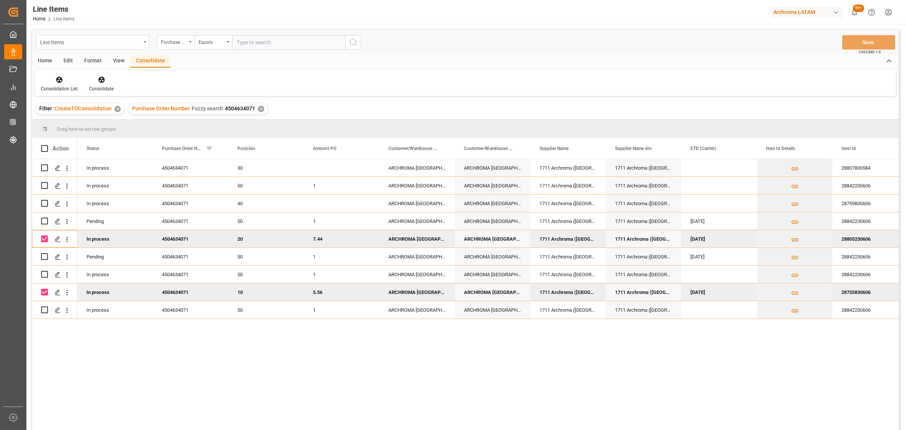
click at [123, 37] on div "Line Items" at bounding box center [90, 41] width 101 height 9
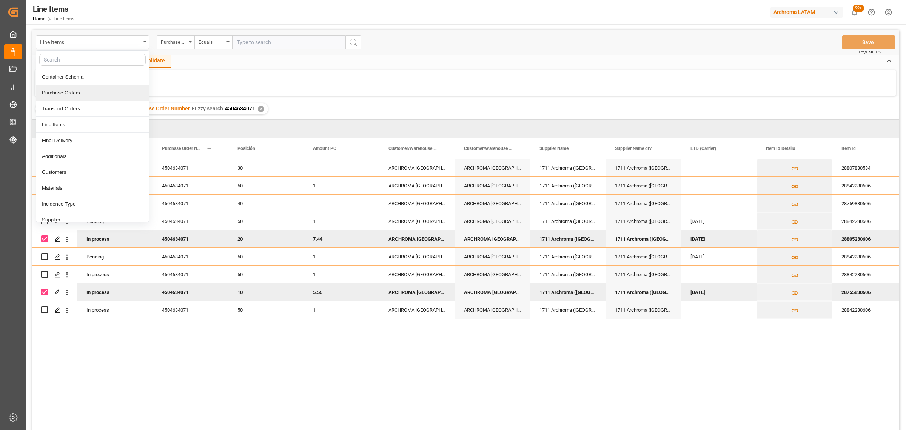
click at [82, 91] on div "Purchase Orders" at bounding box center [92, 93] width 112 height 16
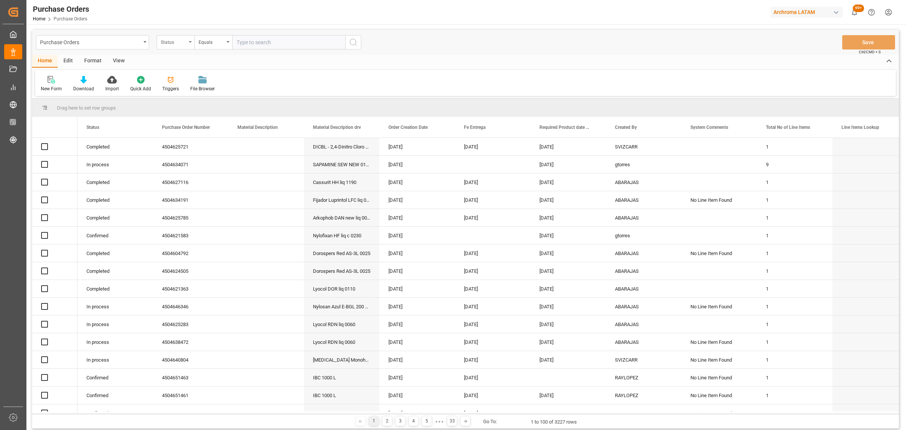
click at [180, 45] on div "Status" at bounding box center [174, 41] width 26 height 9
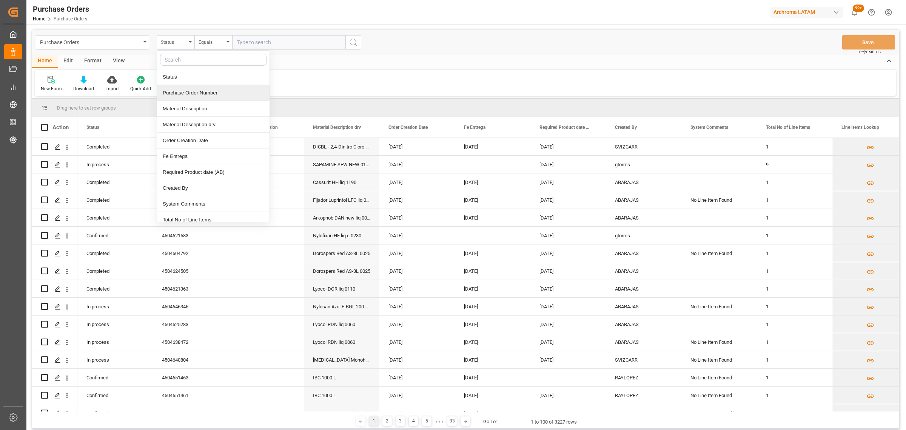
click at [208, 96] on div "Purchase Order Number" at bounding box center [213, 93] width 112 height 16
click at [223, 36] on div "Equals" at bounding box center [213, 42] width 38 height 14
click at [225, 89] on div "Fuzzy search" at bounding box center [251, 93] width 112 height 16
click at [261, 42] on input "text" at bounding box center [288, 42] width 113 height 14
paste input "4504575518"
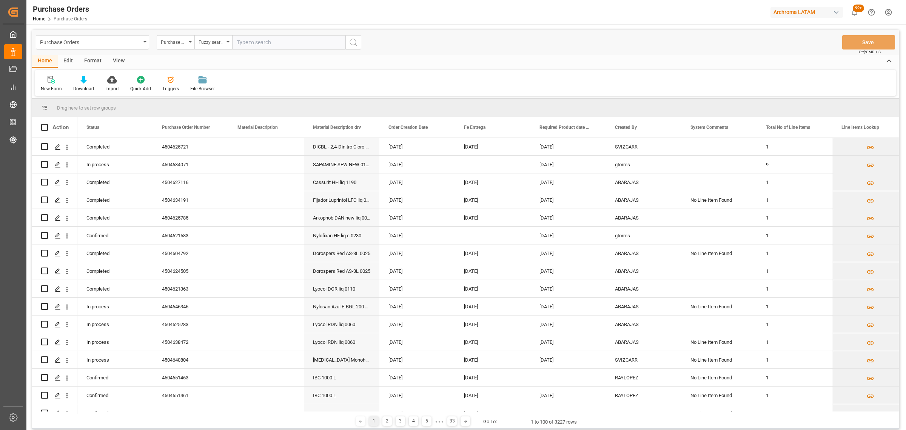
type input "4504575518"
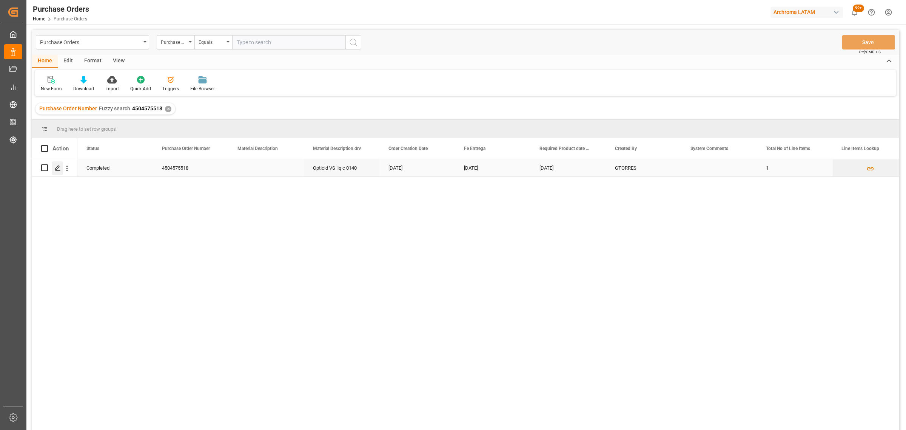
click at [57, 168] on polygon "Press SPACE to select this row." at bounding box center [57, 167] width 4 height 4
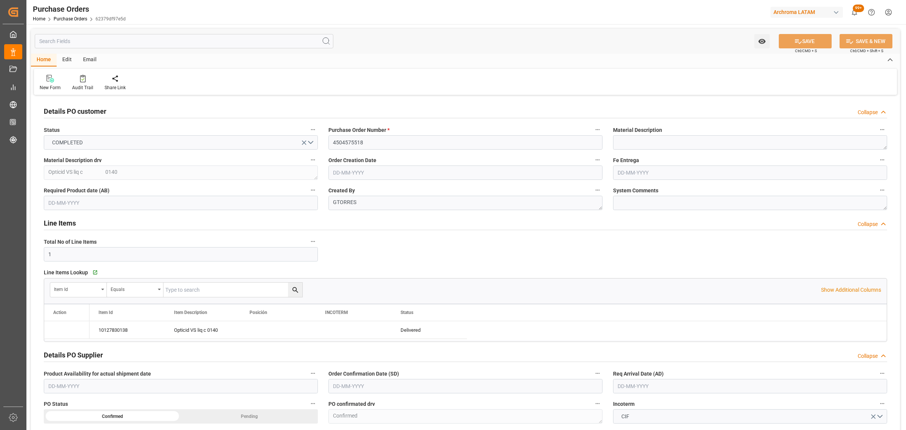
type input "[DATE]"
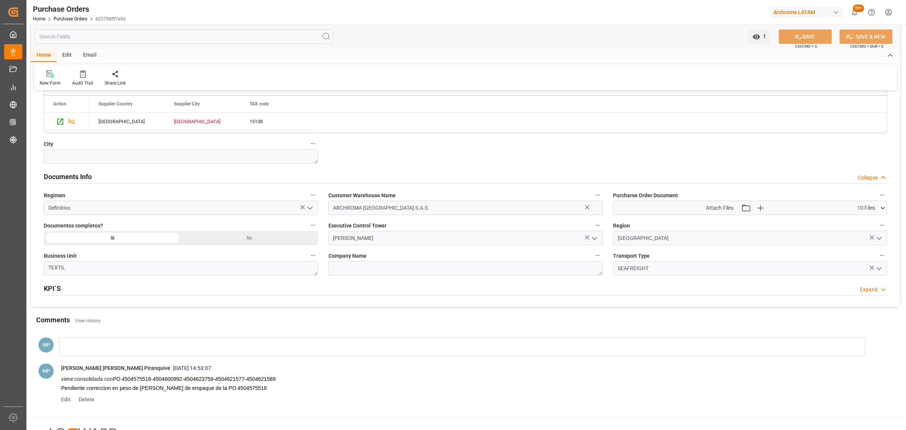
scroll to position [472, 0]
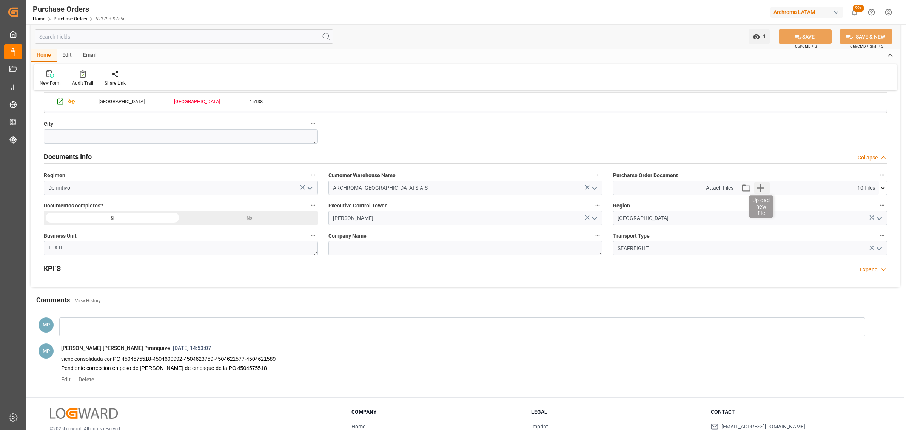
click at [760, 189] on icon "button" at bounding box center [759, 187] width 7 height 7
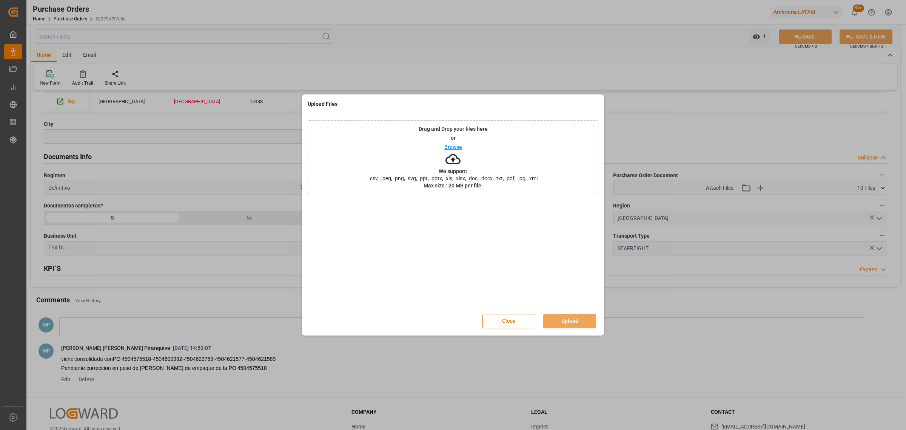
click at [453, 149] on div "Browse" at bounding box center [453, 146] width 18 height 9
click at [578, 316] on button "Upload" at bounding box center [569, 321] width 53 height 14
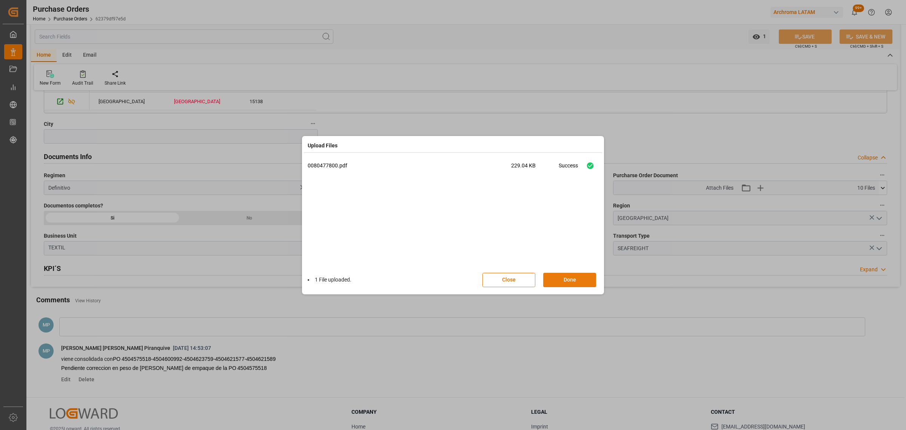
click at [576, 275] on button "Done" at bounding box center [569, 280] width 53 height 14
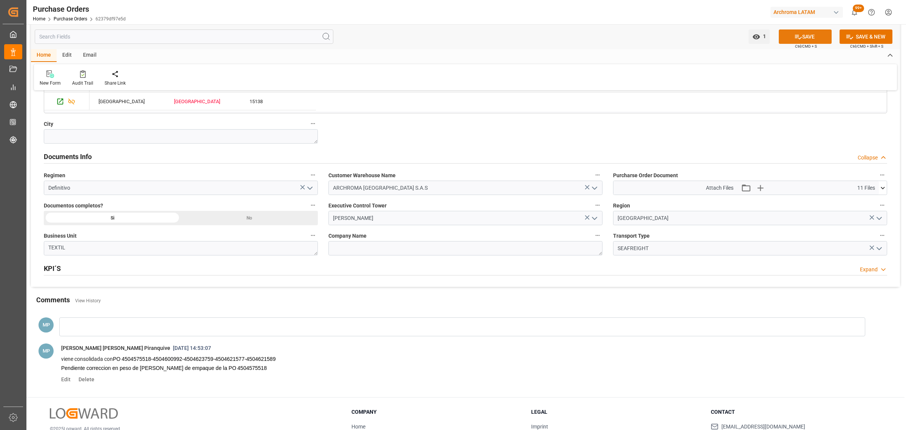
click at [799, 38] on icon at bounding box center [798, 37] width 8 height 8
click at [72, 20] on link "Purchase Orders" at bounding box center [71, 18] width 34 height 5
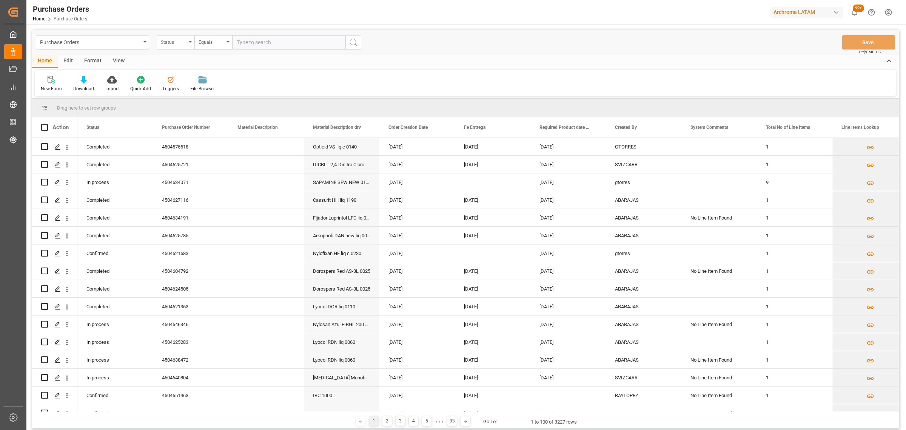
click at [180, 44] on div "Status" at bounding box center [174, 41] width 26 height 9
click at [189, 94] on div "Purchase Order Number" at bounding box center [213, 93] width 112 height 16
click at [211, 38] on div "Equals" at bounding box center [212, 41] width 26 height 9
click at [231, 89] on div "Fuzzy search" at bounding box center [251, 93] width 112 height 16
click at [259, 41] on input "text" at bounding box center [288, 42] width 113 height 14
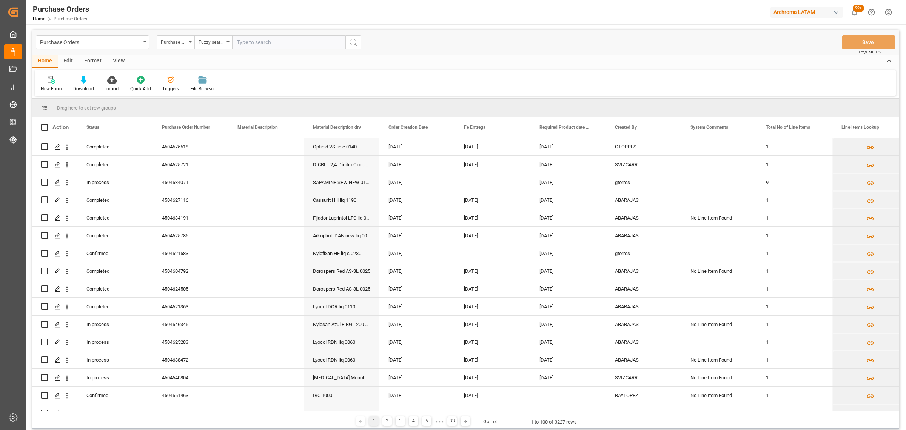
paste input "4504646893"
type input "4504646893"
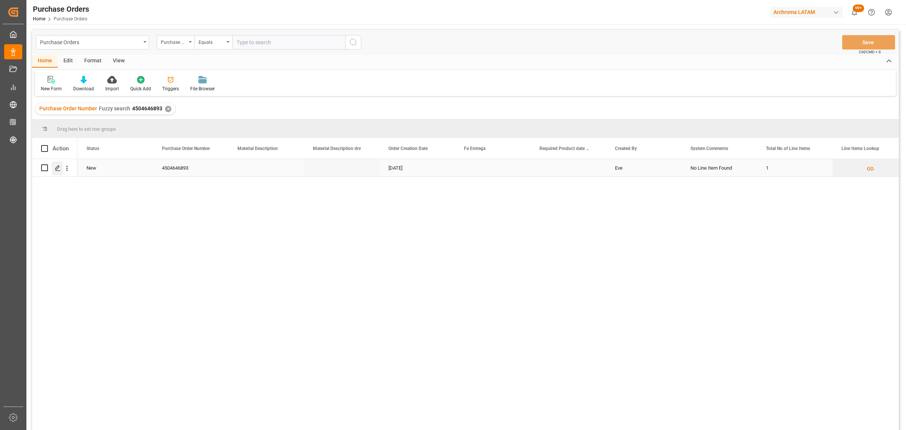
click at [55, 167] on icon "Press SPACE to select this row." at bounding box center [58, 168] width 6 height 6
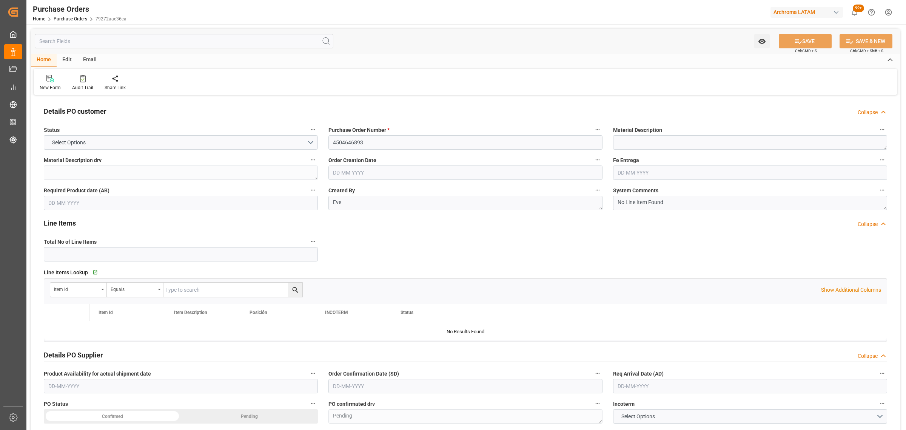
type input "1"
type input "[DATE]"
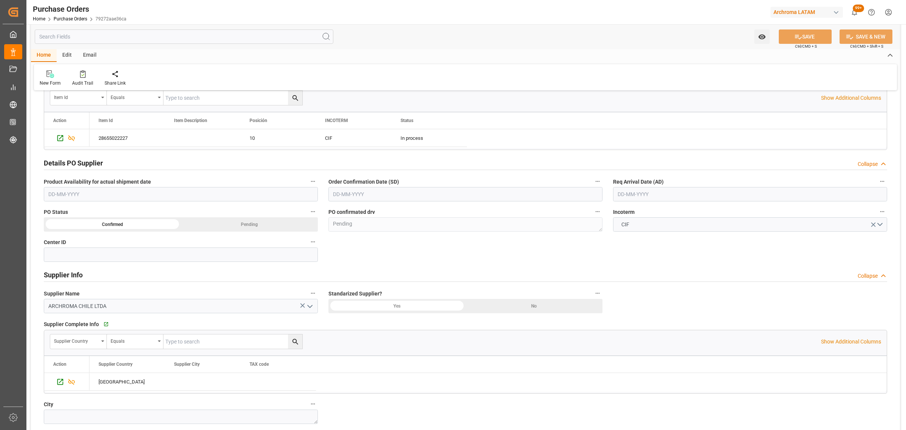
scroll to position [283, 0]
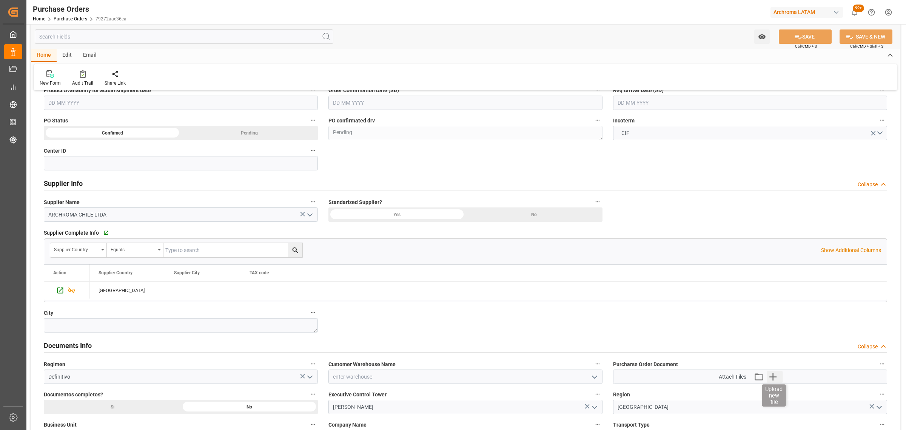
click at [777, 379] on icon "button" at bounding box center [773, 376] width 12 height 12
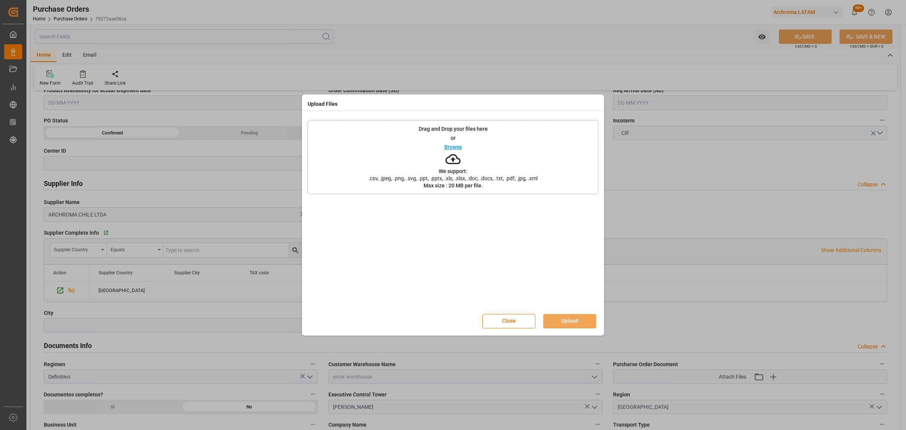
click at [442, 146] on div "Drag and Drop your files here or Browse We support: .csv, .jpeg, .png, .svg, .p…" at bounding box center [453, 157] width 291 height 74
click at [569, 321] on button "Upload" at bounding box center [569, 321] width 53 height 14
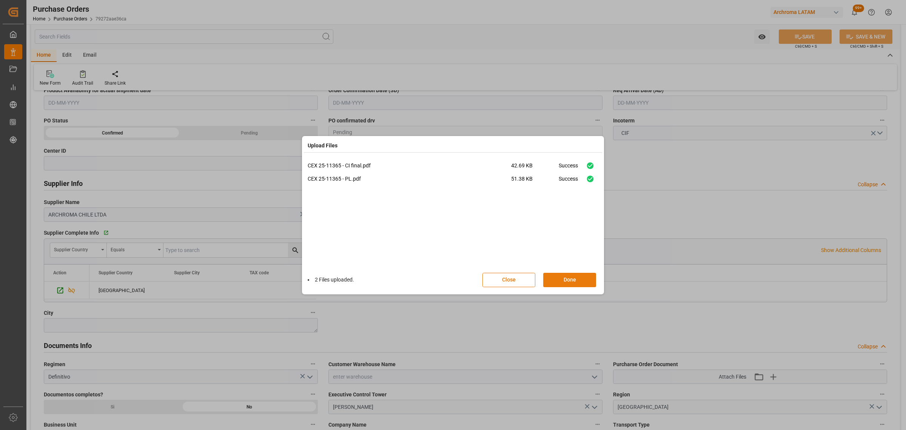
click at [581, 276] on button "Done" at bounding box center [569, 280] width 53 height 14
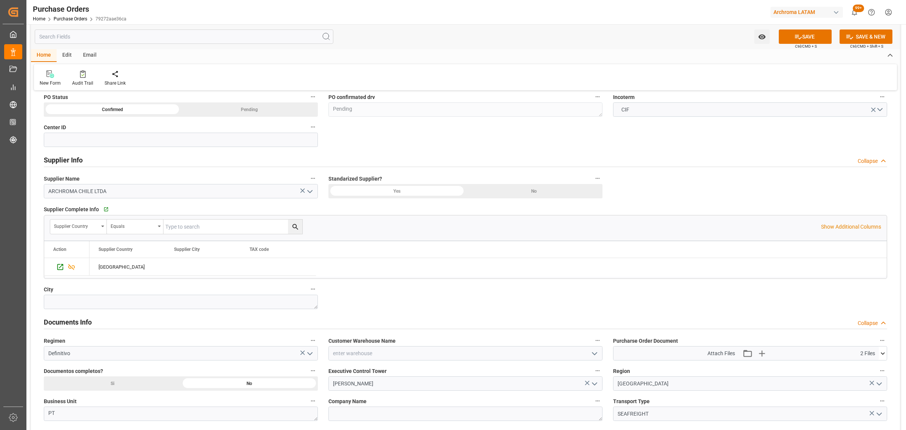
scroll to position [377, 0]
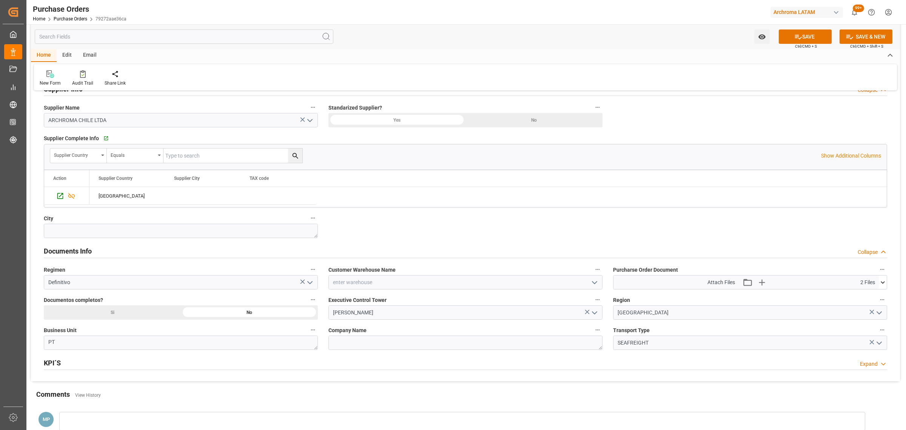
click at [595, 285] on icon "open menu" at bounding box center [594, 282] width 9 height 9
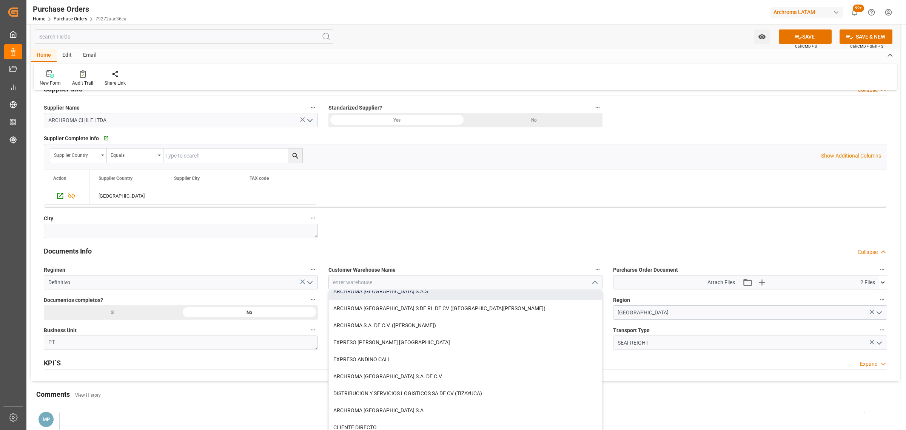
scroll to position [83, 0]
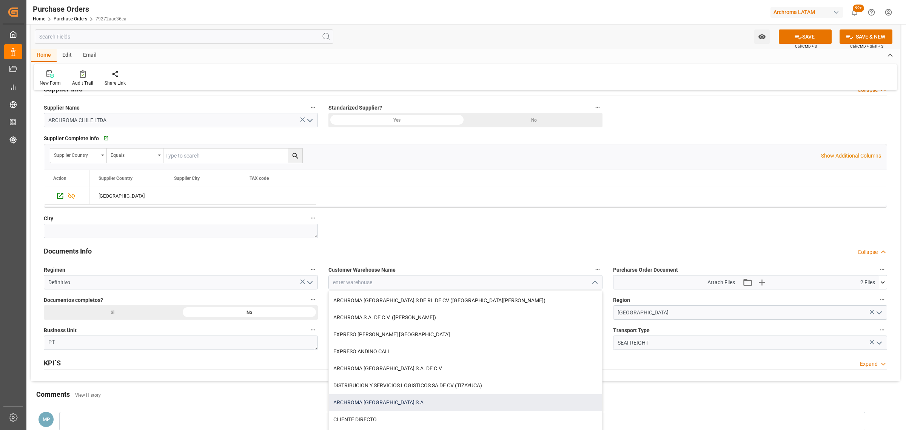
click at [395, 404] on div "ARCHROMA [GEOGRAPHIC_DATA] S.A" at bounding box center [465, 402] width 273 height 17
type input "ARCHROMA [GEOGRAPHIC_DATA] S.A"
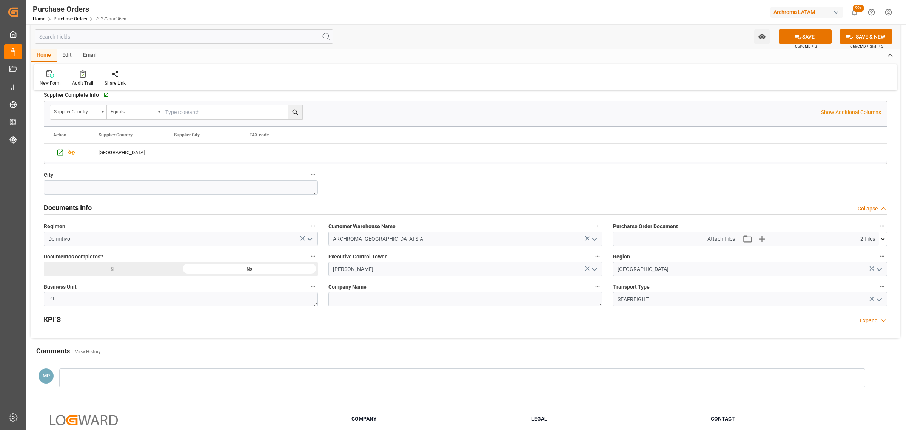
scroll to position [472, 0]
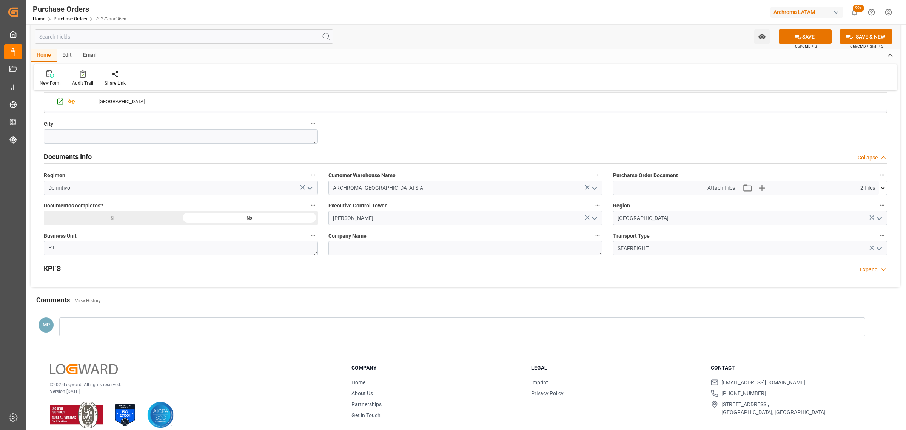
click at [129, 325] on div at bounding box center [462, 326] width 806 height 19
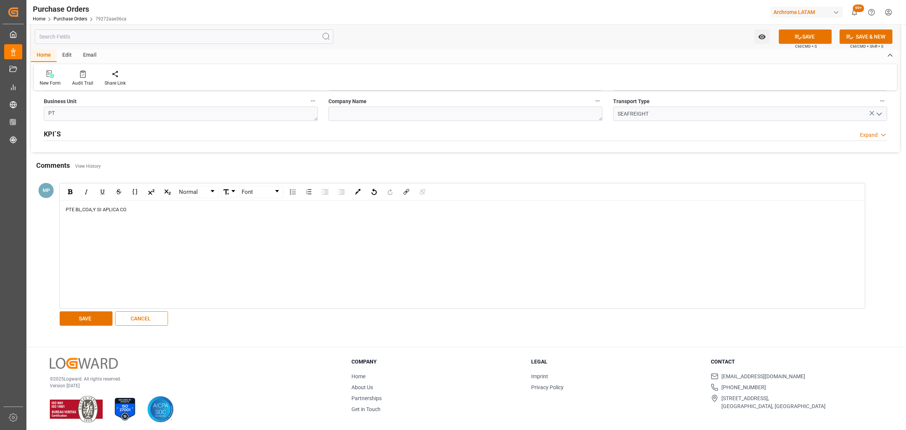
scroll to position [610, 0]
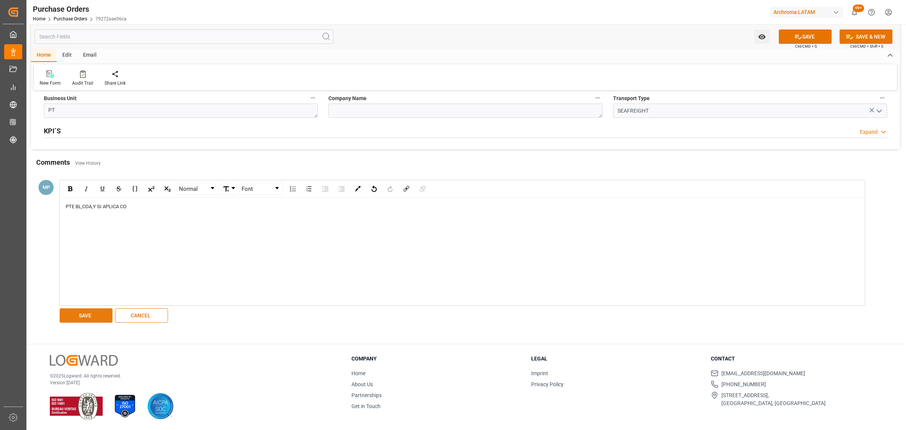
click at [105, 314] on button "SAVE" at bounding box center [86, 315] width 53 height 14
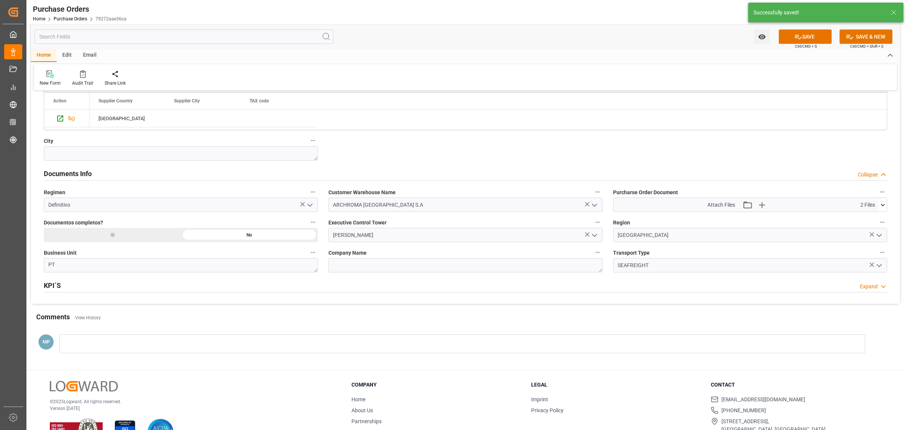
scroll to position [333, 0]
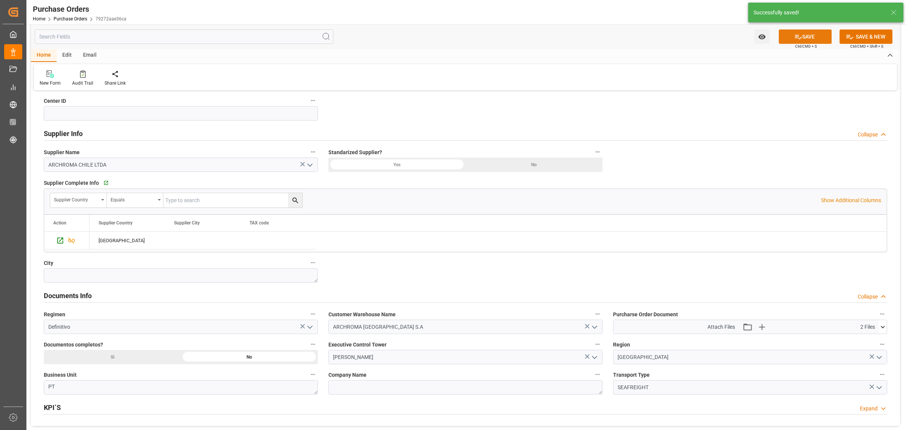
click at [808, 31] on button "SAVE" at bounding box center [805, 36] width 53 height 14
click at [758, 37] on icon "open menu" at bounding box center [762, 37] width 8 height 8
click at [716, 52] on span "Start Watching" at bounding box center [730, 53] width 69 height 8
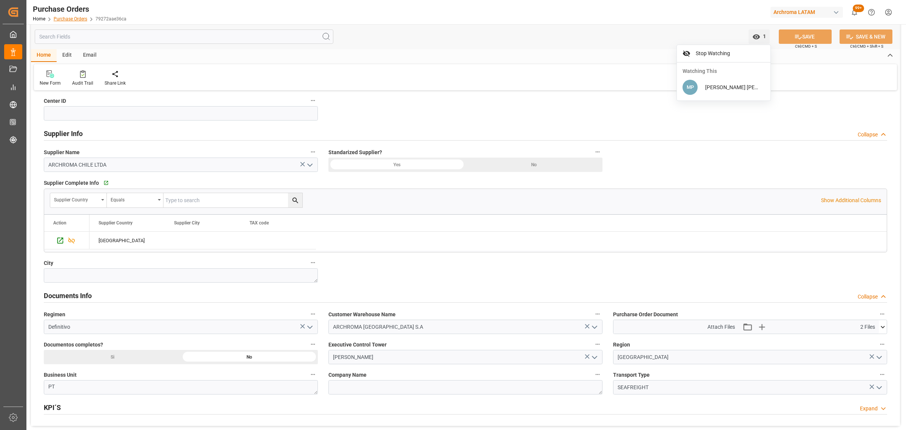
click at [74, 18] on link "Purchase Orders" at bounding box center [71, 18] width 34 height 5
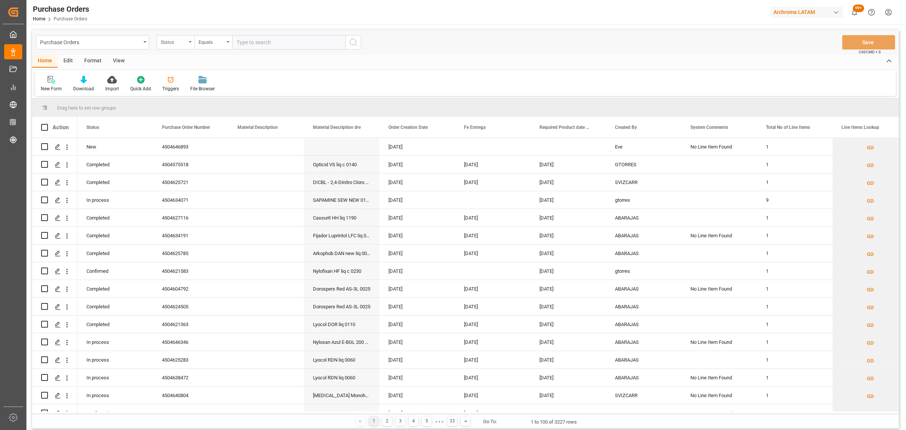
click at [175, 41] on div "Status" at bounding box center [174, 41] width 26 height 9
click at [202, 88] on div "Purchase Order Number" at bounding box center [213, 93] width 112 height 16
click at [216, 43] on div "Equals" at bounding box center [212, 41] width 26 height 9
click at [258, 89] on div "Fuzzy search" at bounding box center [251, 93] width 112 height 16
click at [265, 57] on div "Home Edit Format View" at bounding box center [465, 61] width 867 height 13
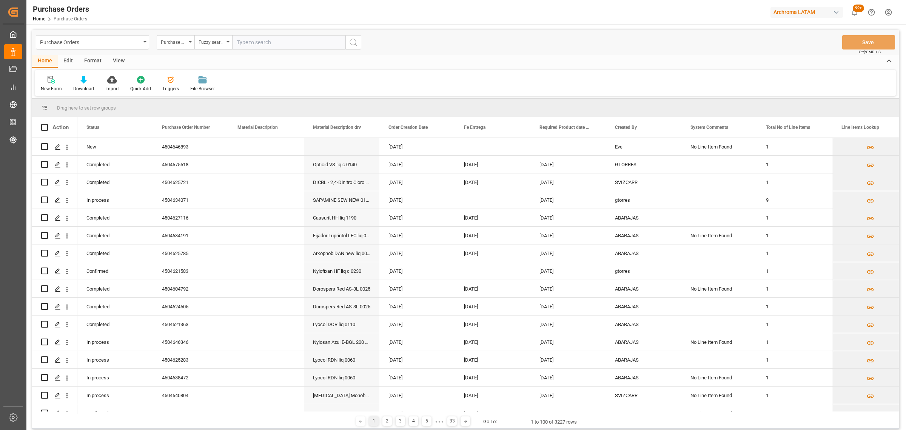
click at [284, 39] on input "text" at bounding box center [288, 42] width 113 height 14
paste input "4504640915"
type input "4504640915"
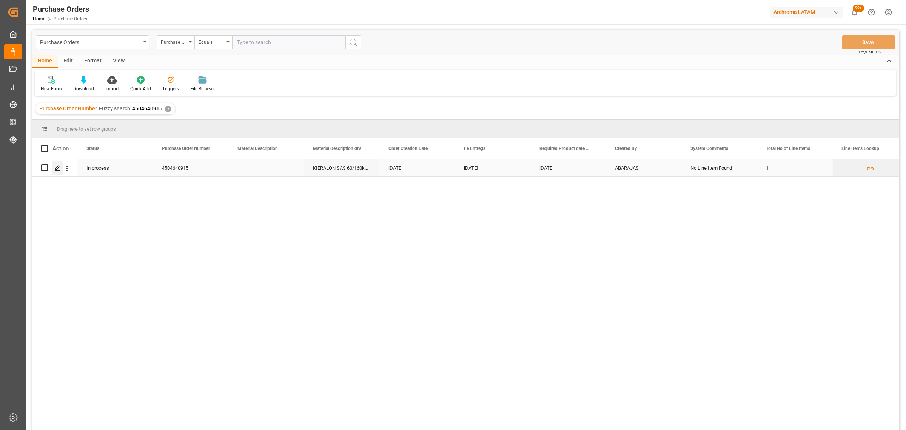
click at [57, 166] on icon "Press SPACE to select this row." at bounding box center [58, 168] width 6 height 6
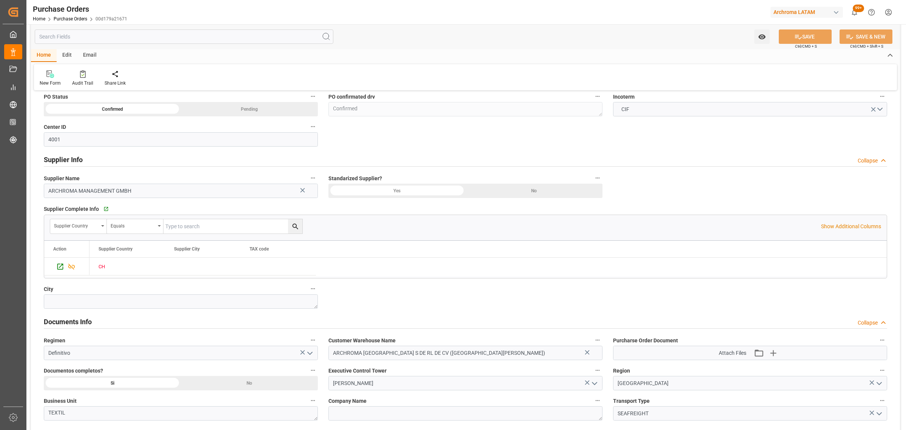
scroll to position [377, 0]
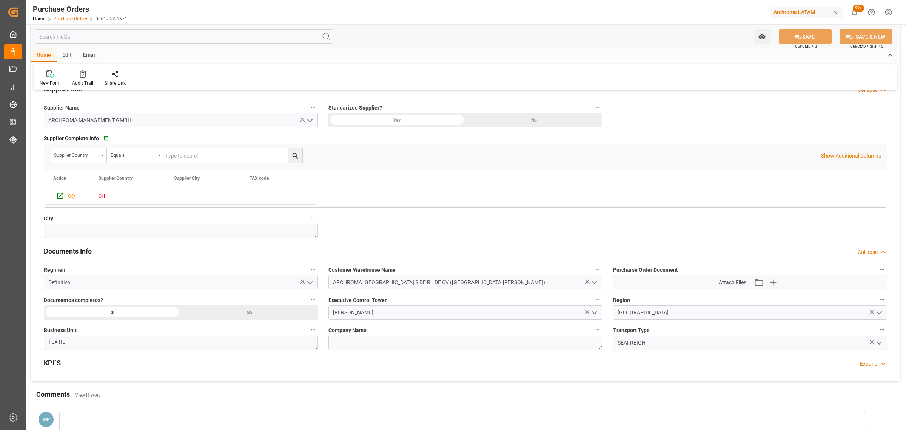
click at [71, 17] on link "Purchase Orders" at bounding box center [71, 18] width 34 height 5
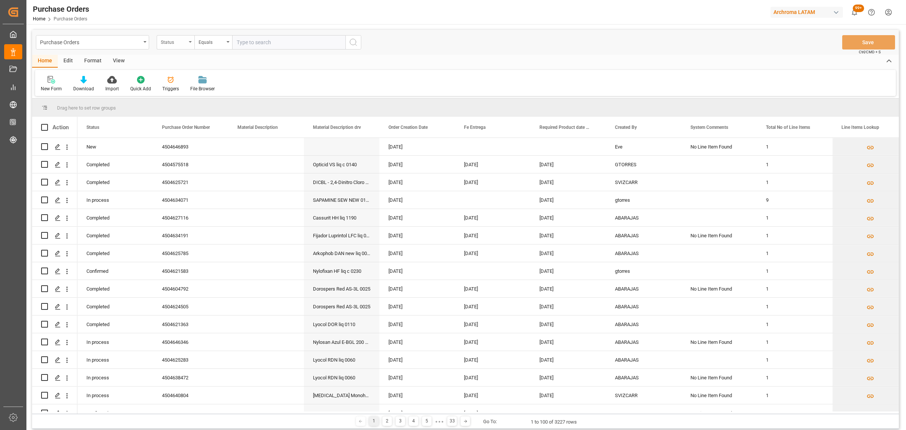
click at [178, 45] on div "Status" at bounding box center [174, 41] width 26 height 9
click at [200, 92] on div "Purchase Order Number" at bounding box center [213, 93] width 112 height 16
click at [230, 42] on div "Equals" at bounding box center [213, 42] width 38 height 14
click at [239, 94] on div "Fuzzy search" at bounding box center [251, 93] width 112 height 16
click at [279, 43] on input "text" at bounding box center [288, 42] width 113 height 14
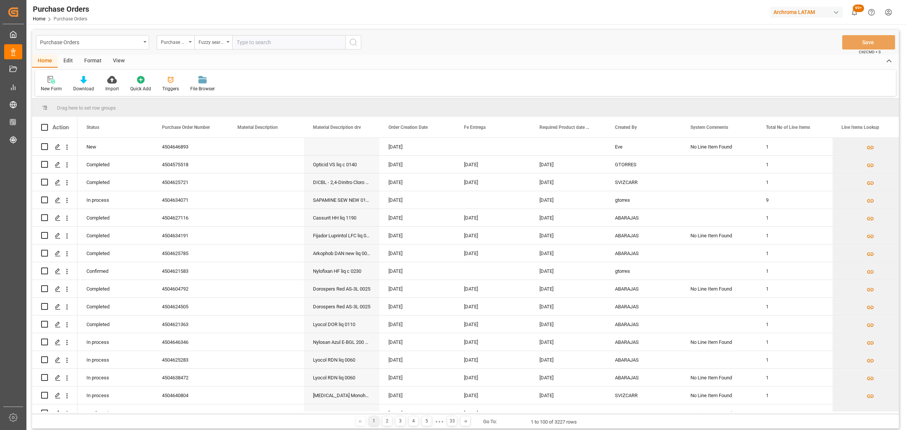
paste input "4504642845"
type input "4504642845"
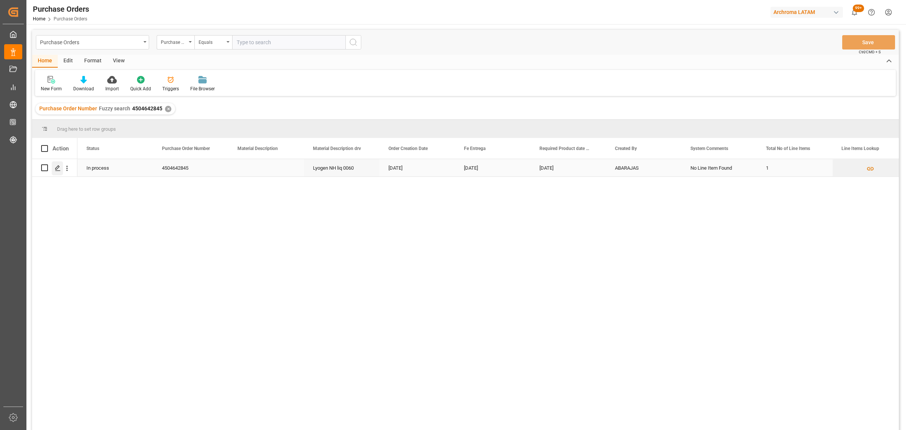
click at [57, 169] on polygon "Press SPACE to select this row." at bounding box center [57, 167] width 4 height 4
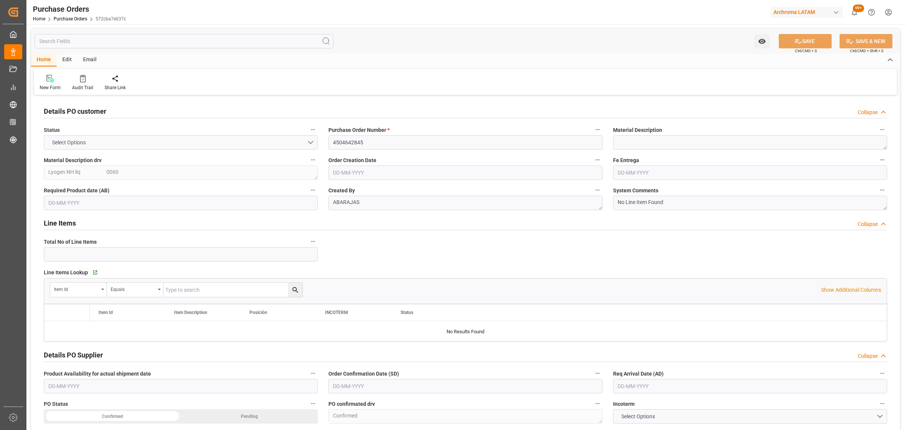
type input "1"
type input "[DATE]"
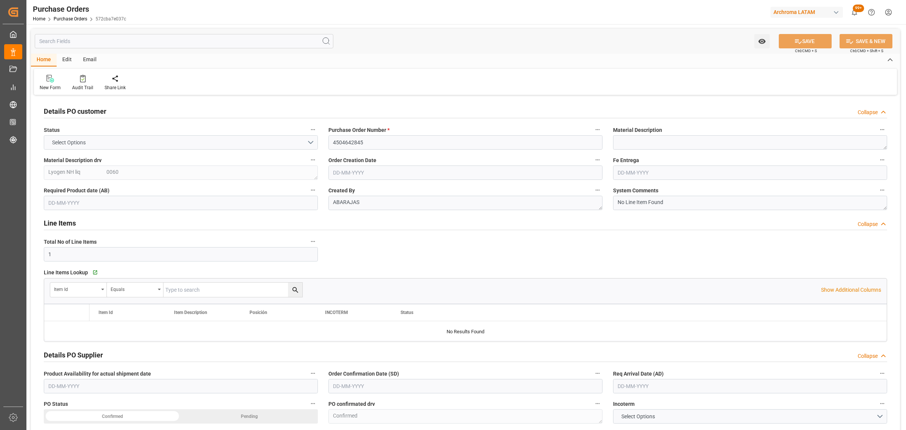
type input "[DATE]"
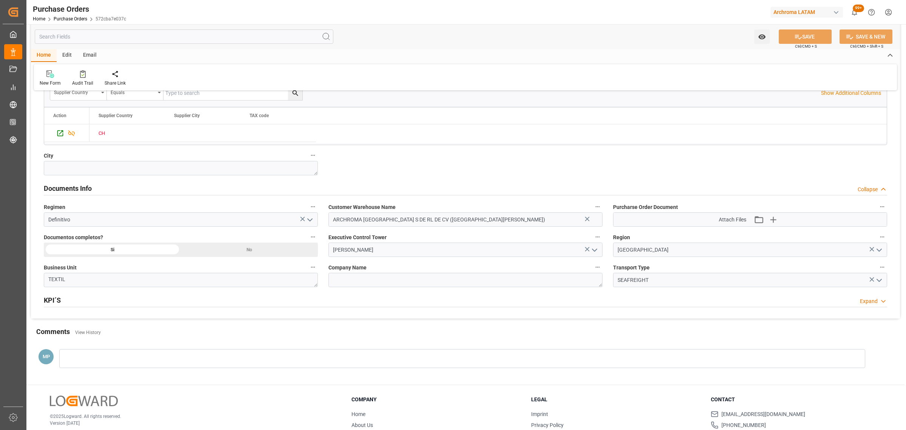
scroll to position [482, 0]
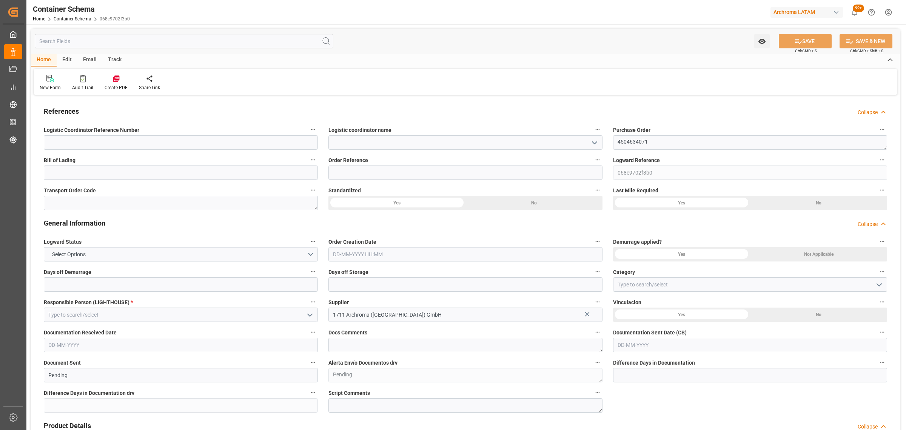
type input "0"
type input "2"
type input "17"
type input "2040"
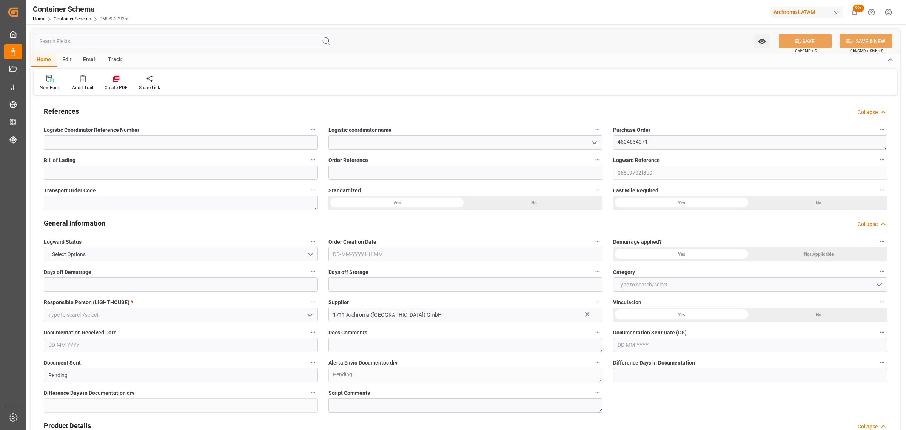
type input "2137.92"
type input "0"
type input "[DATE]"
type input "13-08-2025 01:23"
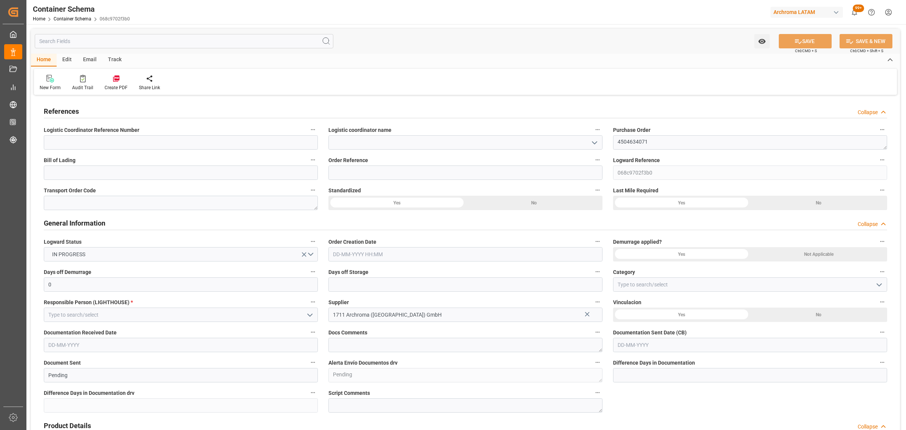
type input "13-08-2025 01:22"
type input "[DATE]"
click at [673, 143] on textarea "4504634071" at bounding box center [750, 142] width 274 height 14
drag, startPoint x: 682, startPoint y: 142, endPoint x: 545, endPoint y: 142, distance: 136.3
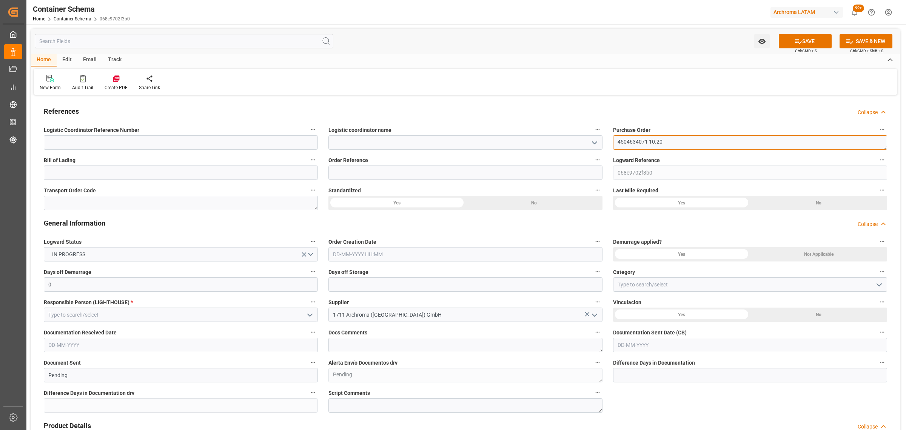
type textarea "4504634071 10.20"
click at [348, 174] on input at bounding box center [465, 172] width 274 height 14
paste input "4504634071 10.20"
type input "4504634071 10.20"
click at [592, 143] on icon "open menu" at bounding box center [594, 142] width 9 height 9
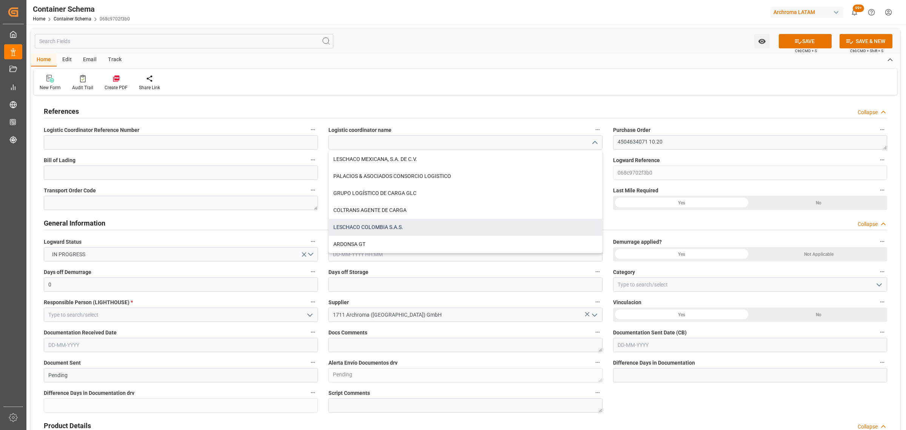
click at [407, 226] on div "LESCHACO COLOMBIA S.A.S." at bounding box center [465, 227] width 273 height 17
type input "LESCHACO COLOMBIA S.A.S."
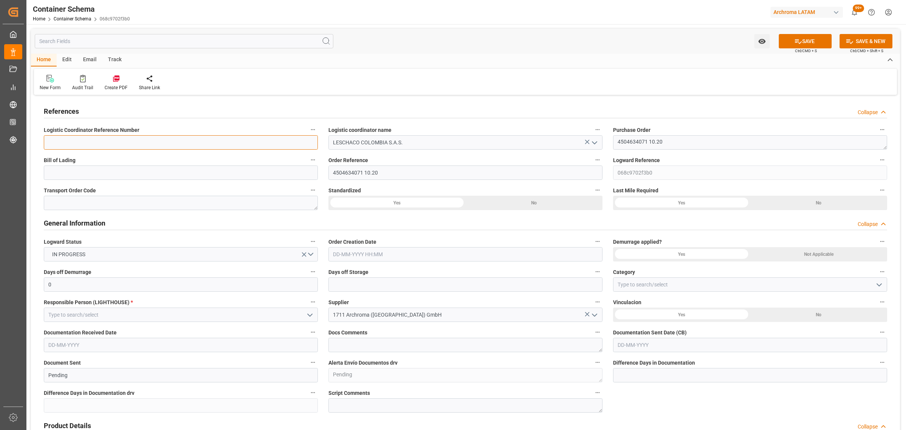
drag, startPoint x: 282, startPoint y: 143, endPoint x: 272, endPoint y: 140, distance: 9.8
click at [282, 143] on input at bounding box center [181, 142] width 274 height 14
paste input "210200608225"
type input "210200608225"
drag, startPoint x: 77, startPoint y: 165, endPoint x: 75, endPoint y: 171, distance: 6.0
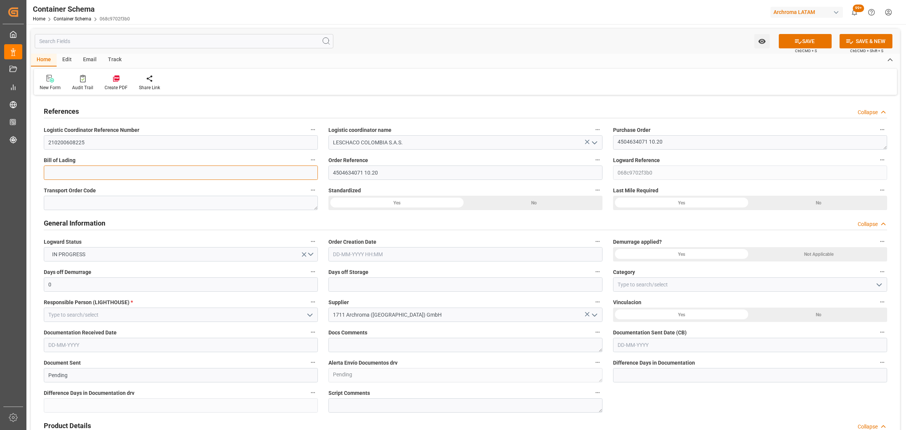
click at [77, 166] on input at bounding box center [181, 172] width 274 height 14
paste input "ALRB250813260037"
type input "ALRB250813260037"
click at [410, 253] on input "text" at bounding box center [465, 254] width 274 height 14
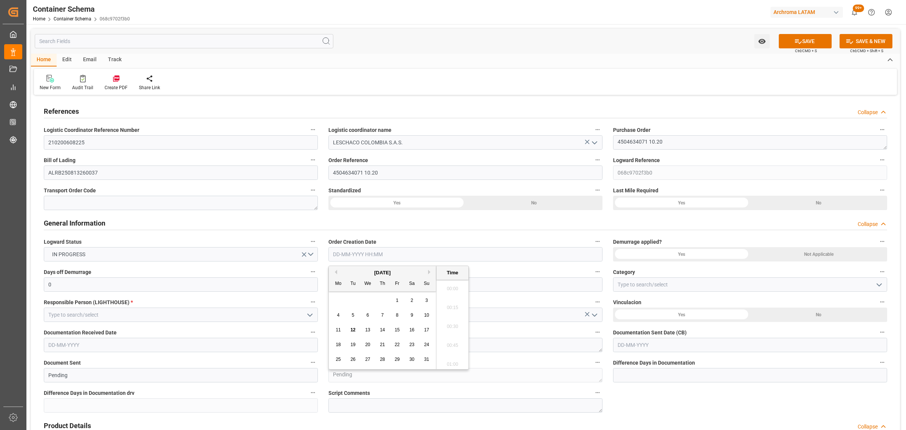
scroll to position [1493, 0]
click at [351, 295] on div "28 29 30 31 1 2 3" at bounding box center [382, 300] width 103 height 15
click at [351, 329] on span "12" at bounding box center [352, 329] width 5 height 5
click at [444, 306] on li "20:00" at bounding box center [452, 305] width 32 height 19
type input "12-08-2025 20:00"
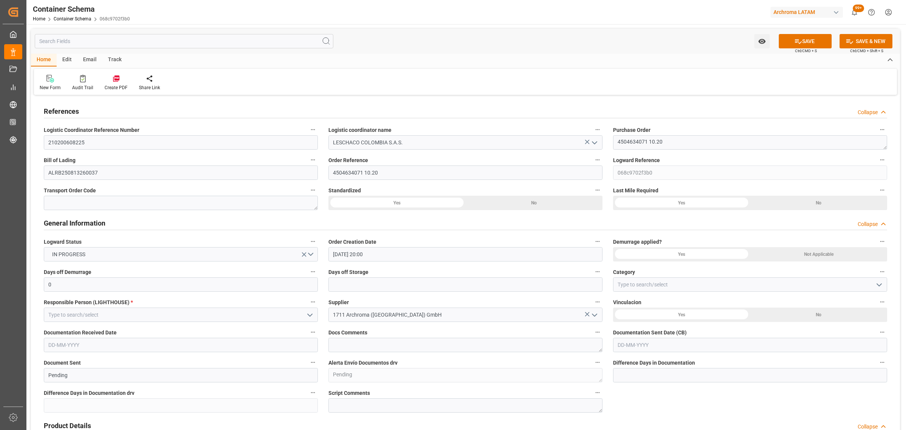
click at [879, 283] on icon "open menu" at bounding box center [879, 284] width 9 height 9
drag, startPoint x: 654, startPoint y: 316, endPoint x: 661, endPoint y: 310, distance: 9.9
click at [654, 316] on div "On time" at bounding box center [749, 318] width 273 height 17
type input "On time"
click at [676, 341] on input "text" at bounding box center [750, 344] width 274 height 14
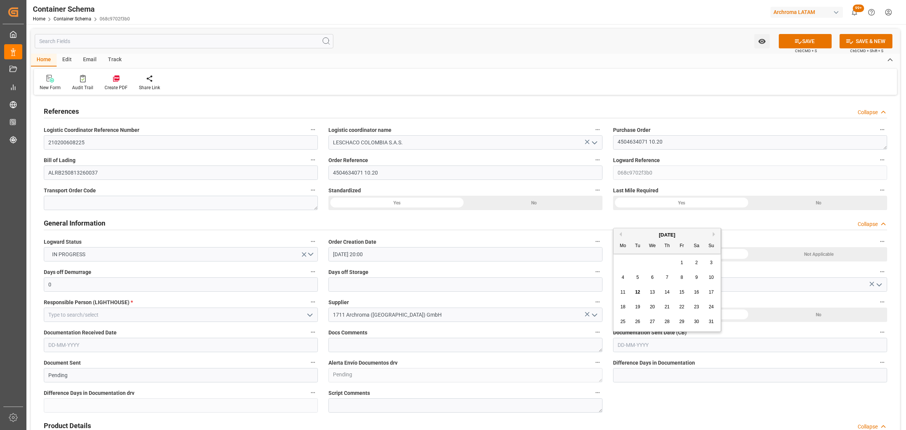
click at [629, 261] on div "28 29 30 31 1 2 3" at bounding box center [667, 262] width 103 height 15
click at [146, 351] on input "text" at bounding box center [181, 344] width 274 height 14
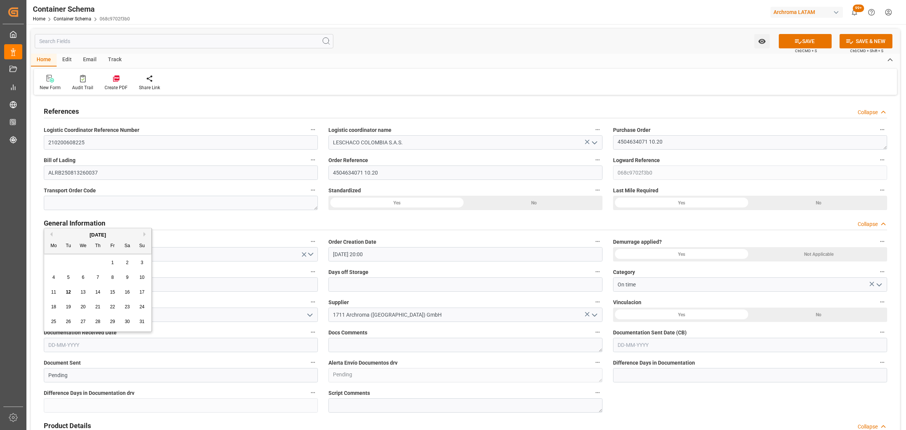
click at [74, 253] on div "August 2025 Mo Tu We Th Fr Sa Su 28 29 30 31 1 2 3 4 5 6 7 8 9 10 11 12 13 14 1…" at bounding box center [98, 279] width 108 height 103
click at [50, 234] on button "Previous Month" at bounding box center [50, 234] width 5 height 5
click at [80, 308] on div "23" at bounding box center [83, 306] width 9 height 9
type input "[DATE]"
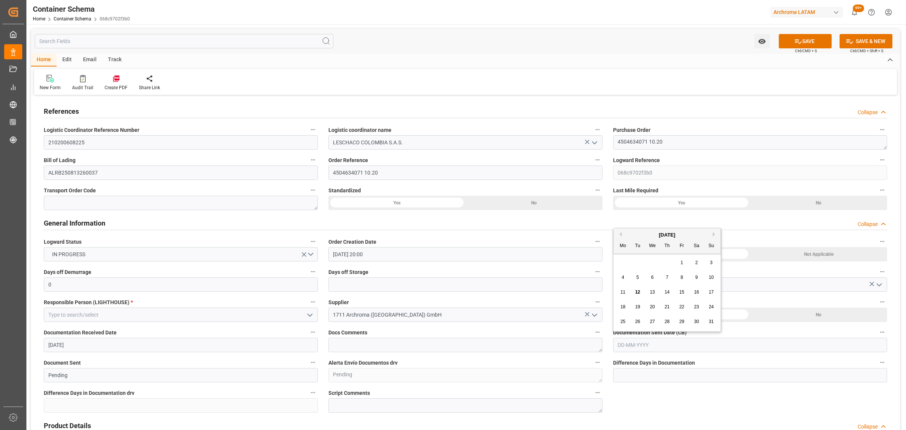
click at [682, 341] on input "text" at bounding box center [750, 344] width 274 height 14
click at [643, 255] on div "28 29 30 31 1 2 3" at bounding box center [667, 262] width 103 height 15
click at [622, 235] on div "[DATE]" at bounding box center [666, 235] width 107 height 8
click at [619, 236] on button "Previous Month" at bounding box center [619, 234] width 5 height 5
click at [652, 309] on span "23" at bounding box center [652, 306] width 5 height 5
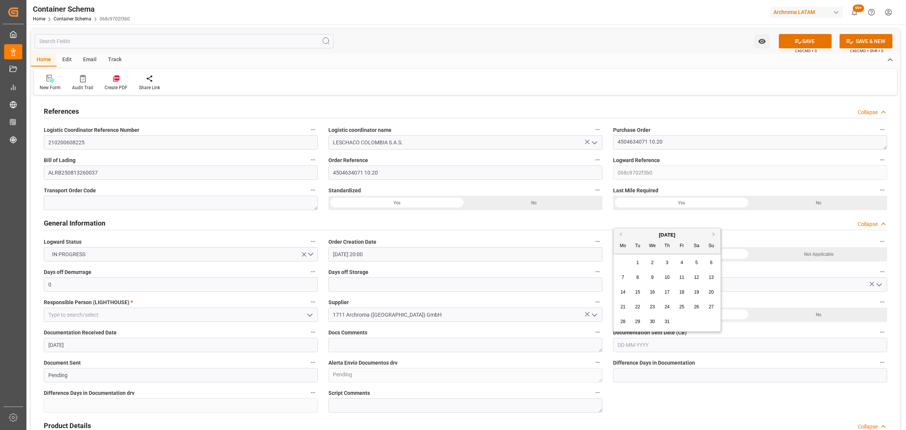
type input "[DATE]"
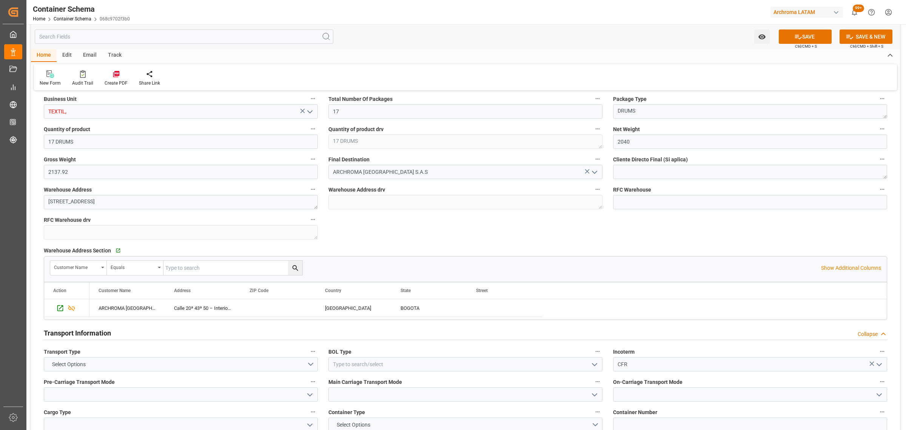
scroll to position [566, 0]
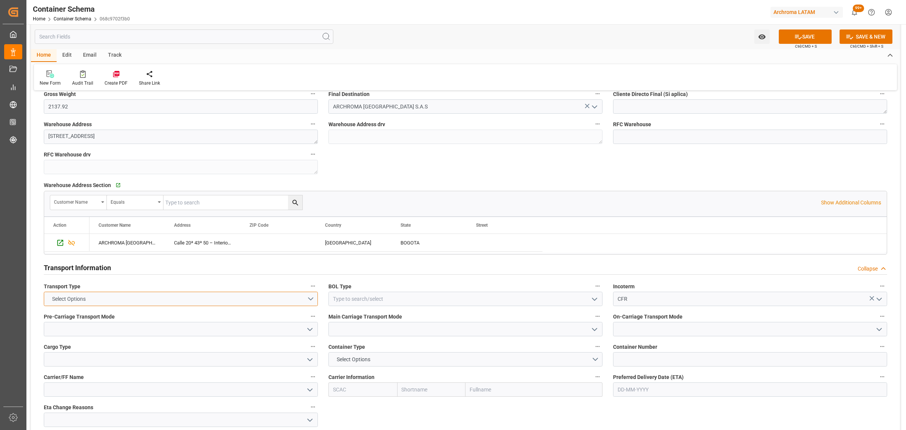
click at [314, 300] on button "Select Options" at bounding box center [181, 298] width 274 height 14
click at [182, 302] on div "SEAFREIGHT" at bounding box center [180, 301] width 273 height 16
click at [595, 299] on icon "open menu" at bounding box center [594, 298] width 9 height 9
click at [376, 316] on div "HOUSE" at bounding box center [465, 315] width 273 height 17
type input "HOUSE"
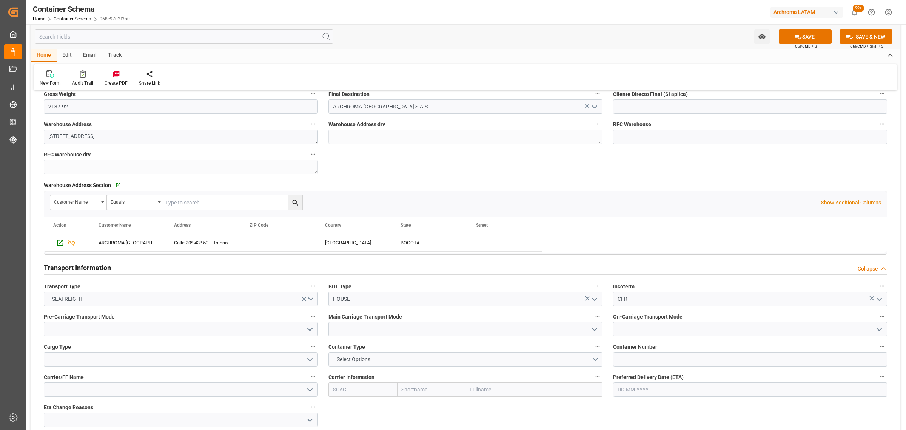
click at [309, 328] on icon "open menu" at bounding box center [309, 329] width 9 height 9
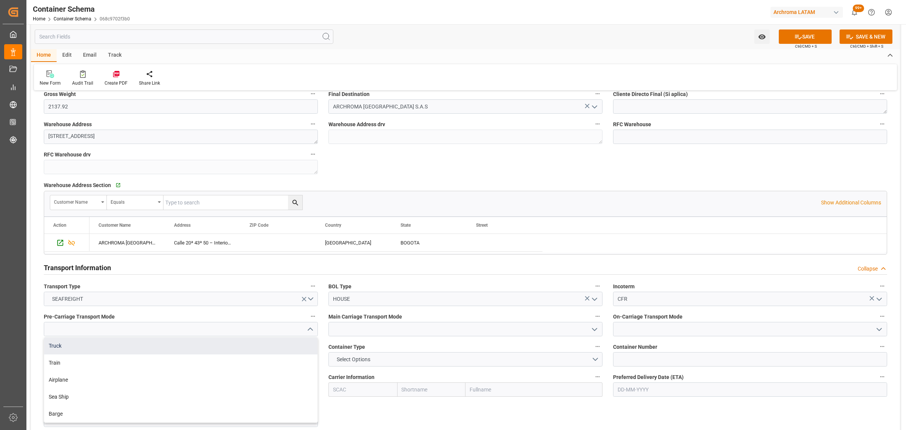
click at [142, 347] on div "Truck" at bounding box center [180, 345] width 273 height 17
type input "Truck"
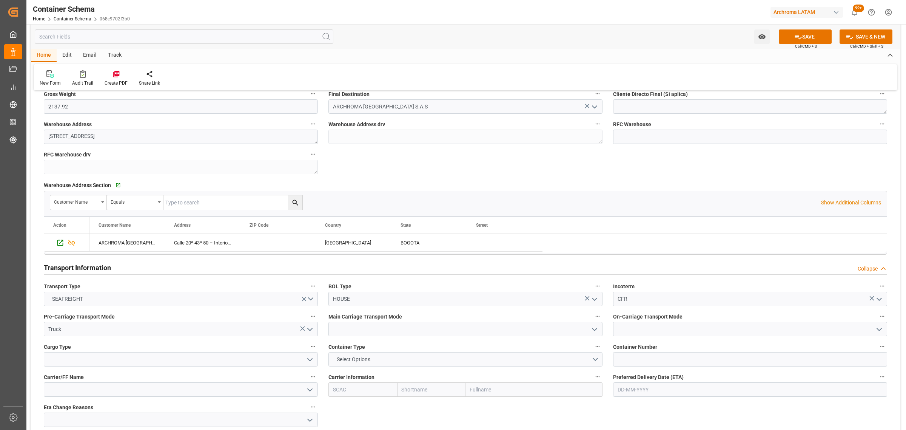
click at [593, 330] on polyline "open menu" at bounding box center [594, 329] width 5 height 2
click at [399, 398] on div "Sea Ship" at bounding box center [465, 396] width 273 height 17
type input "Sea Ship"
click at [878, 331] on icon "open menu" at bounding box center [879, 329] width 9 height 9
click at [653, 396] on div "Sea Ship" at bounding box center [749, 396] width 273 height 17
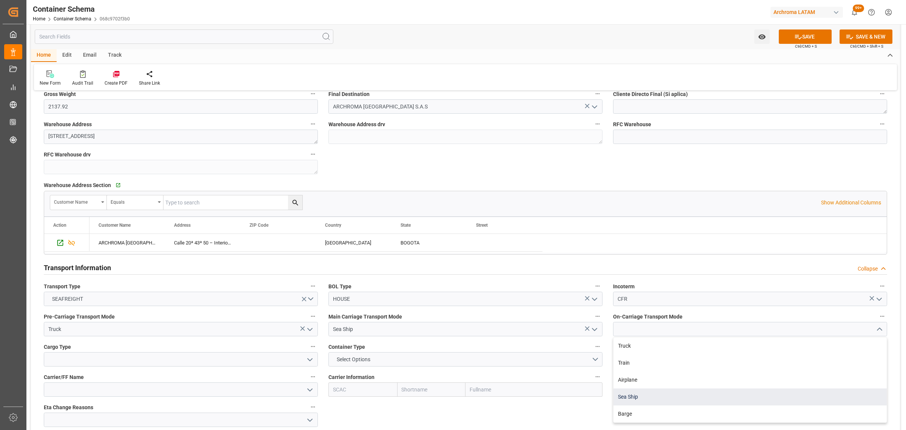
type input "Sea Ship"
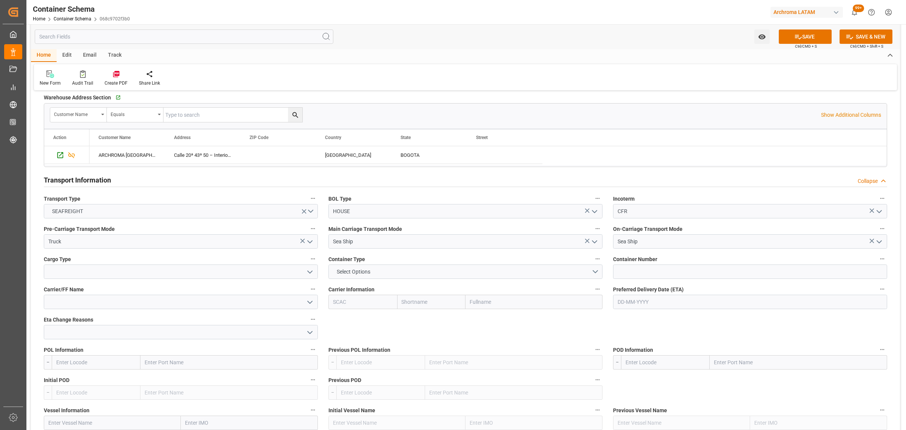
scroll to position [661, 0]
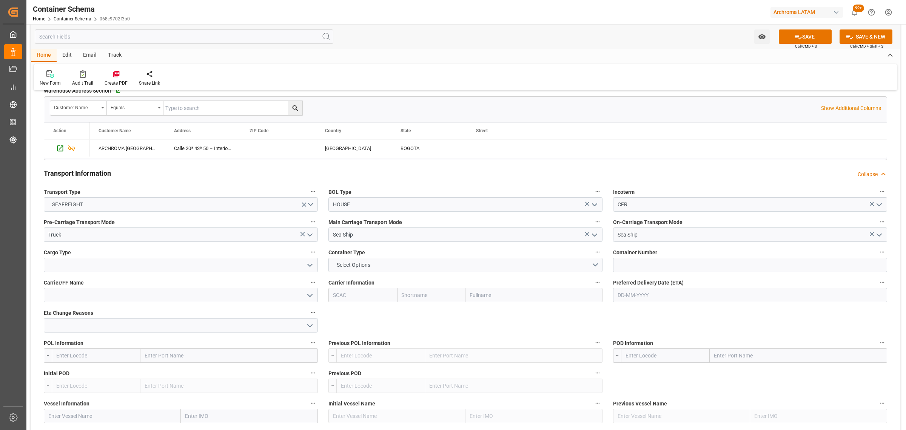
click at [312, 264] on icon "open menu" at bounding box center [309, 264] width 9 height 9
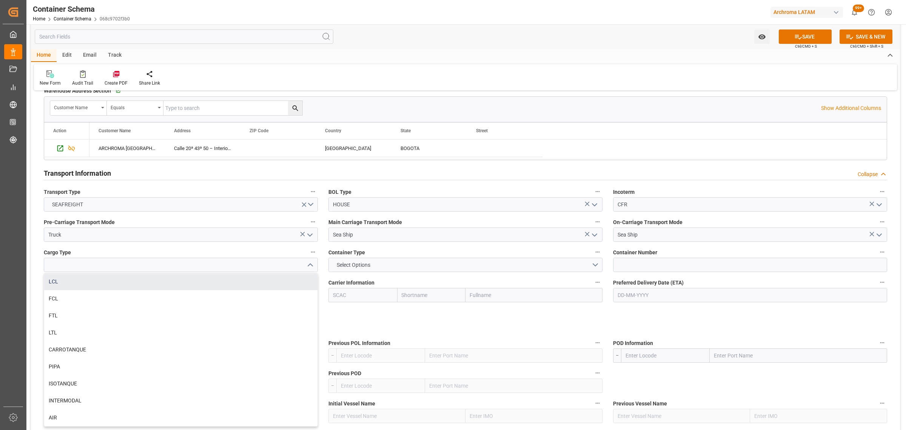
click at [184, 282] on div "LCL" at bounding box center [180, 281] width 273 height 17
type input "LCL"
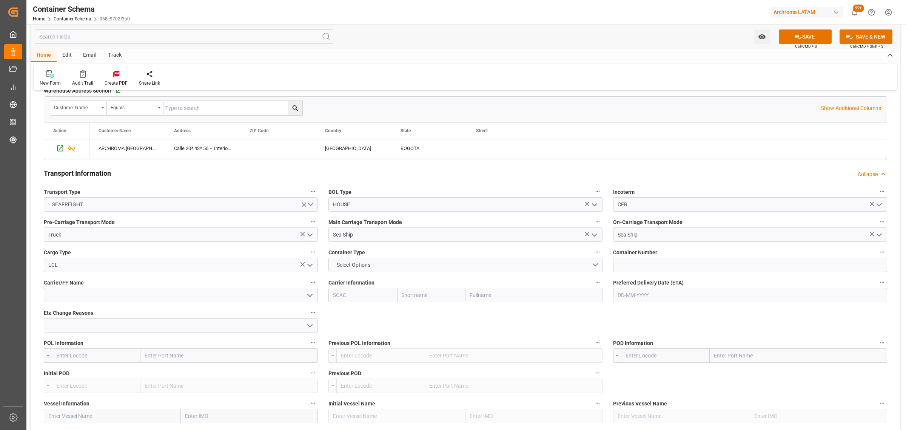
click at [656, 299] on input "text" at bounding box center [750, 295] width 274 height 14
click at [713, 314] on button "Next Month" at bounding box center [715, 313] width 5 height 5
click at [669, 342] on div "4" at bounding box center [666, 341] width 9 height 9
type input "[DATE]"
click at [308, 296] on icon "open menu" at bounding box center [309, 295] width 9 height 9
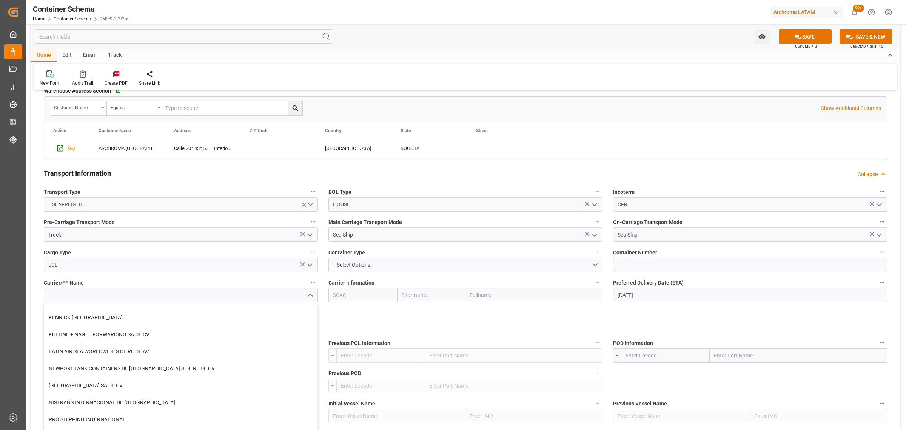
scroll to position [236, 0]
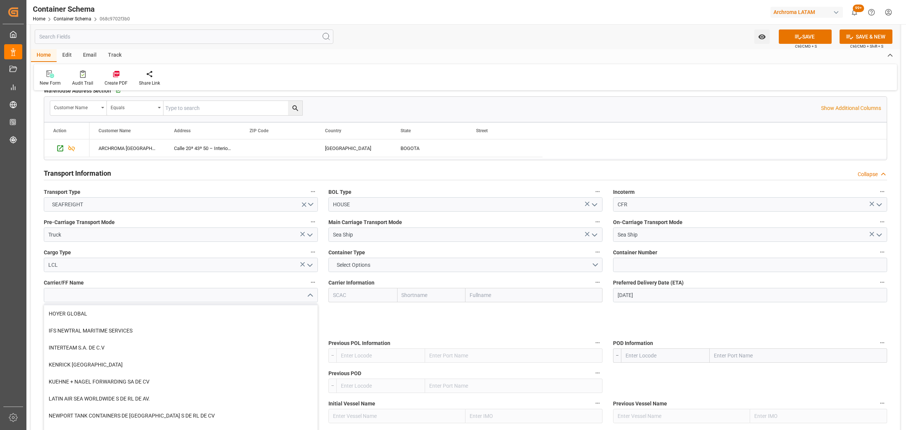
click at [178, 279] on label "Carrier/FF Name" at bounding box center [181, 282] width 274 height 11
click at [308, 279] on button "Carrier/FF Name" at bounding box center [313, 282] width 10 height 10
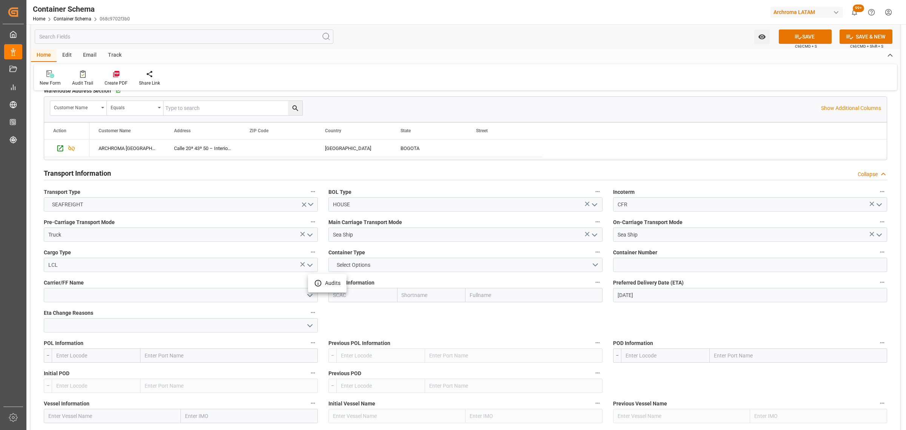
click at [75, 352] on div at bounding box center [453, 215] width 906 height 430
click at [73, 356] on input "text" at bounding box center [96, 355] width 89 height 14
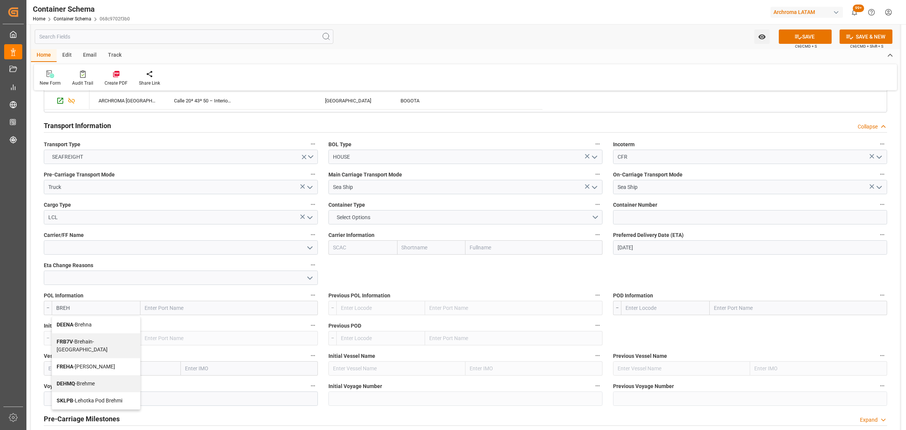
scroll to position [755, 0]
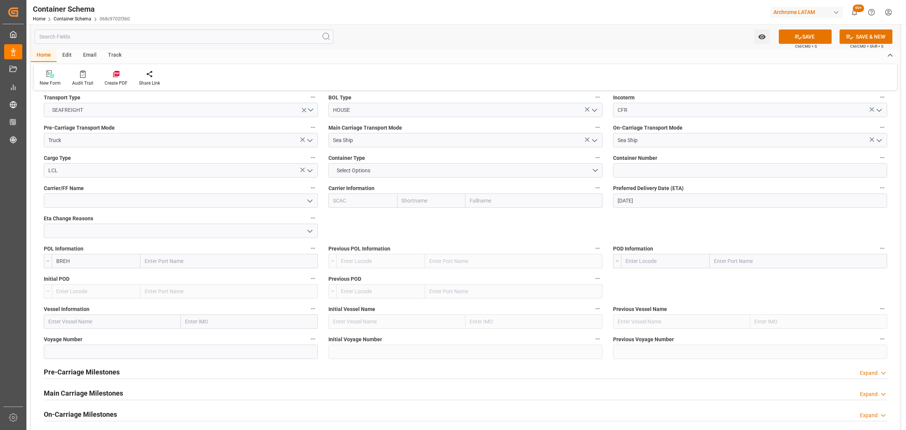
click at [88, 261] on input "BREH" at bounding box center [96, 261] width 89 height 14
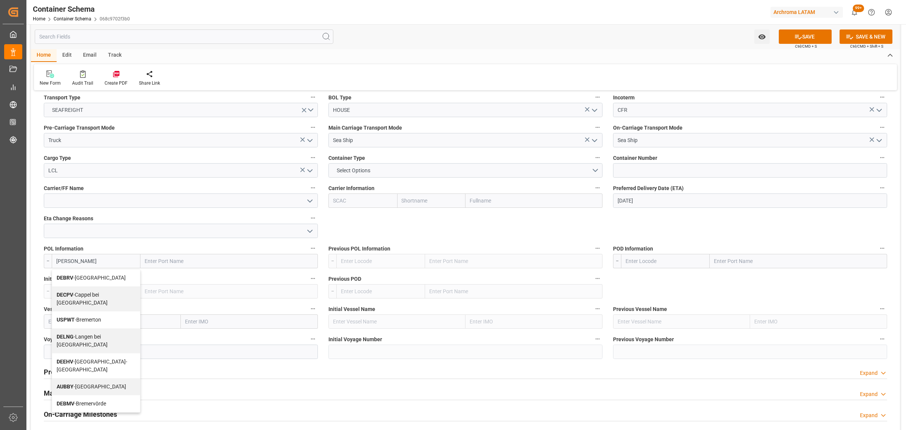
click at [103, 280] on span "DEBRV - Bremerhaven" at bounding box center [91, 277] width 69 height 6
type input "DEBRV"
type input "Bremerhaven"
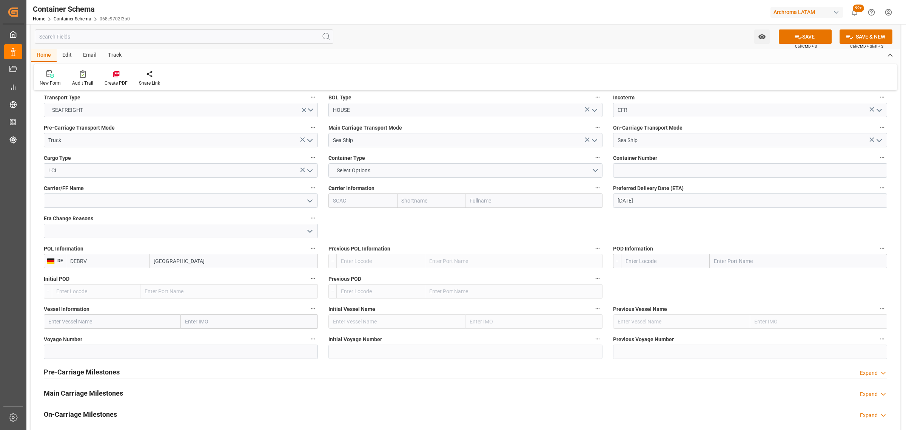
type input "DEBRV"
click at [660, 260] on input "text" at bounding box center [665, 261] width 89 height 14
click at [669, 278] on span "COCTG - Cartagena" at bounding box center [661, 277] width 70 height 6
type input "COCTG"
type input "Cartagena"
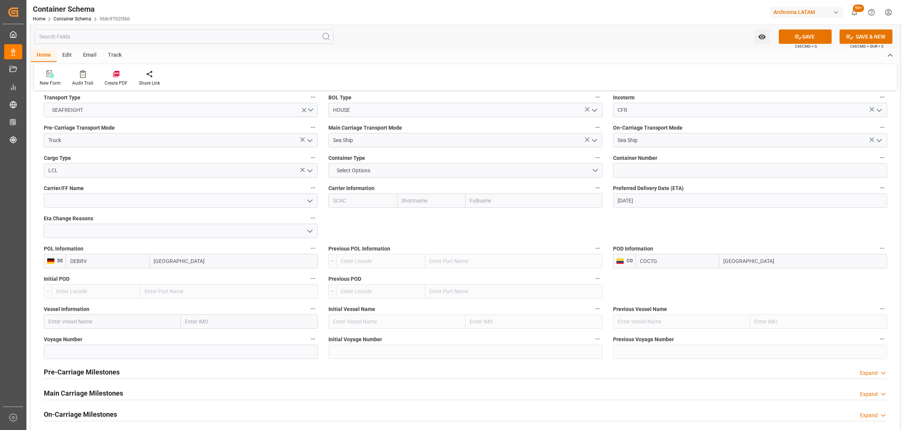
type input "COCTG"
click at [75, 324] on input "text" at bounding box center [112, 321] width 137 height 14
paste input "SC Julia R."
click at [48, 323] on input "SC Julia R." at bounding box center [112, 321] width 137 height 14
click at [75, 335] on div "MSC Julia R - 9227338" at bounding box center [86, 338] width 85 height 17
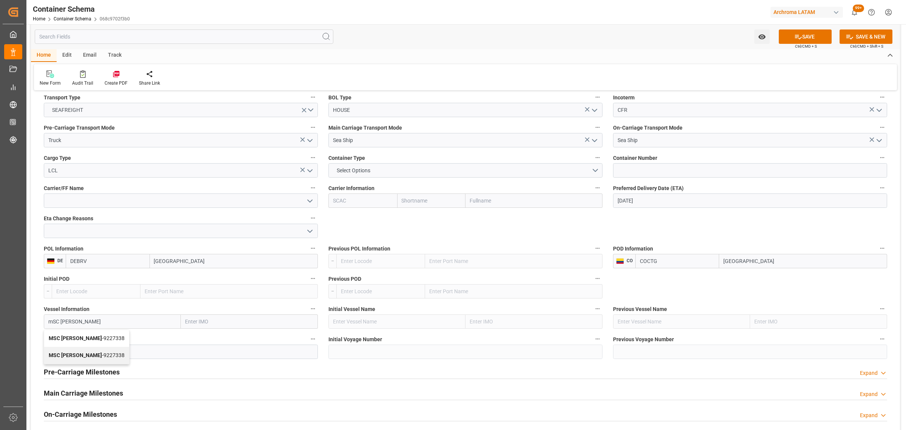
type input "MSC Julia R"
type input "9227338"
type input "MSC Julia R"
click at [83, 349] on input at bounding box center [181, 351] width 274 height 14
paste input "NN532A"
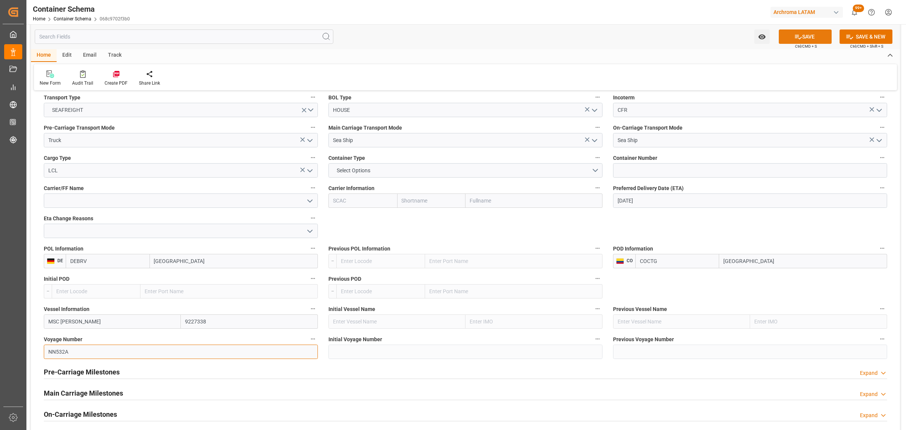
type input "NN532A"
click at [801, 40] on button "SAVE" at bounding box center [805, 36] width 53 height 14
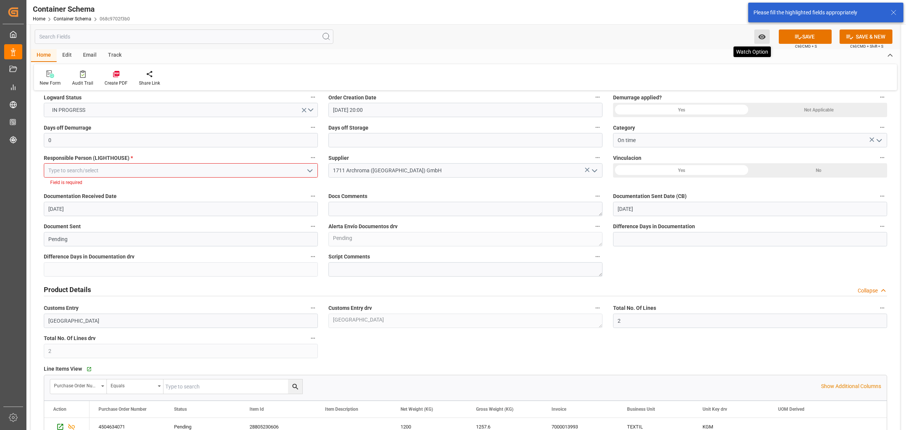
scroll to position [88, 0]
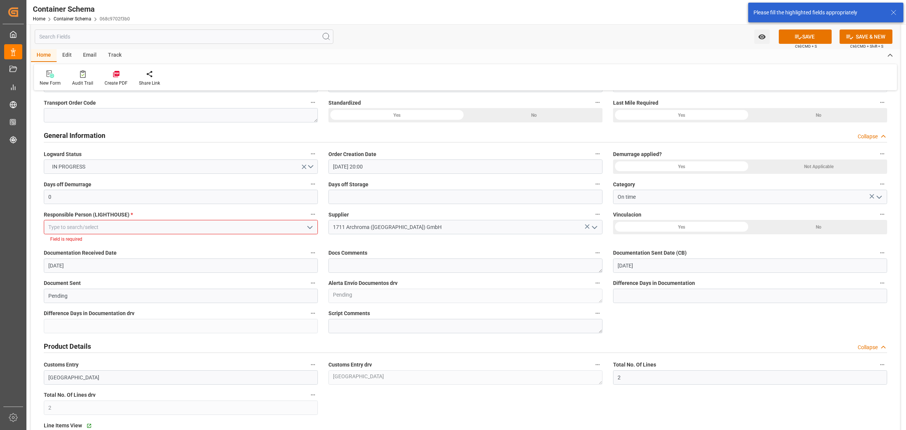
click at [312, 229] on icon "open menu" at bounding box center [309, 227] width 9 height 9
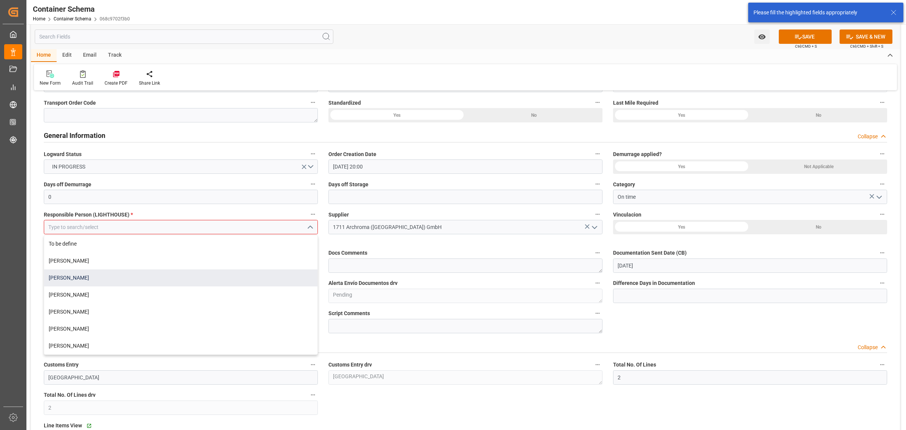
click at [165, 273] on div "[PERSON_NAME]" at bounding box center [180, 277] width 273 height 17
type input "[PERSON_NAME]"
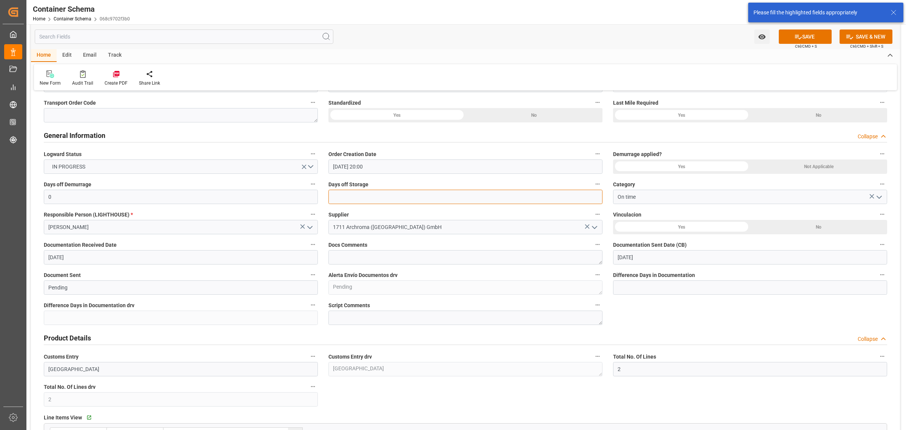
click at [360, 197] on input "text" at bounding box center [465, 196] width 274 height 14
type input "3"
click at [801, 36] on button "SAVE" at bounding box center [805, 36] width 53 height 14
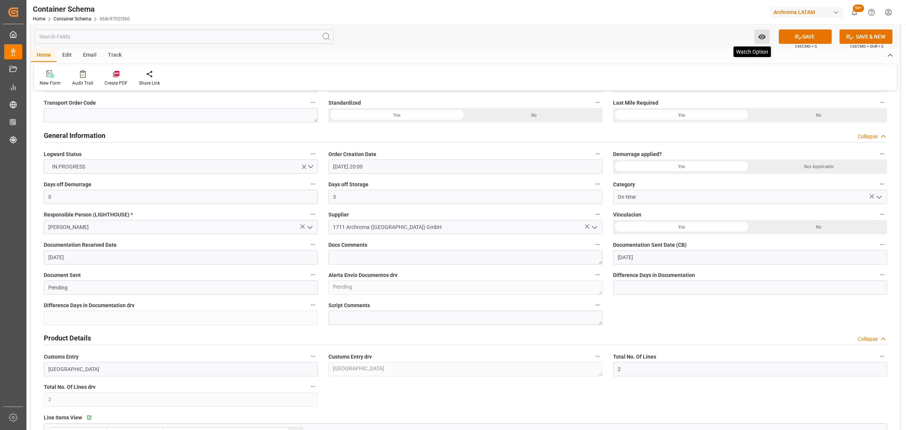
click at [758, 36] on icon "open menu" at bounding box center [762, 37] width 8 height 8
click at [732, 54] on span "Start Watching" at bounding box center [730, 53] width 69 height 8
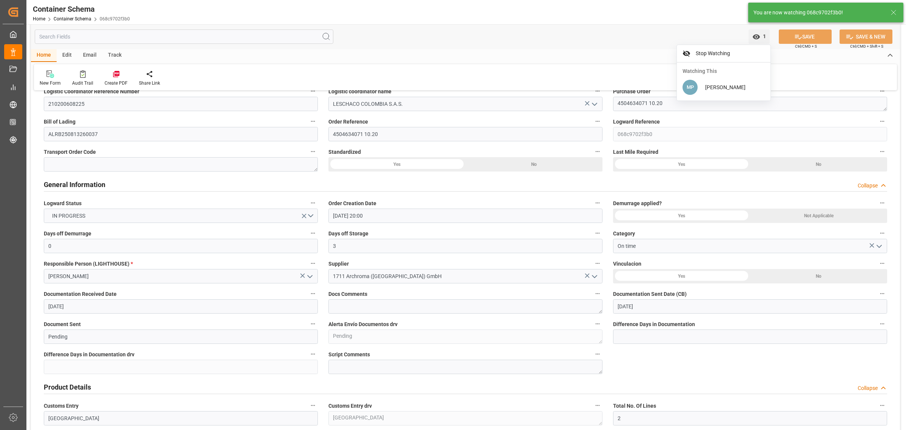
scroll to position [0, 0]
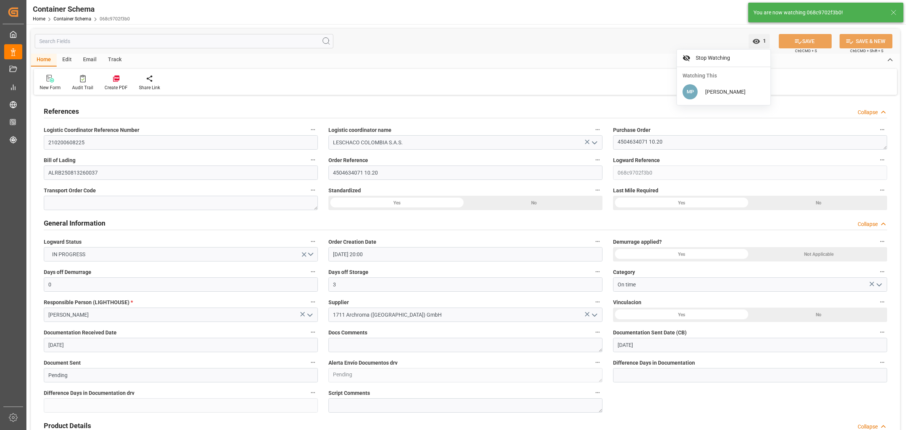
click at [106, 65] on div "Track" at bounding box center [114, 60] width 25 height 13
click at [40, 80] on div at bounding box center [49, 78] width 18 height 8
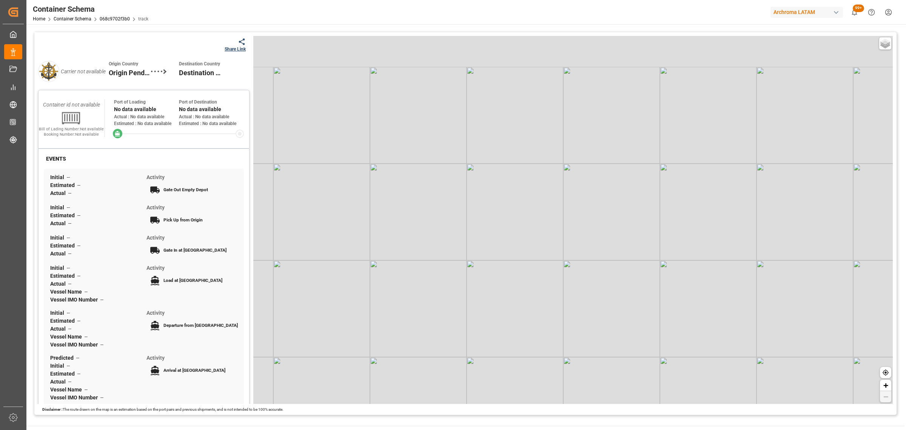
click at [242, 46] on div "Share Link" at bounding box center [235, 49] width 21 height 7
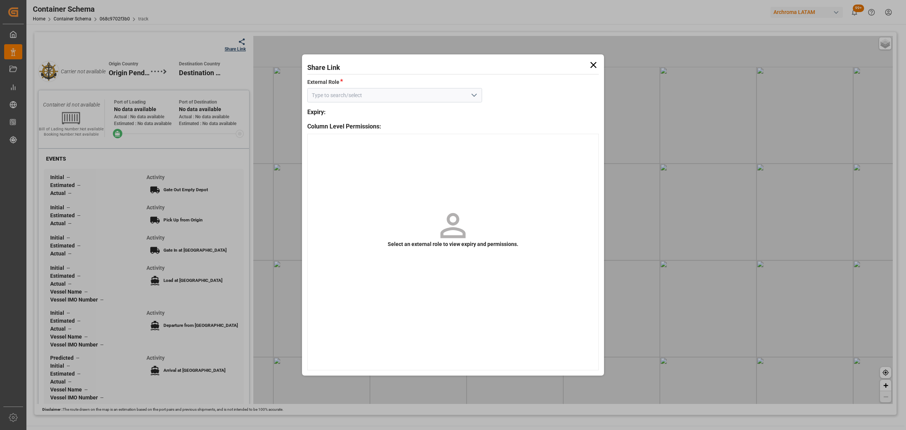
click at [478, 96] on icon "open menu" at bounding box center [474, 95] width 9 height 9
click at [442, 110] on div "Customer" at bounding box center [395, 111] width 174 height 17
type input "Customer"
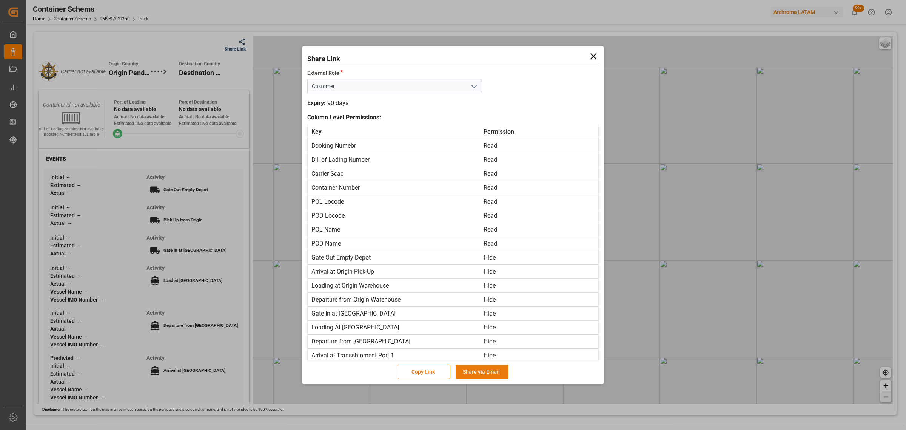
click at [470, 372] on button "Share via Email" at bounding box center [482, 371] width 53 height 14
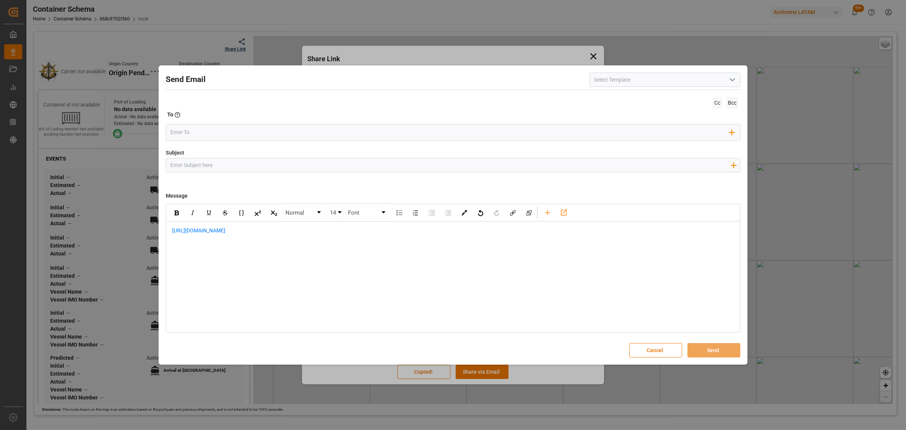
click at [170, 231] on div "https://app.logward.com/share/084d495d5402" at bounding box center [452, 234] width 573 height 26
click at [183, 229] on div "rdw-editor" at bounding box center [453, 230] width 562 height 8
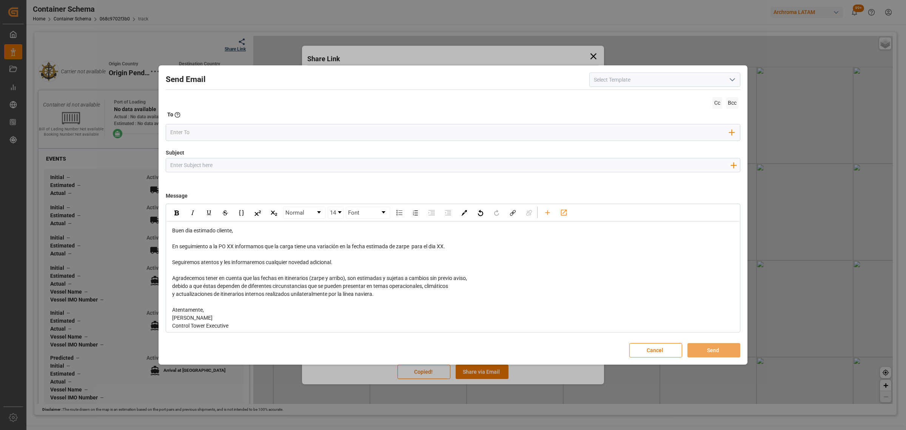
scroll to position [35, 0]
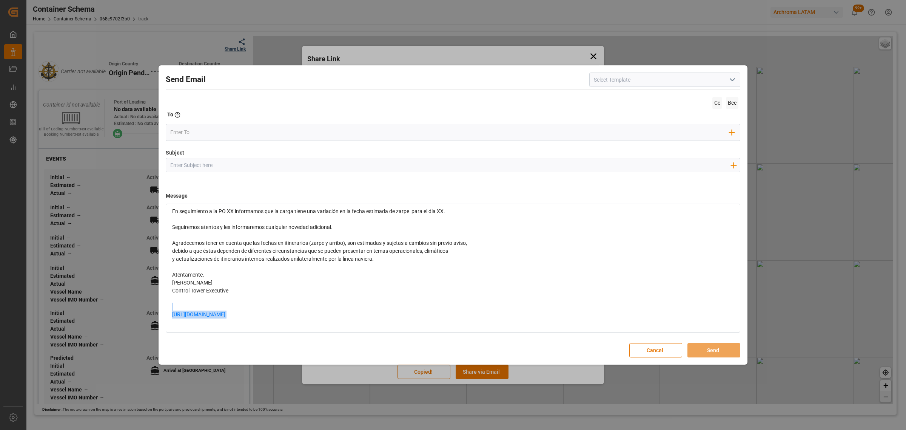
drag, startPoint x: 291, startPoint y: 313, endPoint x: 160, endPoint y: 308, distance: 131.1
click at [160, 308] on div "Send Email Cc Bcc To Enter the TO Email address Add Field to To Subject Add fie…" at bounding box center [453, 214] width 589 height 299
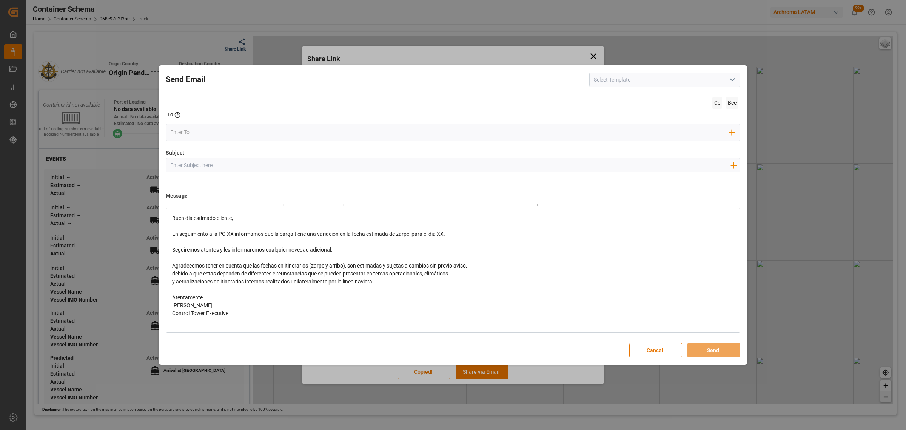
scroll to position [0, 0]
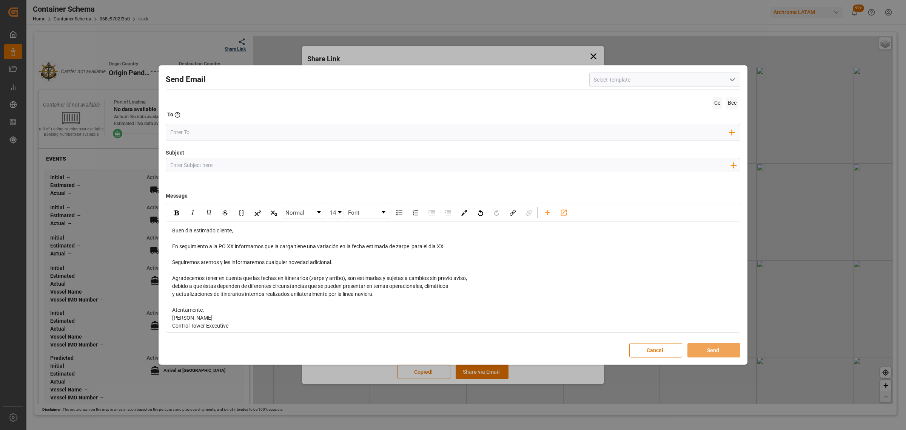
click at [197, 251] on div "rdw-editor" at bounding box center [453, 254] width 562 height 8
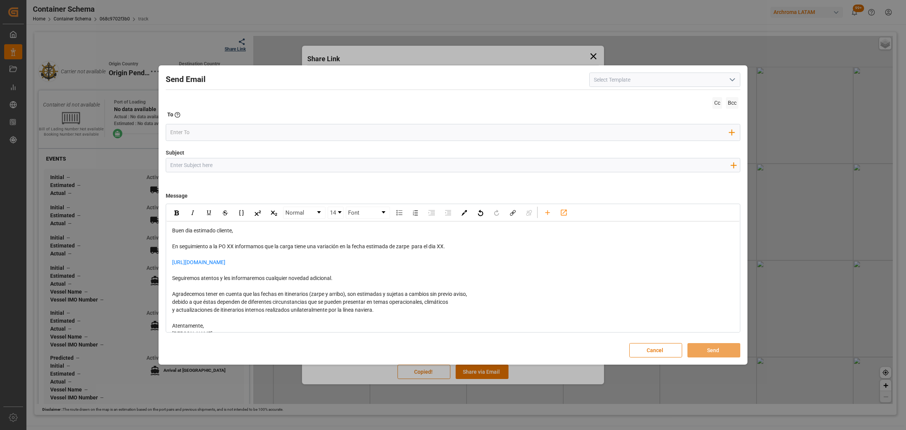
click at [295, 257] on div "rdw-editor" at bounding box center [453, 254] width 562 height 8
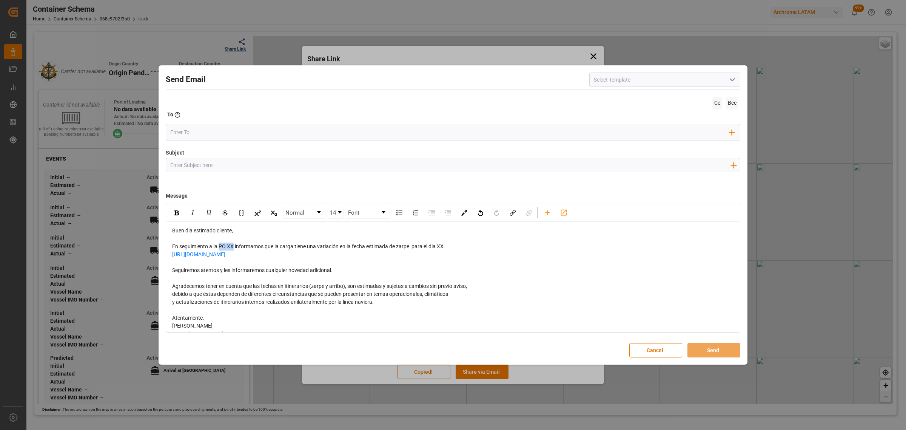
drag, startPoint x: 234, startPoint y: 249, endPoint x: 221, endPoint y: 248, distance: 13.7
click at [221, 248] on span "En seguimiento a la PO XX informamos que la carga tiene una variación en la fec…" at bounding box center [308, 246] width 273 height 6
drag, startPoint x: 478, startPoint y: 245, endPoint x: 473, endPoint y: 246, distance: 5.6
click at [473, 246] on div "Buen dia estimado cliente, En seguimiento a la orden en referencia informamos q…" at bounding box center [453, 293] width 562 height 135
click at [482, 249] on div "En seguimiento a la orden en referencia informamos que la carga tiene una varia…" at bounding box center [453, 246] width 562 height 8
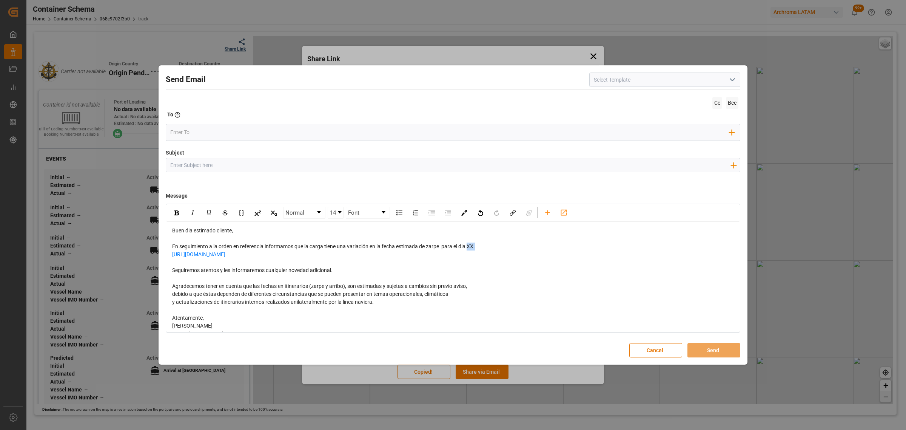
drag, startPoint x: 479, startPoint y: 245, endPoint x: 471, endPoint y: 248, distance: 8.8
click at [471, 248] on div "En seguimiento a la orden en referencia informamos que la carga tiene una varia…" at bounding box center [453, 246] width 562 height 8
click at [314, 266] on div "rdw-editor" at bounding box center [453, 262] width 562 height 8
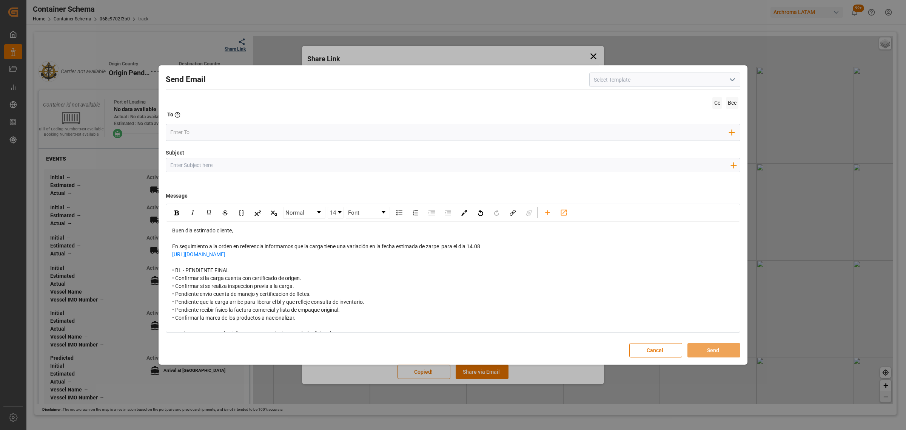
click at [222, 166] on input "Subject" at bounding box center [450, 164] width 568 height 13
paste input "ARCHROMA MANAGEMENT GMBH / ARCHROMA COLOMBIA S.A.S"
click at [178, 165] on input "PO ARCHROMA MANAGEMENT GMBH / ARCHROMA COLOMBIA S.A.S" at bounding box center [450, 164] width 568 height 13
paste input "4504634071 20"
click at [180, 165] on input "PO 4504634071 20ARCHROMA MANAGEMENT GMBH / ARCHROMA COLOMBIA S.A.S" at bounding box center [450, 164] width 568 height 13
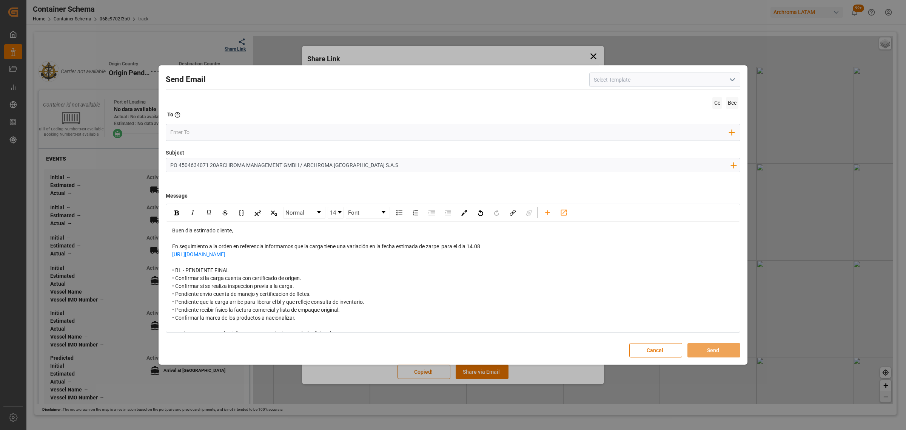
click at [209, 165] on input "PO 4504634071 20ARCHROMA MANAGEMENT GMBH / ARCHROMA COLOMBIA S.A.S" at bounding box center [450, 164] width 568 height 13
click at [223, 163] on input "PO 4504634071 10,20ARCHROMA MANAGEMENT GMBH / ARCHROMA COLOMBIA S.A.S" at bounding box center [450, 164] width 568 height 13
click at [227, 162] on input "PO 4504634071 10,20 /7LOGWARD STATUS// ARCHROMA MANAGEMENT GMBH / ARCHROMA COLO…" at bounding box center [450, 164] width 568 height 13
click at [278, 165] on input "PO 4504634071 10,20 //LOGWARD STATUS// ARCHROMA MANAGEMENT GMBH / ARCHROMA COLO…" at bounding box center [450, 164] width 568 height 13
click at [443, 161] on input "PO 4504634071 10,20 //LOGWARD STATUS//ARCHROMA MANAGEMENT GMBH / ARCHROMA COLOM…" at bounding box center [450, 164] width 568 height 13
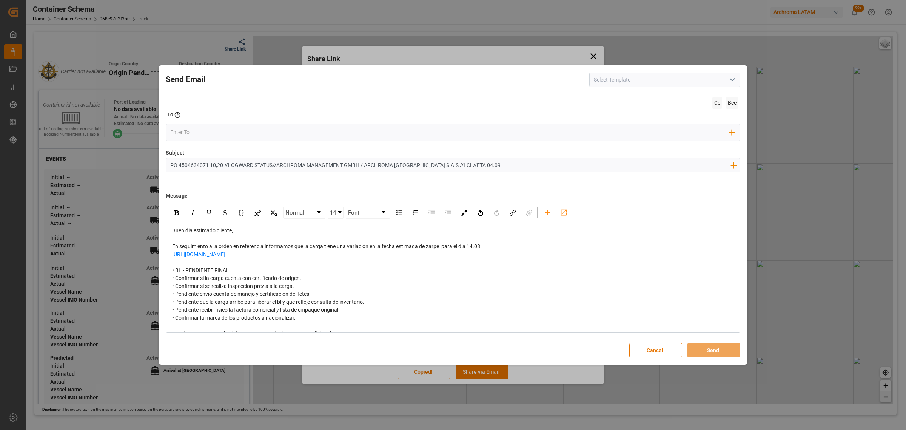
type input "PO 4504634071 10,20 //LOGWARD STATUS//ARCHROMA MANAGEMENT GMBH / ARCHROMA COLOM…"
drag, startPoint x: 499, startPoint y: 246, endPoint x: 470, endPoint y: 248, distance: 28.8
click at [470, 248] on div "En seguimiento a la orden en referencia informamos que la carga tiene una varia…" at bounding box center [453, 246] width 562 height 8
click at [179, 214] on div "rdw-inline-control" at bounding box center [176, 212] width 13 height 11
click at [200, 137] on input "email" at bounding box center [449, 131] width 559 height 11
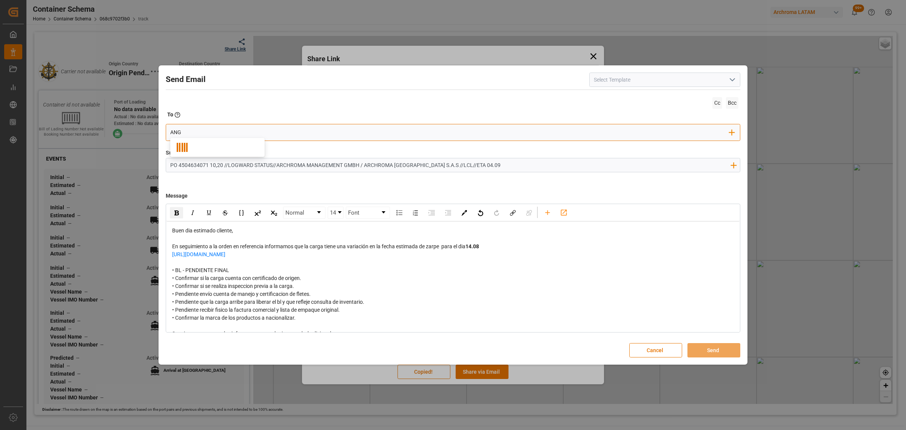
type input "angie"
click at [223, 146] on span "angiee.lamilla@archroma.com" at bounding box center [228, 147] width 84 height 8
type input "maria"
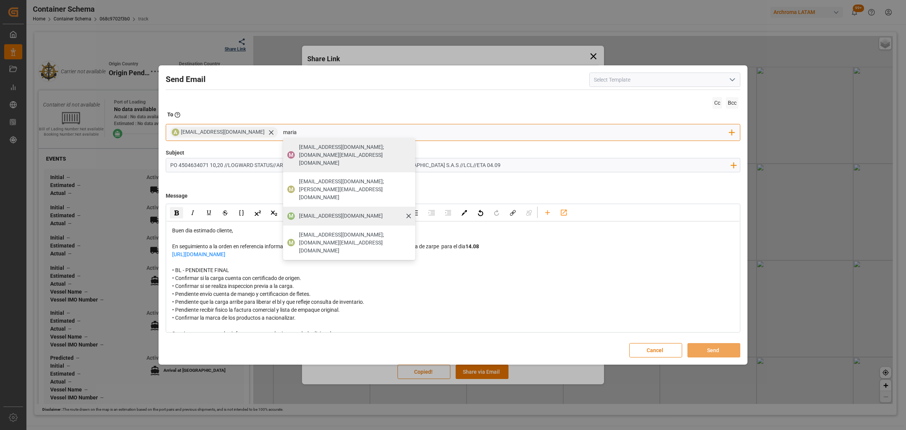
click at [334, 212] on span "[PERSON_NAME][EMAIL_ADDRESS][DOMAIN_NAME]" at bounding box center [341, 216] width 84 height 8
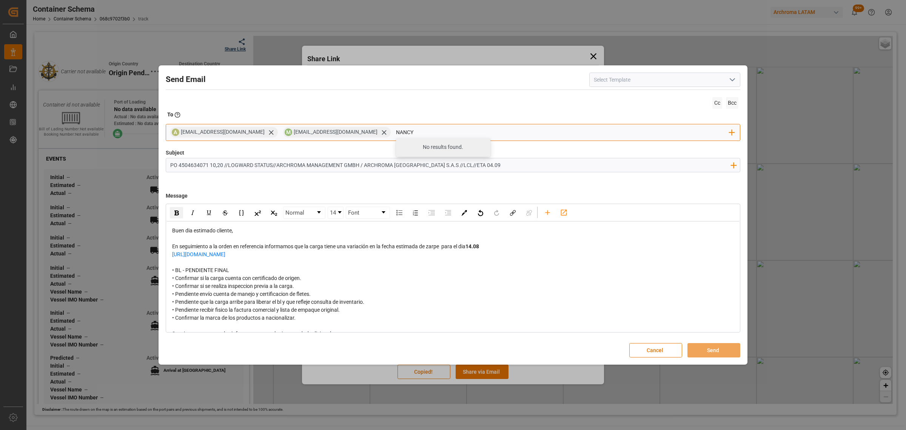
type input "nancy"
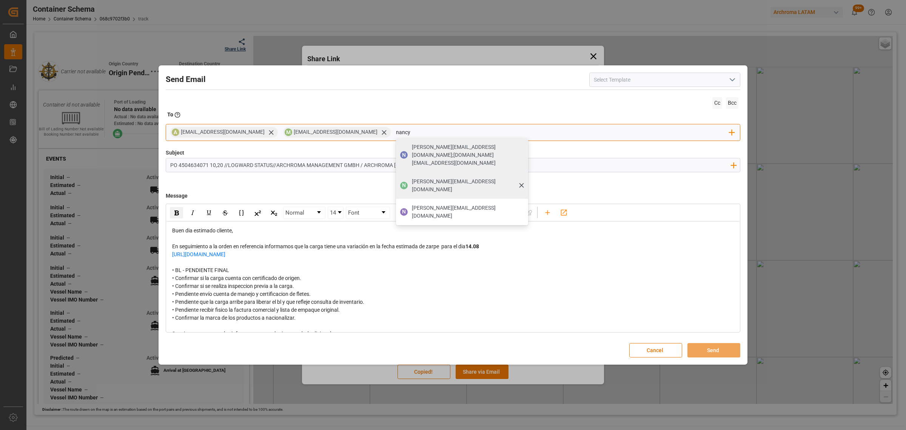
click at [427, 177] on span "nancy.castellanos@archroma.com" at bounding box center [467, 185] width 111 height 16
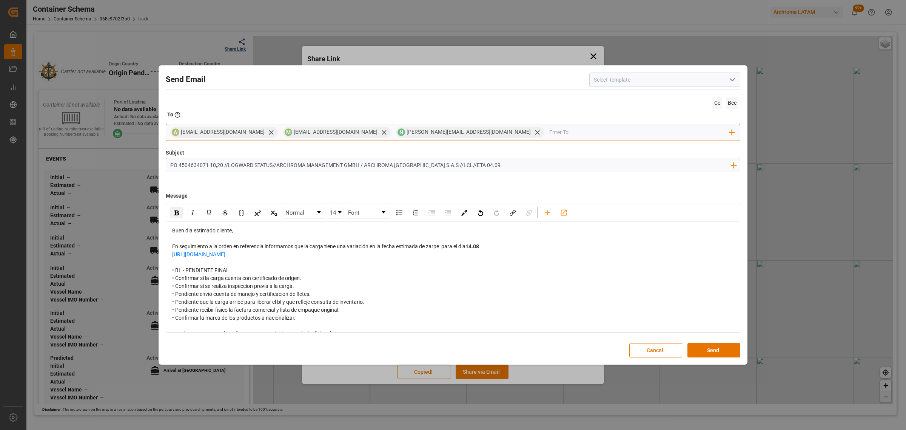
click at [549, 134] on input "email" at bounding box center [639, 131] width 180 height 11
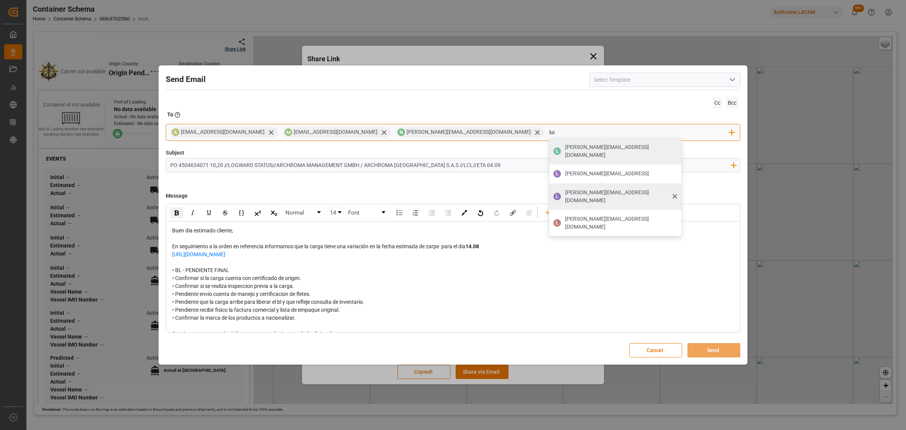
type input "lui"
click at [565, 188] on span "[PERSON_NAME][EMAIL_ADDRESS][PERSON_NAME][DOMAIN_NAME]" at bounding box center [620, 196] width 111 height 16
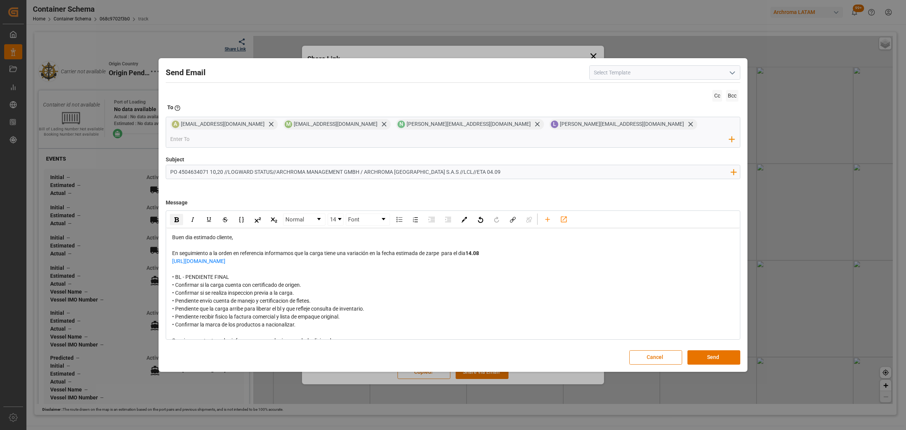
click at [450, 165] on input "PO 4504634071 10,20 //LOGWARD STATUS//ARCHROMA MANAGEMENT GMBH / ARCHROMA COLOM…" at bounding box center [450, 171] width 568 height 13
click at [452, 165] on input "PO 4504634071 10,20 //LOGWARD STATUS//ARCHROMA MANAGEMENT GMBH / ARCHROMA COLOM…" at bounding box center [450, 171] width 568 height 13
type input "PO 4504634071 10,20 //LOGWARD STATUS//ARCHROMA MANAGEMENT GMBH / ARCHROMA COLOM…"
click at [707, 350] on button "Send" at bounding box center [713, 357] width 53 height 14
